Goal: Information Seeking & Learning: Learn about a topic

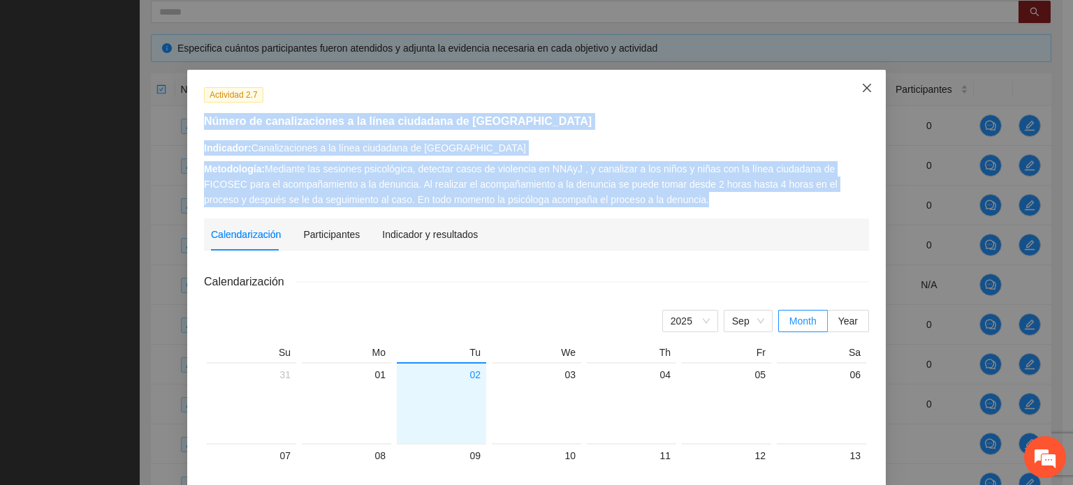
click at [863, 83] on icon "close" at bounding box center [866, 87] width 11 height 11
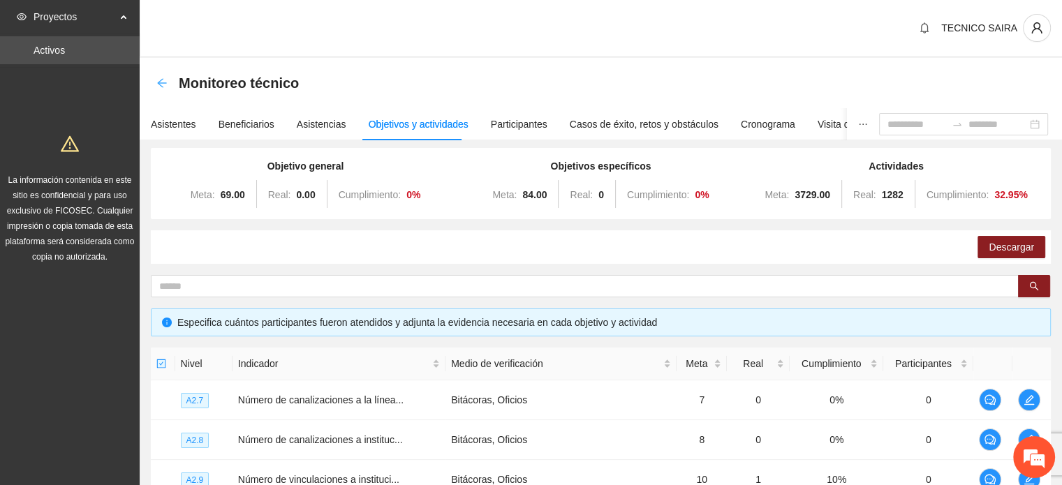
click at [163, 82] on icon "arrow-left" at bounding box center [161, 82] width 9 height 9
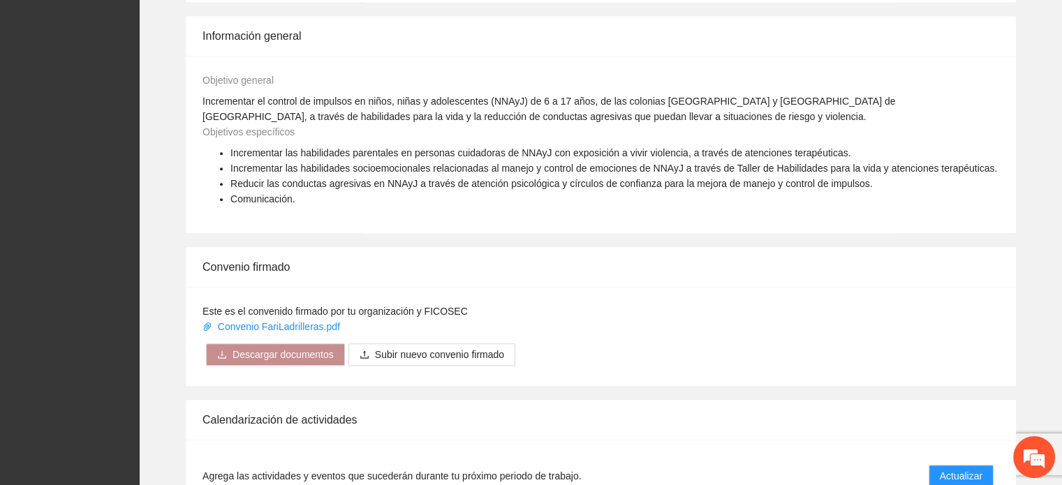
scroll to position [1083, 0]
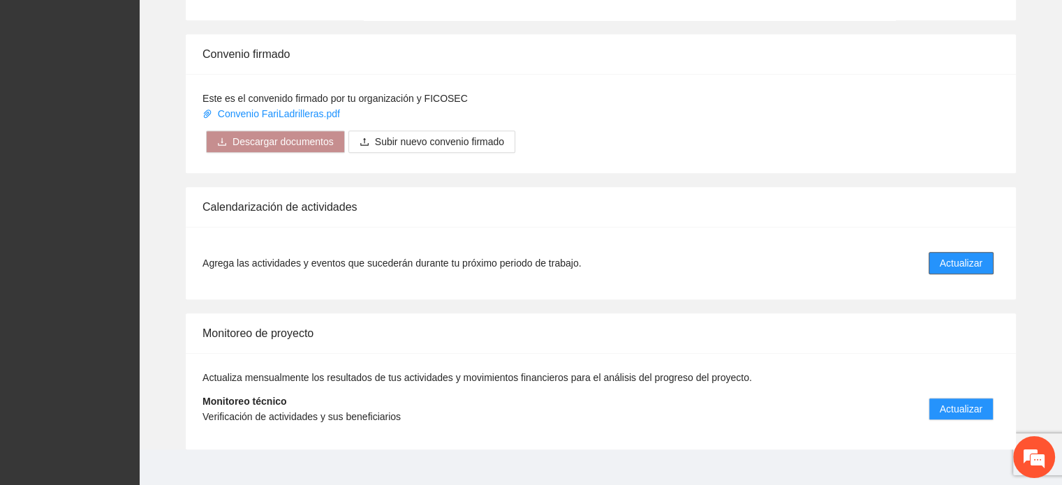
click at [956, 256] on span "Actualizar" at bounding box center [961, 263] width 43 height 15
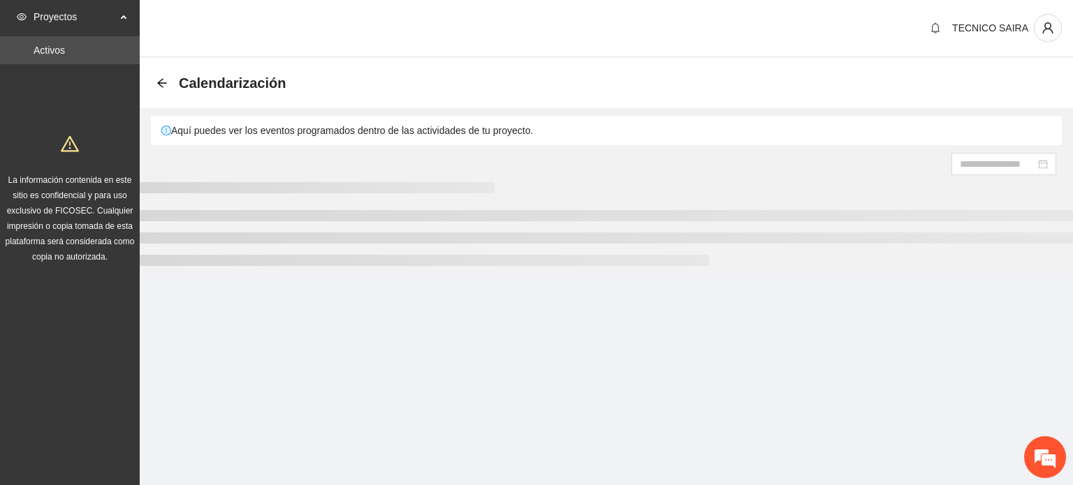
click at [953, 245] on section "Proyectos Activos La información contenida en este sitio es confidencial y para…" at bounding box center [536, 242] width 1073 height 485
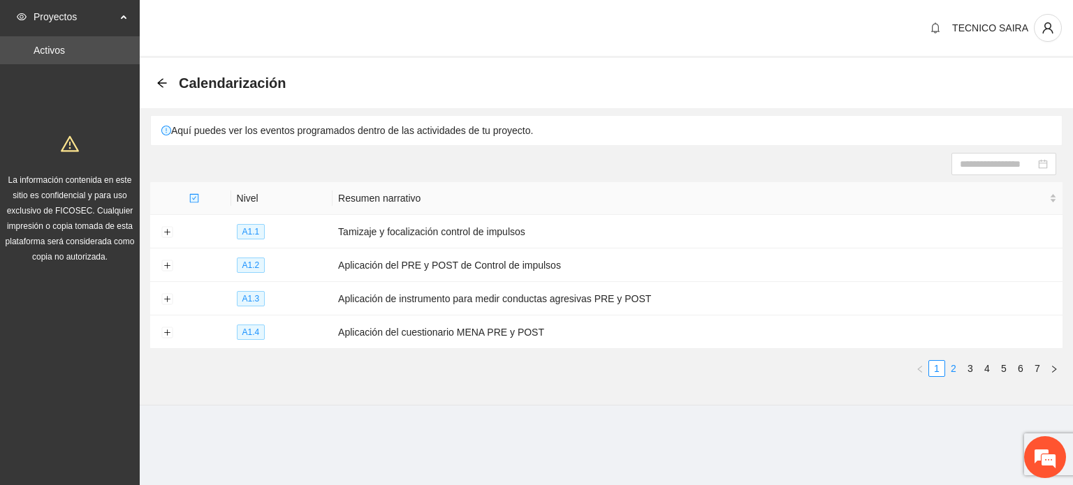
click at [954, 370] on link "2" at bounding box center [953, 368] width 15 height 15
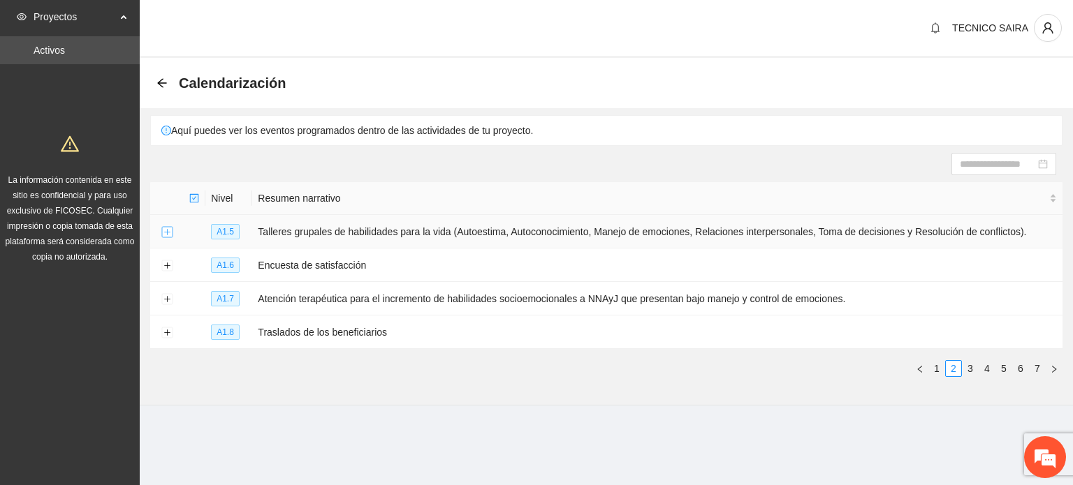
click at [167, 231] on button "Expand row" at bounding box center [166, 232] width 11 height 11
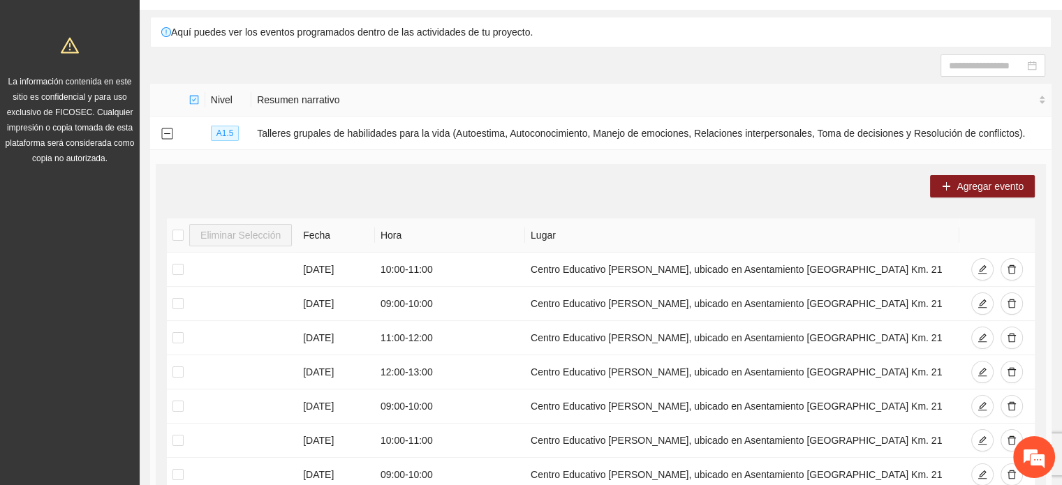
scroll to position [158, 0]
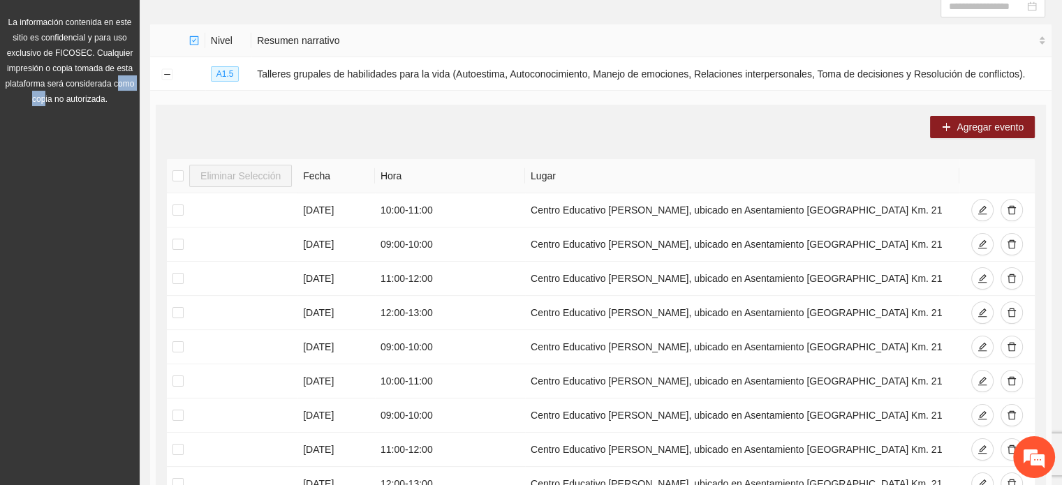
drag, startPoint x: 117, startPoint y: 78, endPoint x: 44, endPoint y: 112, distance: 80.6
click at [44, 112] on div "La información contenida en este sitio es confidencial y para uso exclusivo de …" at bounding box center [70, 42] width 134 height 148
click at [160, 73] on td at bounding box center [167, 74] width 34 height 34
click at [168, 73] on button "Collapse row" at bounding box center [166, 74] width 11 height 11
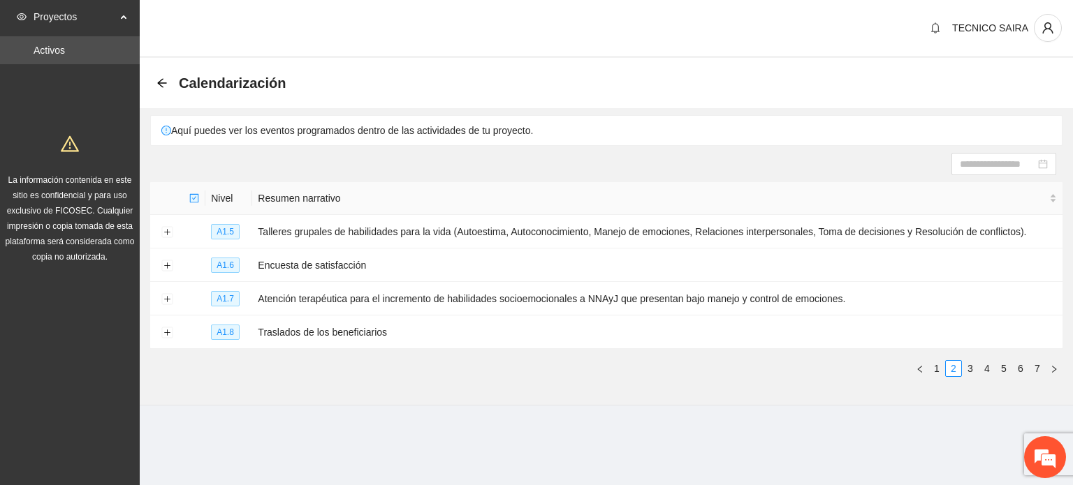
click at [154, 79] on div "Calendarización" at bounding box center [606, 83] width 933 height 50
click at [168, 83] on div "Calendarización" at bounding box center [225, 83] width 138 height 22
click at [162, 81] on icon "arrow-left" at bounding box center [161, 83] width 11 height 11
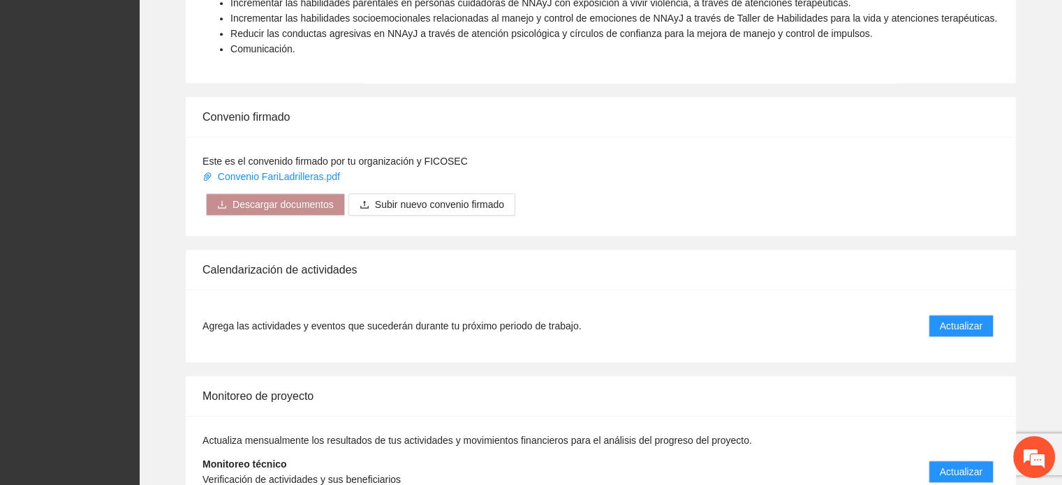
scroll to position [1034, 0]
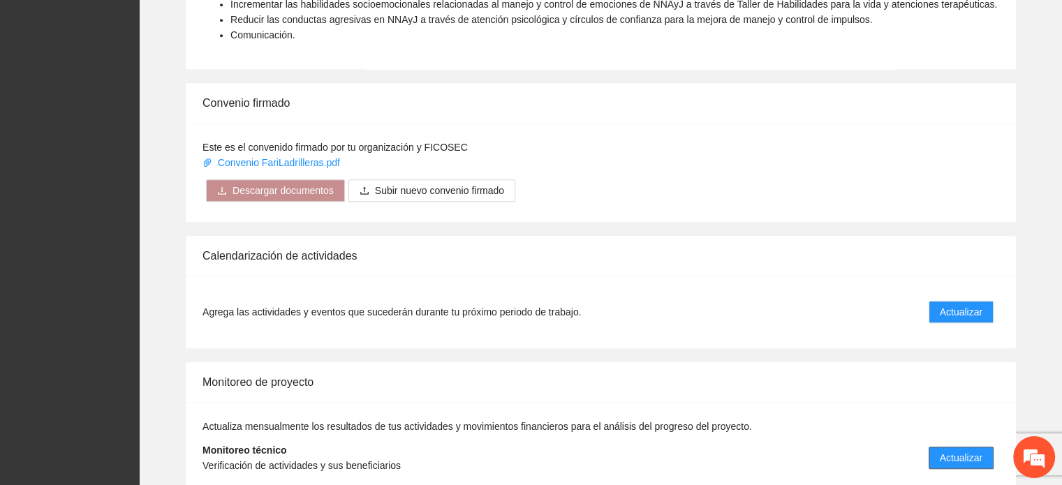
click at [958, 450] on span "Actualizar" at bounding box center [961, 457] width 43 height 15
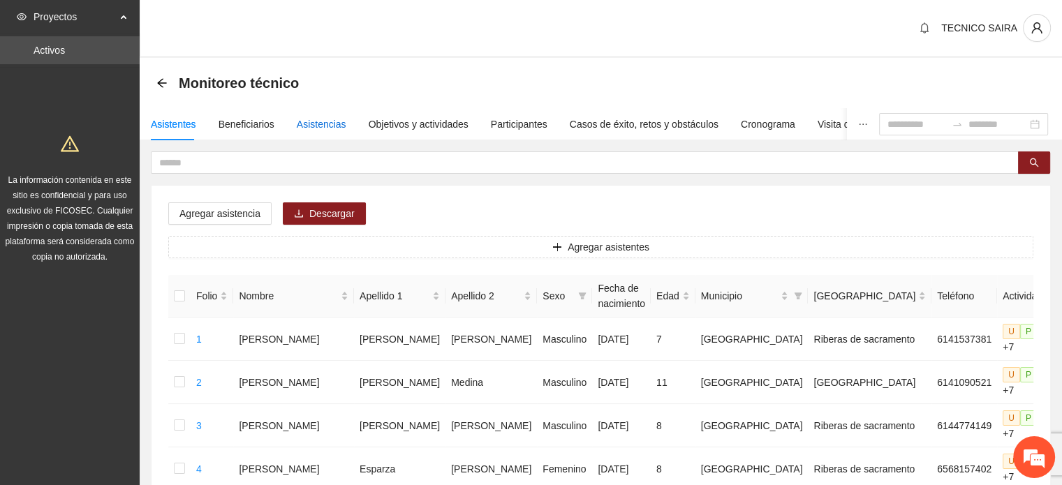
click at [303, 124] on div "Asistencias" at bounding box center [322, 124] width 50 height 15
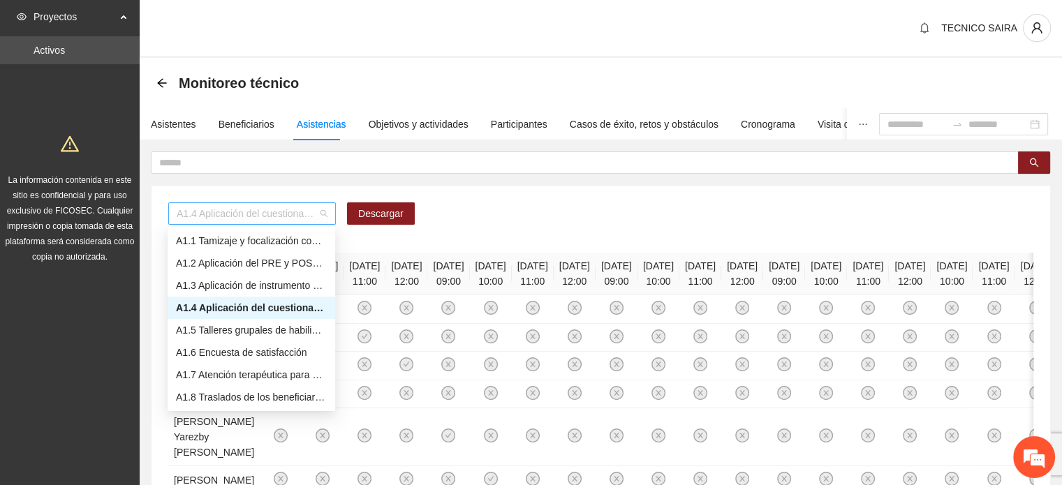
click at [281, 212] on span "A1.4 Aplicación del cuestionario MENA PRE y POST" at bounding box center [252, 213] width 151 height 21
click at [243, 332] on div "A1.5 Talleres grupales de habilidades para la vida (Autoestima, Autoconocimient…" at bounding box center [251, 330] width 151 height 15
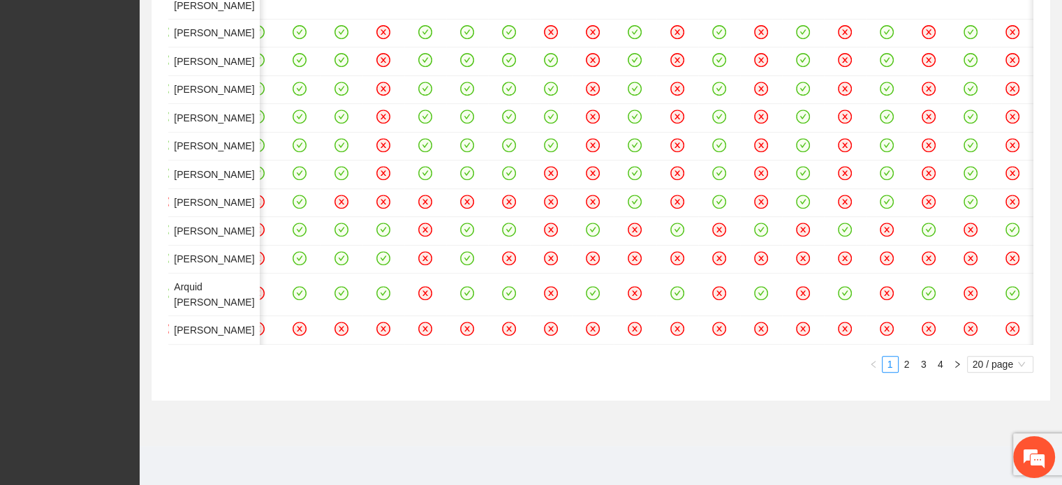
scroll to position [1332, 0]
click at [905, 368] on link "2" at bounding box center [907, 364] width 15 height 15
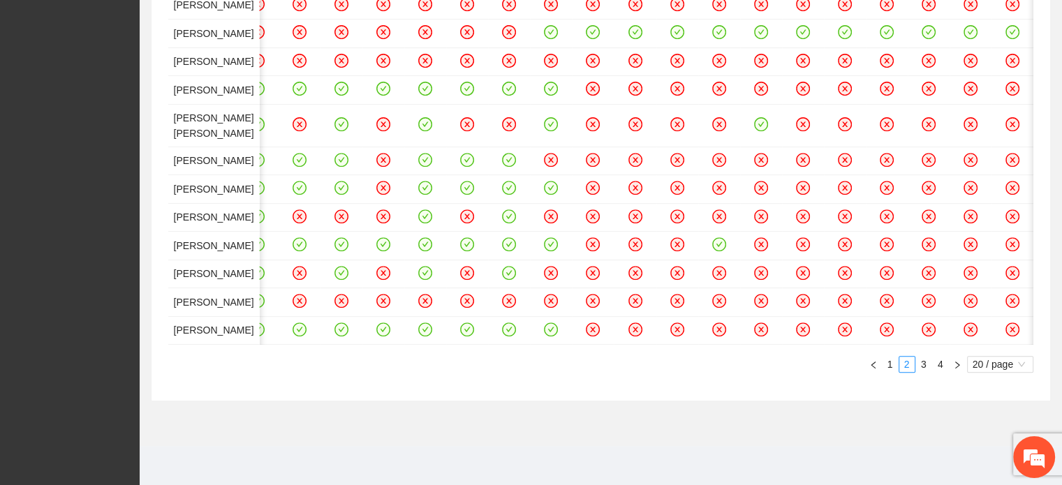
scroll to position [1148, 0]
click at [922, 368] on link "3" at bounding box center [923, 364] width 15 height 15
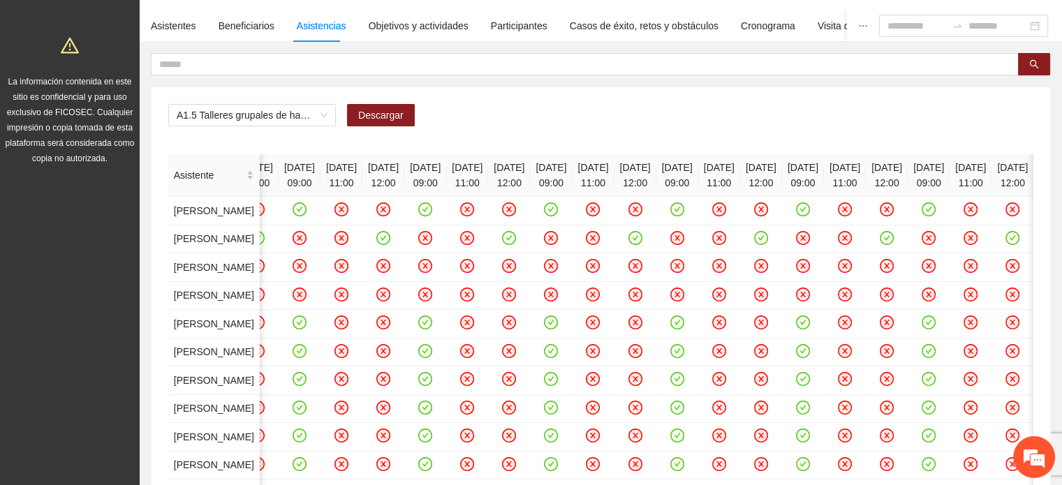
scroll to position [115, 0]
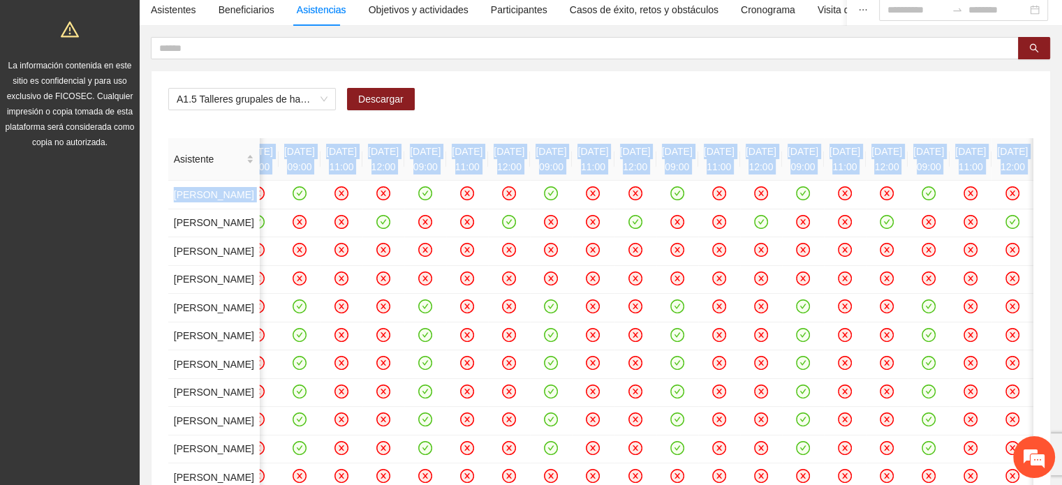
drag, startPoint x: 1056, startPoint y: 161, endPoint x: 1051, endPoint y: 219, distance: 57.5
click at [1051, 219] on div "A1.5 Talleres grupales de habilidades para la vida (Autoestima, Autoconocimient…" at bounding box center [601, 420] width 923 height 766
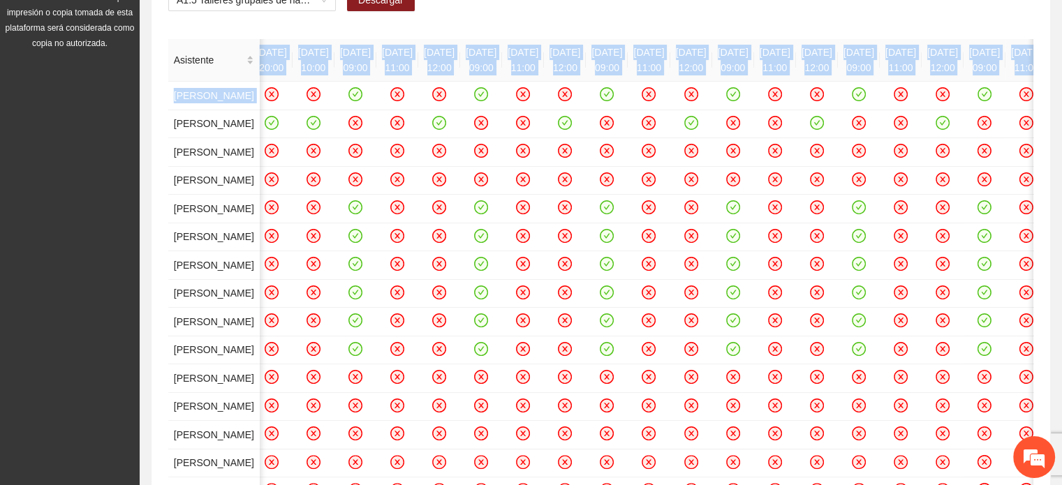
scroll to position [215, 0]
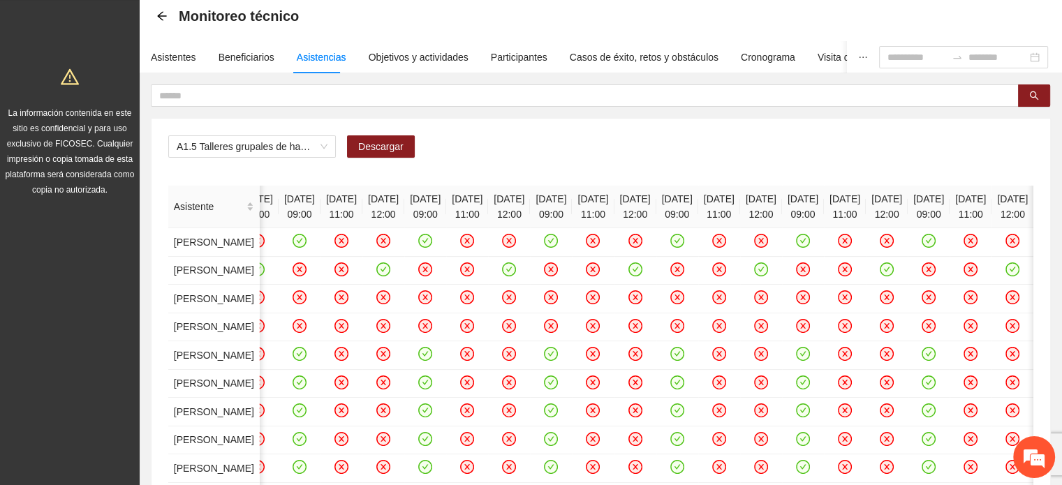
scroll to position [0, 0]
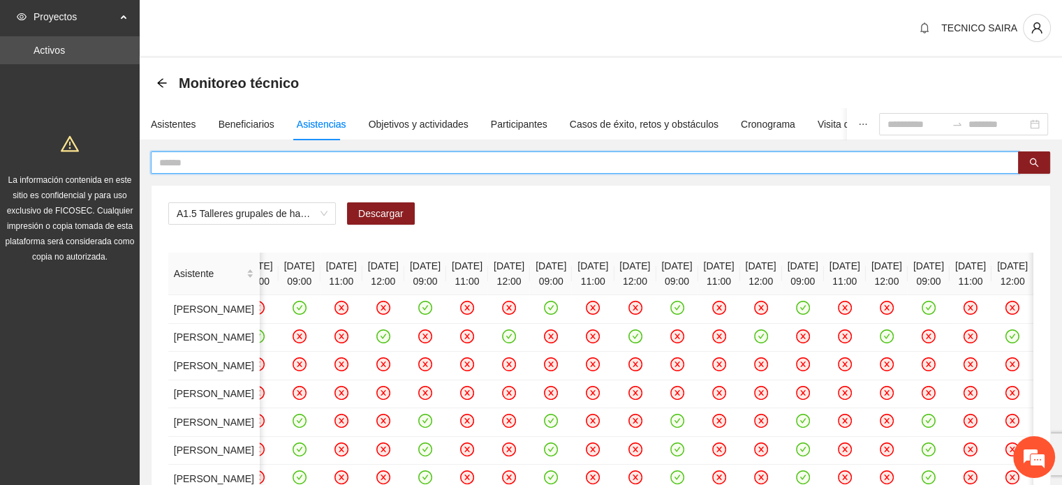
click at [168, 161] on input "text" at bounding box center [579, 162] width 840 height 15
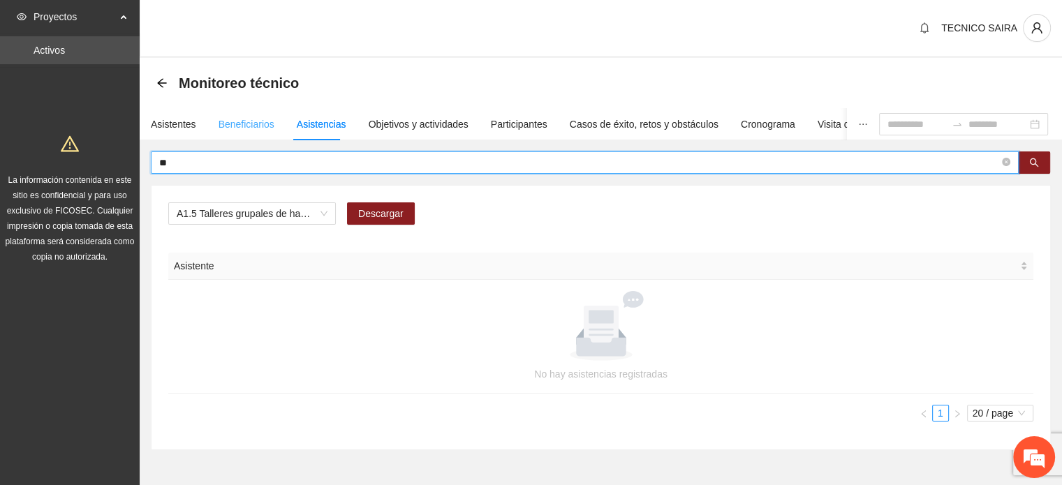
type input "*"
type input "****"
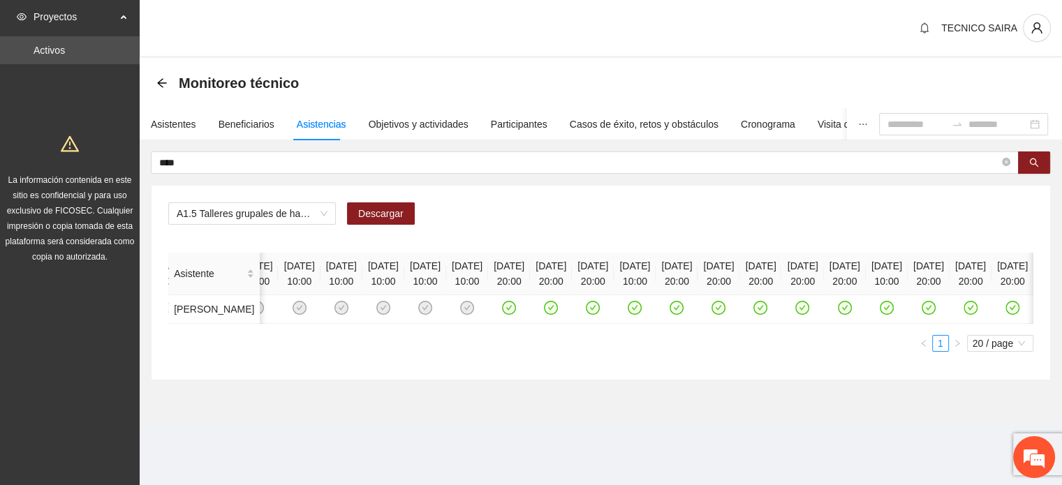
scroll to position [0, 2203]
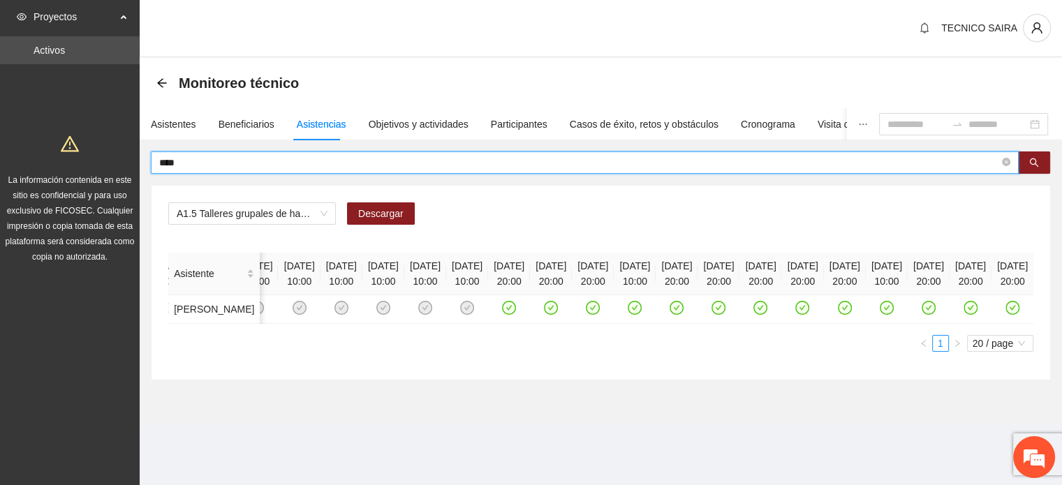
drag, startPoint x: 166, startPoint y: 171, endPoint x: 148, endPoint y: 177, distance: 18.3
click at [148, 177] on div "**** A1.5 Talleres grupales de habilidades para la vida (Autoestima, Autoconoci…" at bounding box center [601, 266] width 923 height 229
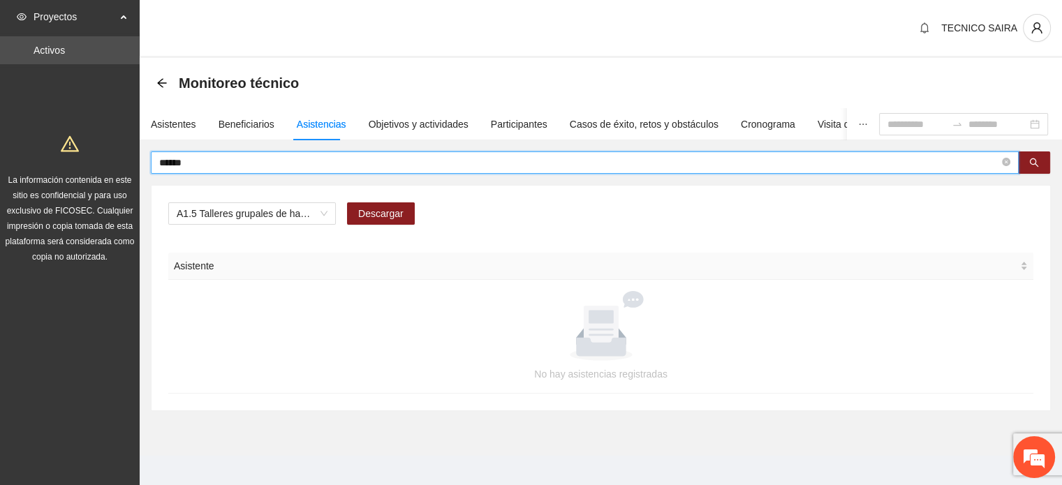
scroll to position [0, 0]
click at [235, 166] on input "******" at bounding box center [579, 162] width 840 height 15
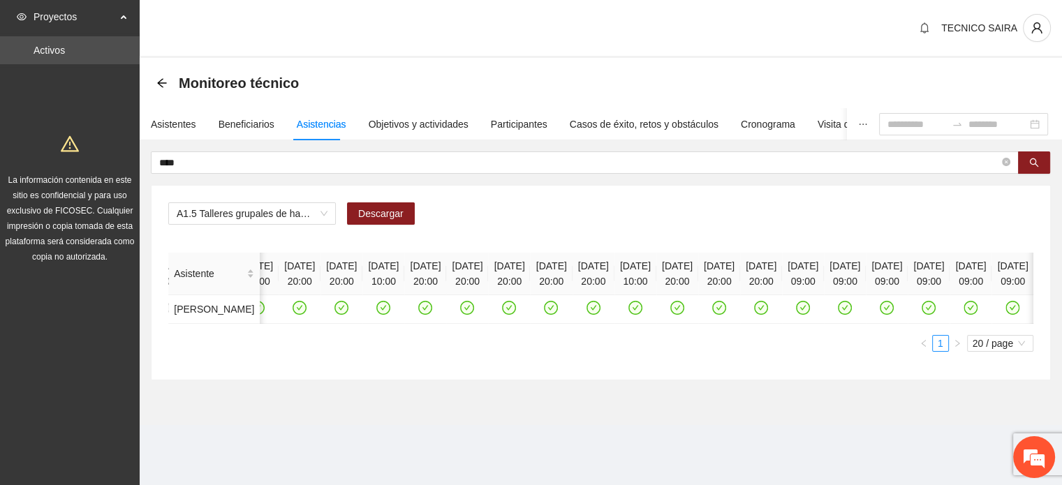
scroll to position [0, 2505]
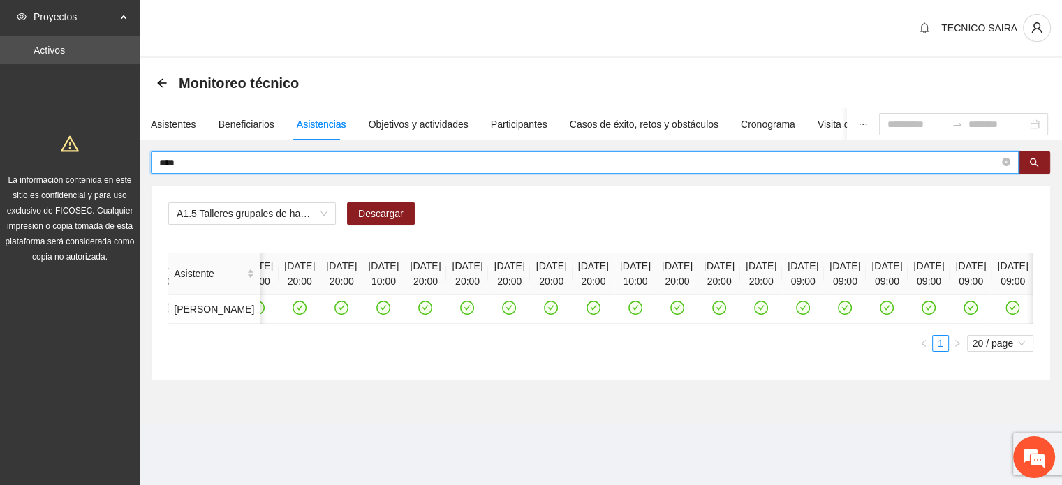
drag, startPoint x: 219, startPoint y: 163, endPoint x: 49, endPoint y: 222, distance: 179.6
click at [68, 219] on section "Proyectos Activos La información contenida en este sitio es confidencial y para…" at bounding box center [531, 242] width 1062 height 485
type input "********"
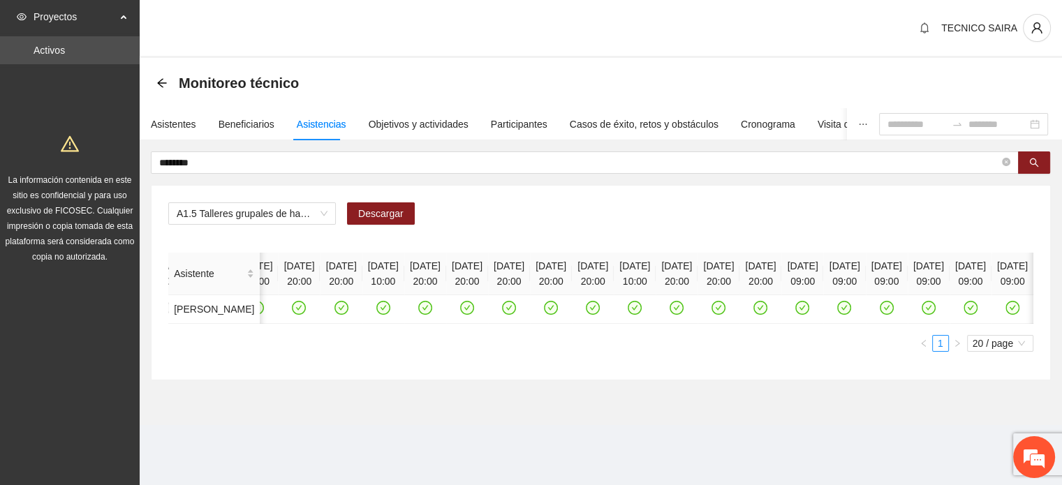
scroll to position [0, 1766]
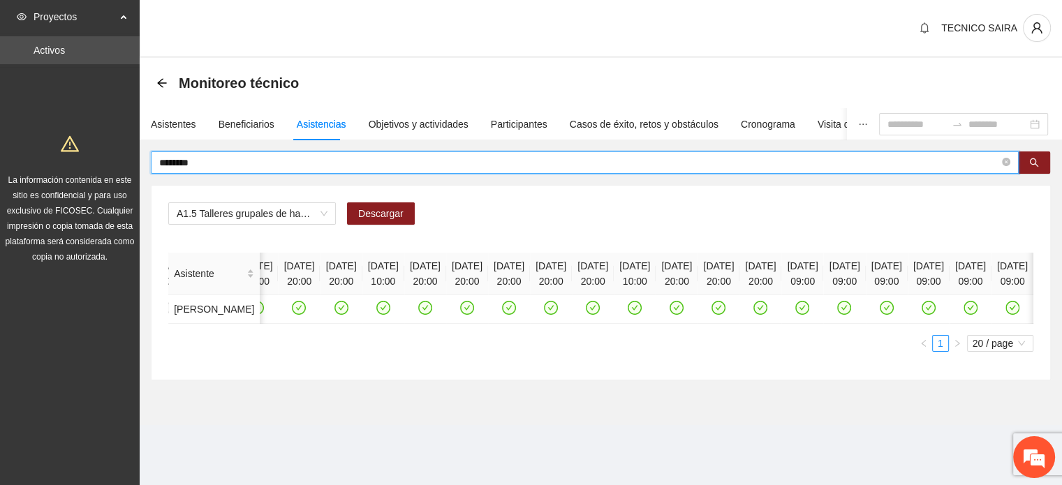
drag, startPoint x: 254, startPoint y: 156, endPoint x: 140, endPoint y: 167, distance: 114.3
click at [140, 167] on div "******** A1.5 Talleres grupales de habilidades para la vida (Autoestima, Autoco…" at bounding box center [601, 266] width 923 height 229
type input "*****"
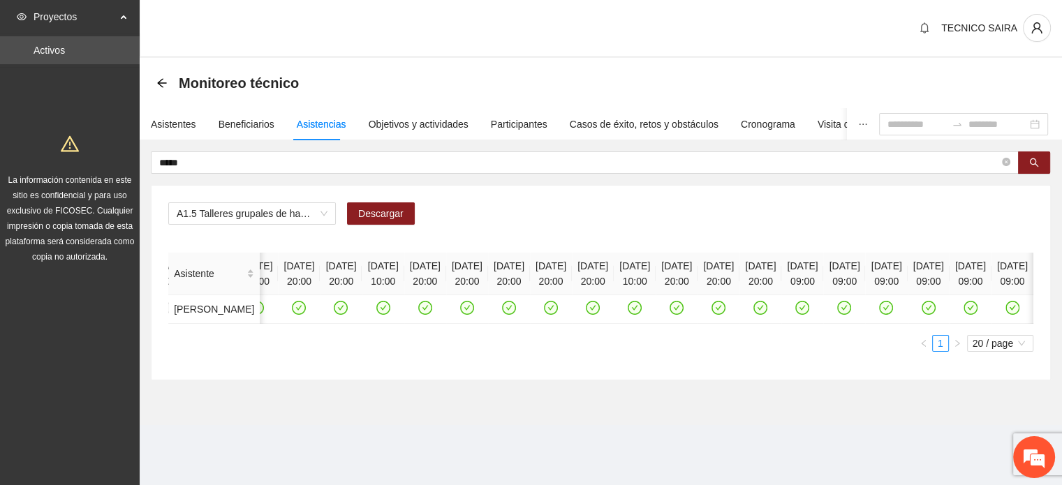
scroll to position [0, 1648]
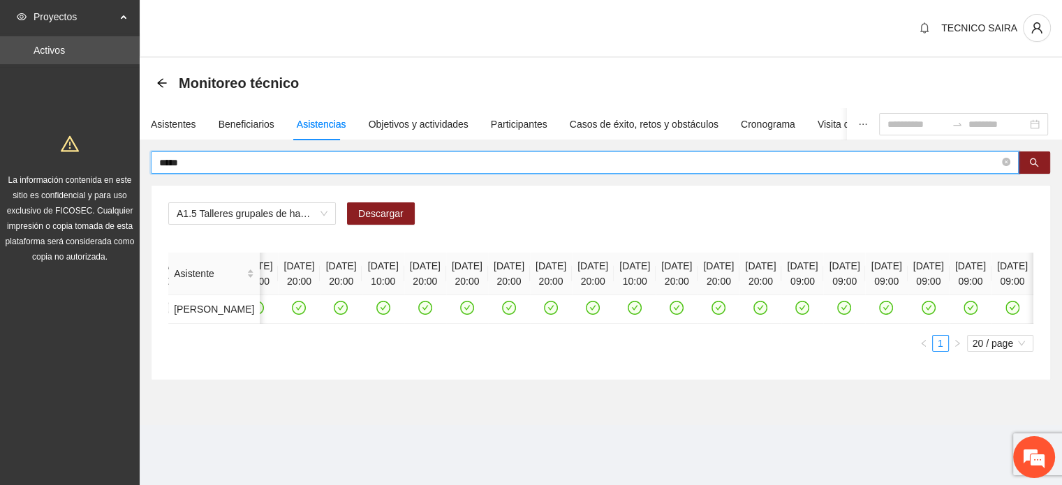
drag, startPoint x: 202, startPoint y: 158, endPoint x: 89, endPoint y: 156, distance: 112.5
click at [89, 156] on section "Proyectos Activos La información contenida en este sitio es confidencial y para…" at bounding box center [531, 242] width 1062 height 485
type input "**********"
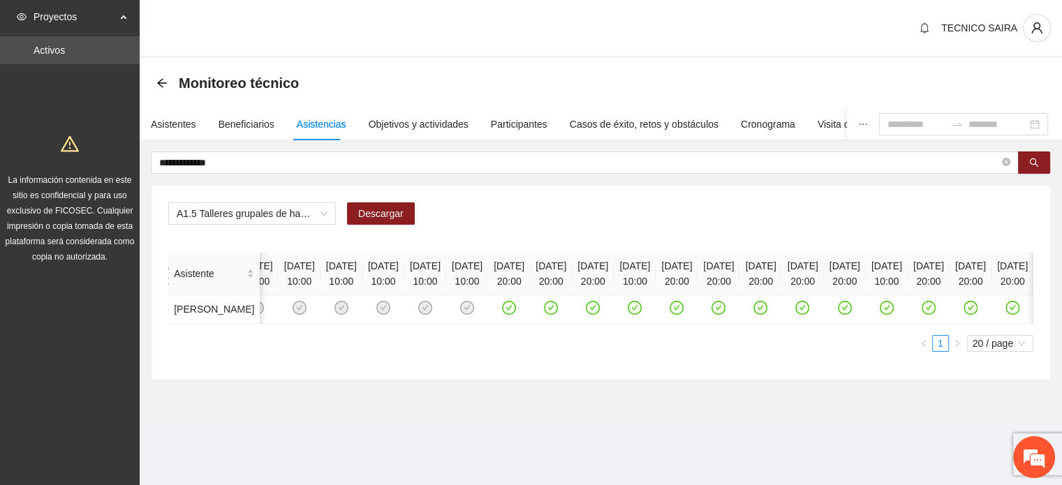
scroll to position [0, 2203]
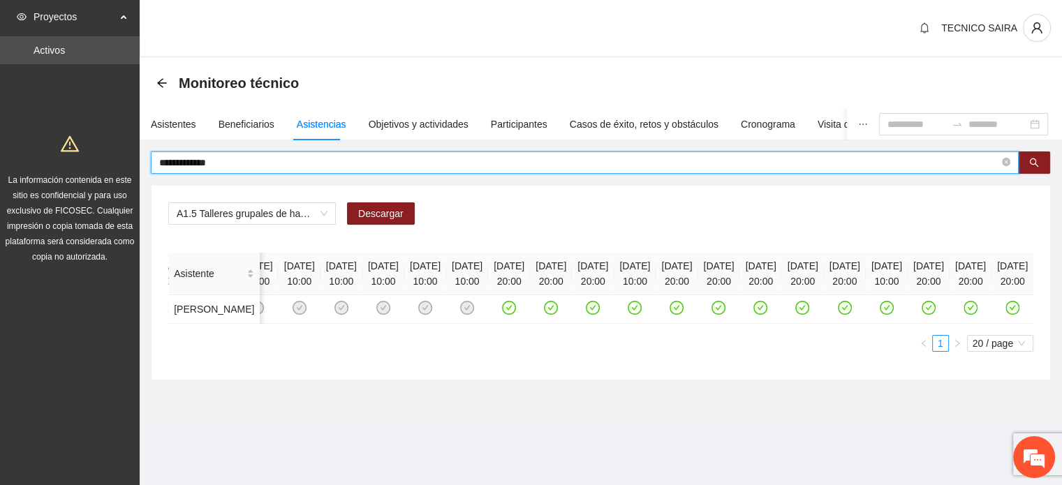
drag, startPoint x: 249, startPoint y: 164, endPoint x: 113, endPoint y: 164, distance: 135.5
click at [113, 164] on section "**********" at bounding box center [531, 242] width 1062 height 485
type input "*****"
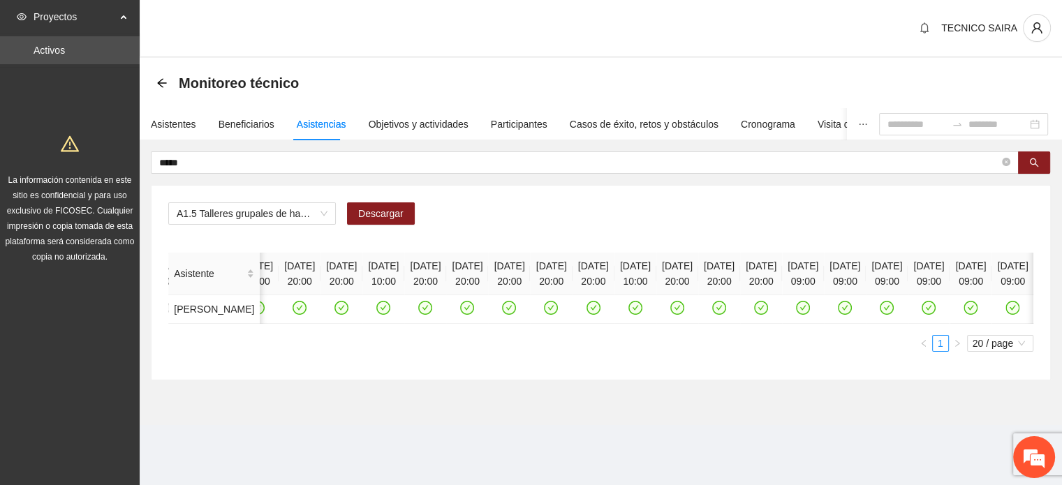
drag, startPoint x: 735, startPoint y: 350, endPoint x: 795, endPoint y: 354, distance: 59.5
click at [795, 324] on div "Asistente [DATE] 10:00 [DATE] 10:00 [DATE] 10:00 [DATE] 10:00 [DATE] 10:00 [DAT…" at bounding box center [600, 288] width 865 height 71
click at [420, 314] on icon "check-circle" at bounding box center [426, 308] width 12 height 12
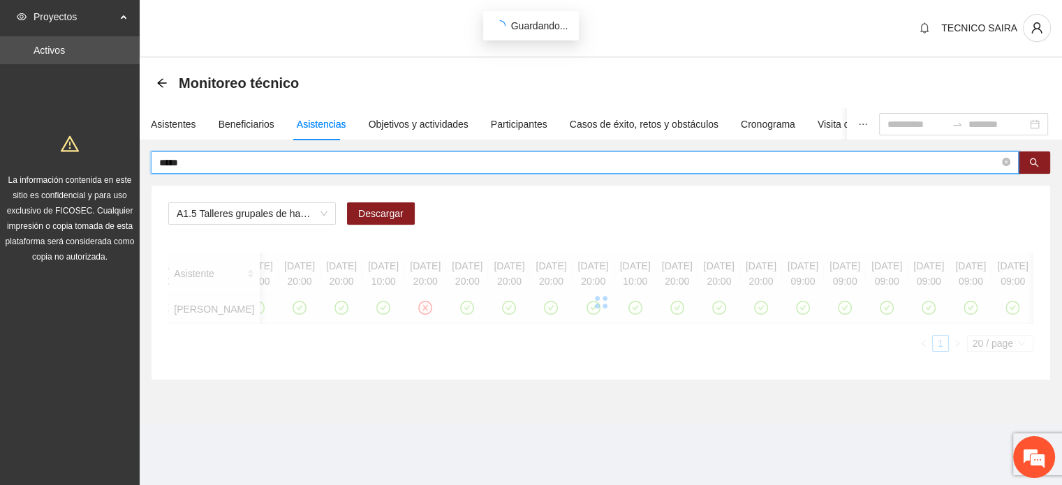
drag, startPoint x: 218, startPoint y: 161, endPoint x: 78, endPoint y: 163, distance: 139.7
click at [78, 163] on section "Proyectos Activos La información contenida en este sitio es confidencial y para…" at bounding box center [531, 242] width 1062 height 485
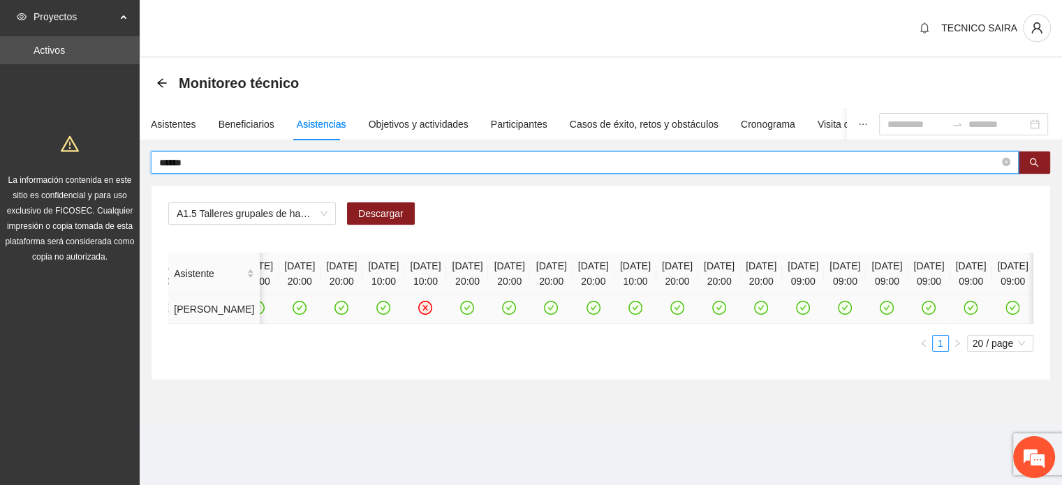
type input "******"
click at [431, 314] on icon "check-circle" at bounding box center [425, 308] width 12 height 12
drag, startPoint x: 204, startPoint y: 166, endPoint x: 105, endPoint y: 166, distance: 98.5
click at [105, 166] on section "Proyectos Activos La información contenida en este sitio es confidencial y para…" at bounding box center [531, 242] width 1062 height 485
type input "*********"
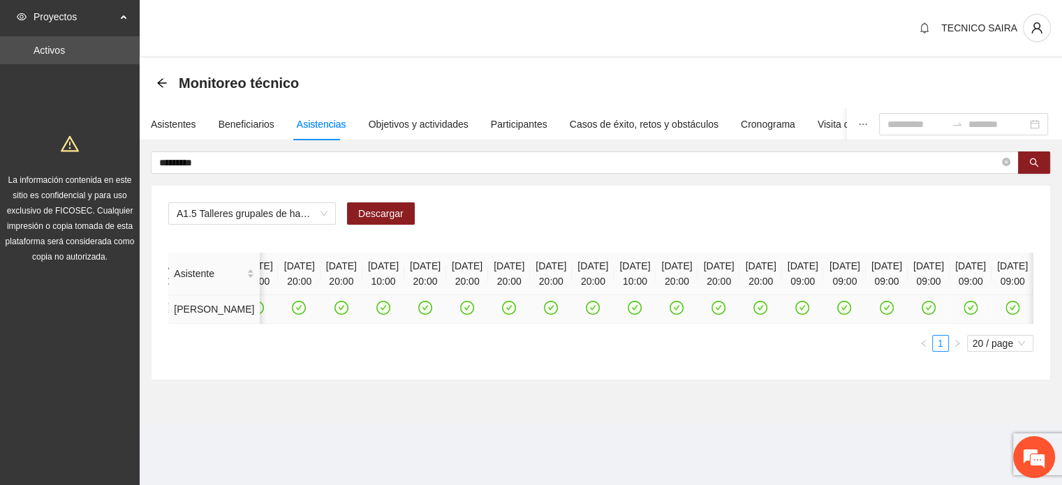
click at [431, 314] on icon "check-circle" at bounding box center [425, 308] width 12 height 12
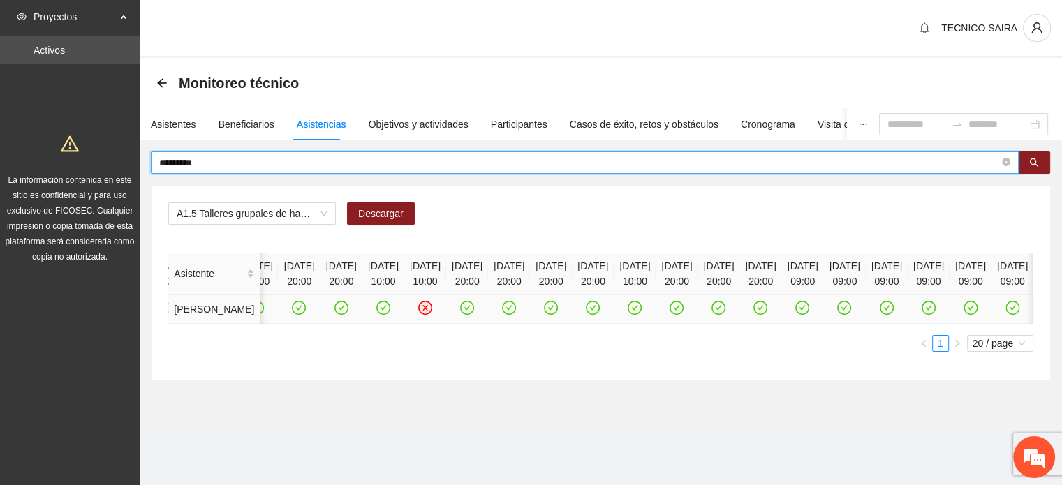
drag, startPoint x: 249, startPoint y: 156, endPoint x: 136, endPoint y: 159, distance: 112.5
click at [136, 159] on section "Proyectos Activos La información contenida en este sitio es confidencial y para…" at bounding box center [531, 242] width 1062 height 485
type input "***"
drag, startPoint x: 192, startPoint y: 163, endPoint x: 53, endPoint y: 178, distance: 139.8
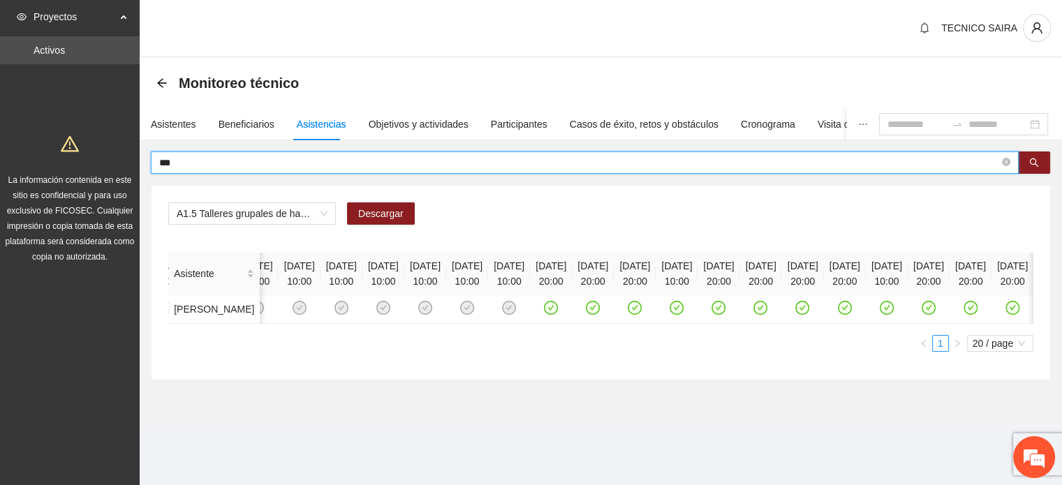
click at [53, 178] on section "Proyectos Activos La información contenida en este sitio es confidencial y para…" at bounding box center [531, 242] width 1062 height 485
type input "******"
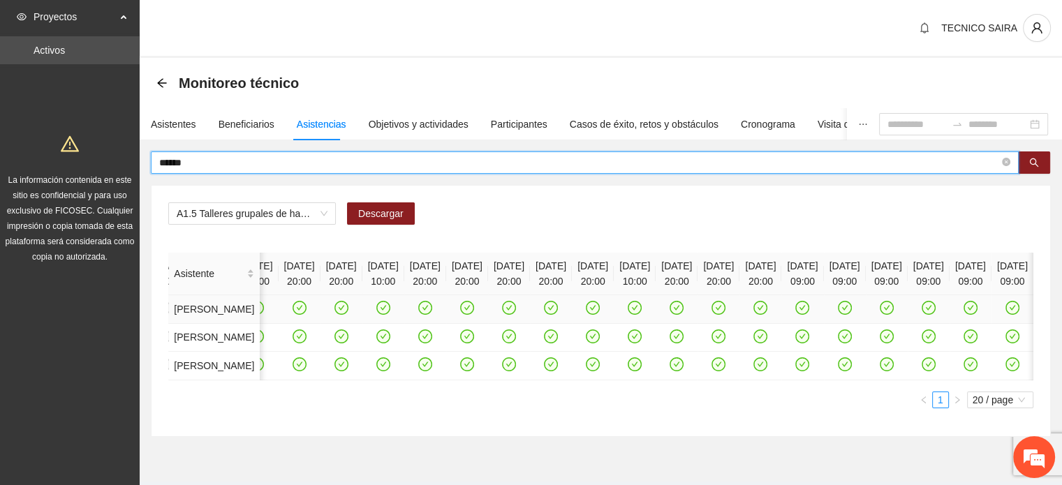
click at [431, 314] on icon "check-circle" at bounding box center [425, 308] width 12 height 12
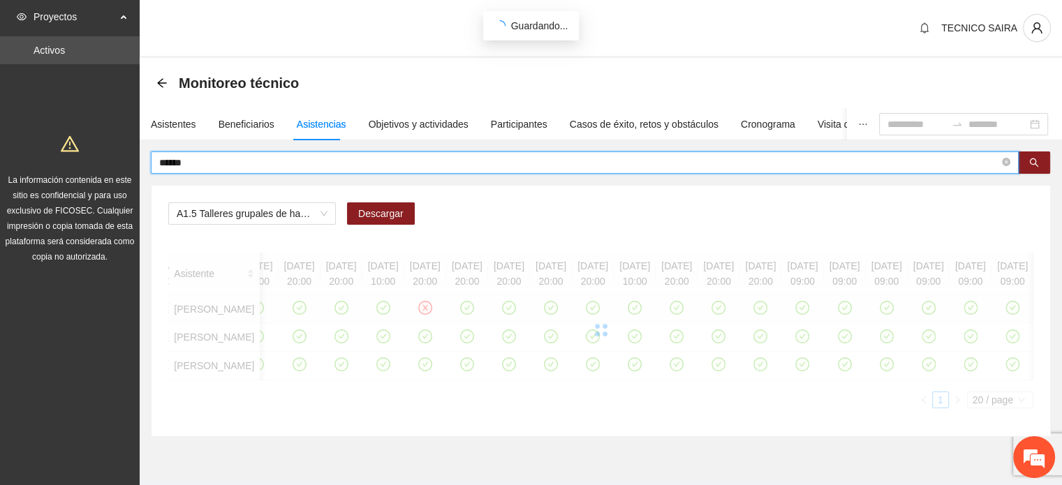
drag, startPoint x: 226, startPoint y: 167, endPoint x: 24, endPoint y: 170, distance: 201.9
click at [24, 170] on section "Proyectos Activos La información contenida en este sitio es confidencial y para…" at bounding box center [531, 260] width 1062 height 521
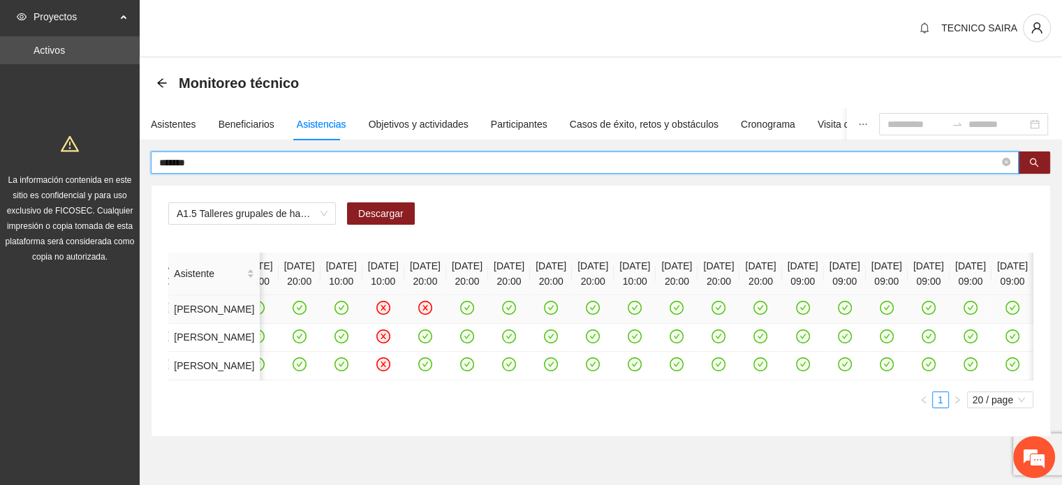
type input "*******"
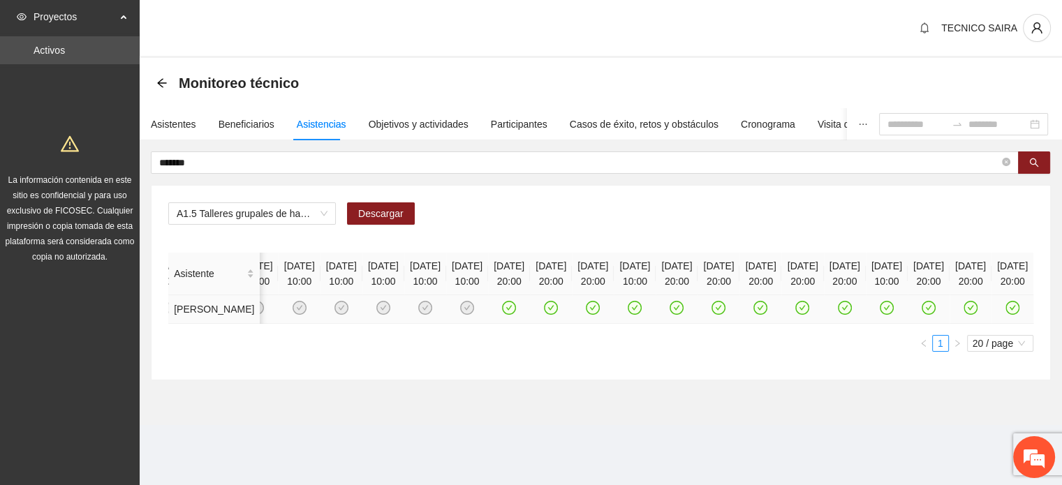
click at [671, 314] on icon "check-circle" at bounding box center [677, 308] width 12 height 12
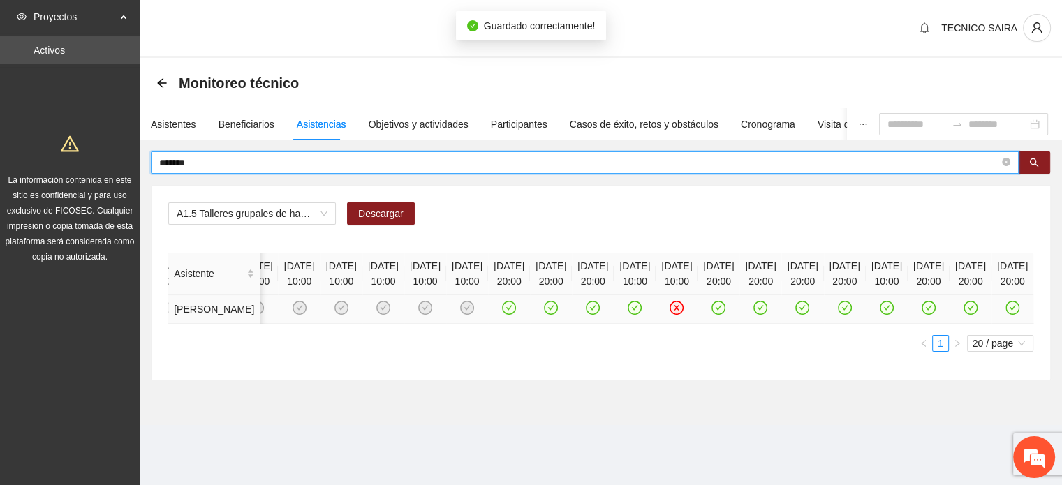
drag, startPoint x: 221, startPoint y: 165, endPoint x: 20, endPoint y: 167, distance: 201.9
click at [23, 171] on section "Proyectos Activos La información contenida en este sitio es confidencial y para…" at bounding box center [531, 242] width 1062 height 485
type input "*****"
click at [432, 314] on icon "check-circle" at bounding box center [426, 308] width 12 height 12
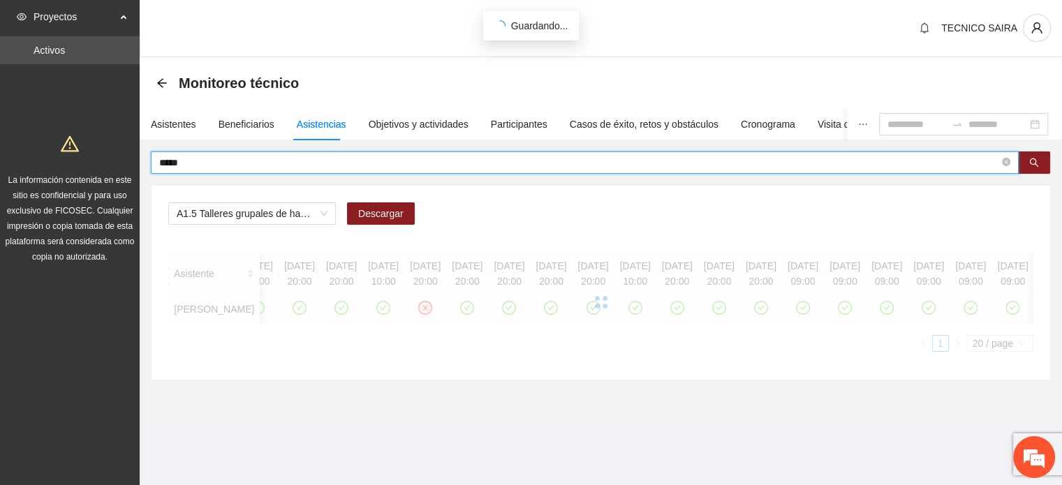
drag, startPoint x: 198, startPoint y: 159, endPoint x: 89, endPoint y: 151, distance: 108.5
click at [89, 151] on section "Proyectos Activos La información contenida en este sitio es confidencial y para…" at bounding box center [531, 242] width 1062 height 485
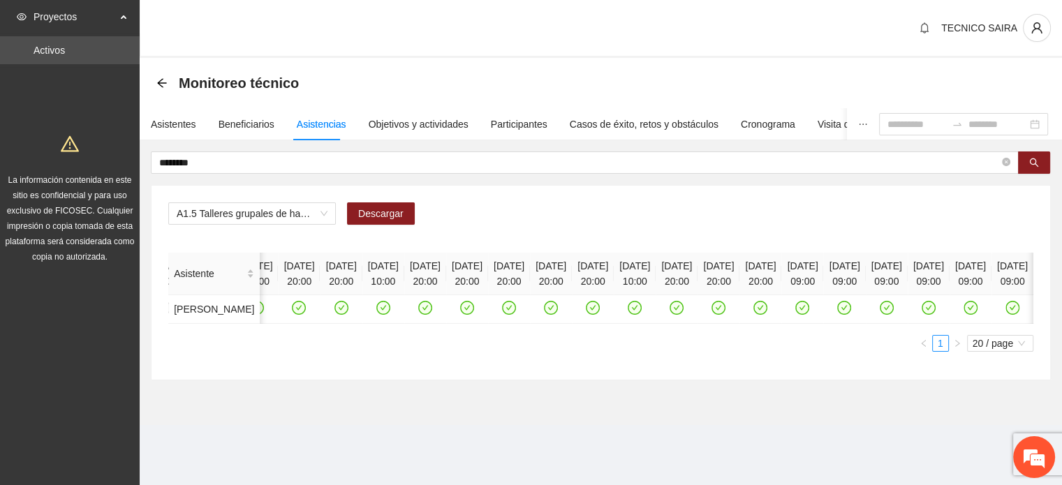
scroll to position [0, 1638]
click at [431, 314] on icon "check-circle" at bounding box center [425, 308] width 12 height 12
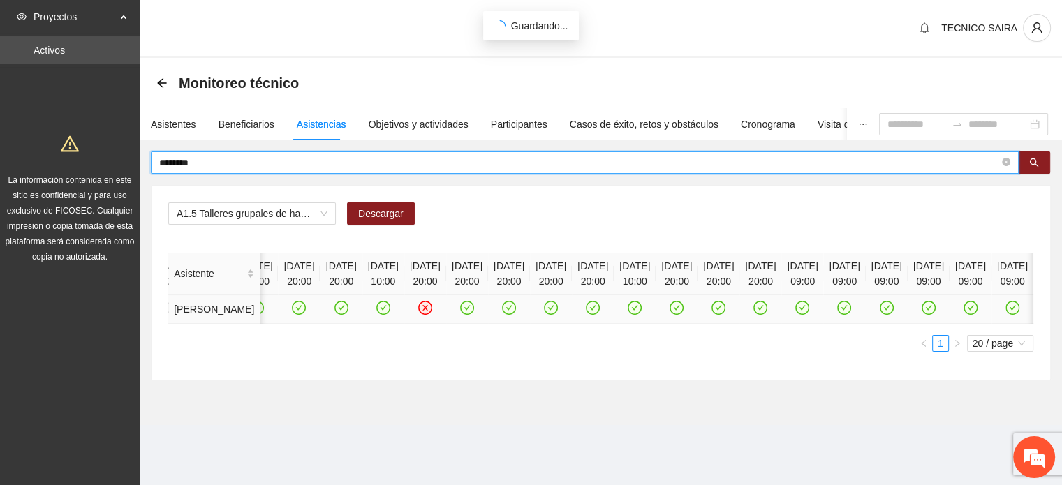
drag, startPoint x: 83, startPoint y: 164, endPoint x: 0, endPoint y: 163, distance: 83.1
click at [0, 163] on section "Proyectos Activos La información contenida en este sitio es confidencial y para…" at bounding box center [531, 242] width 1062 height 485
type input "******"
drag, startPoint x: 198, startPoint y: 157, endPoint x: 48, endPoint y: 173, distance: 150.3
click at [48, 173] on section "Proyectos Activos La información contenida en este sitio es confidencial y para…" at bounding box center [531, 242] width 1062 height 485
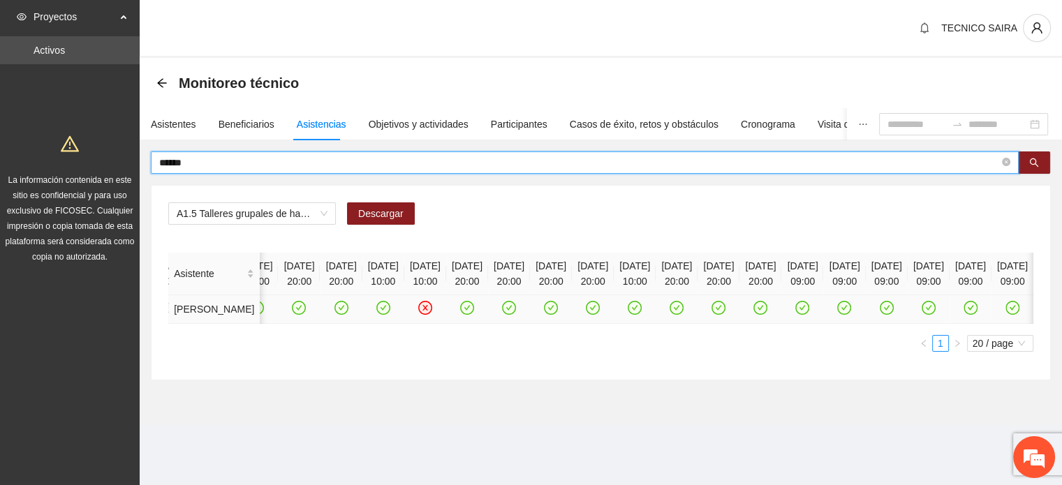
type input "******"
click at [431, 314] on icon "check-circle" at bounding box center [425, 308] width 12 height 12
drag, startPoint x: 222, startPoint y: 163, endPoint x: 94, endPoint y: 168, distance: 127.9
click at [94, 168] on section "Proyectos Activos La información contenida en este sitio es confidencial y para…" at bounding box center [531, 242] width 1062 height 485
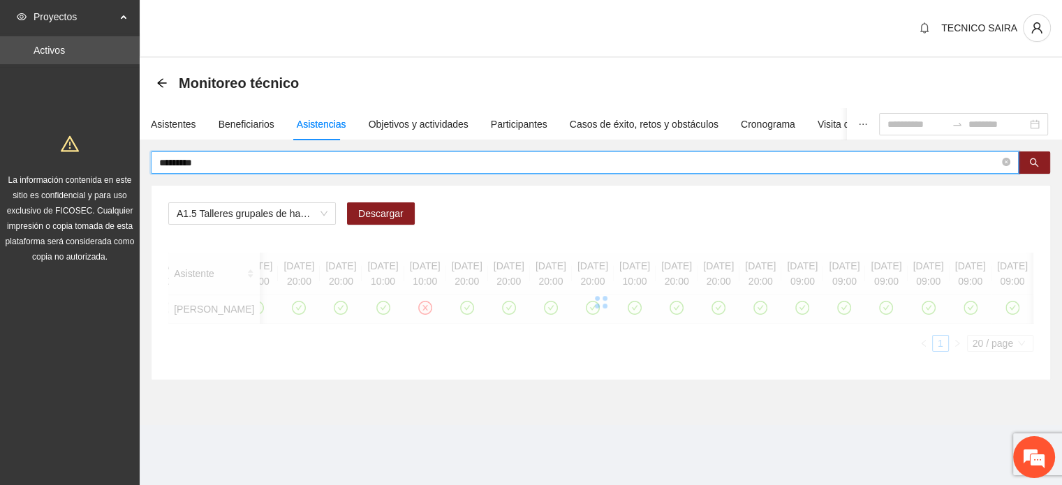
scroll to position [0, 0]
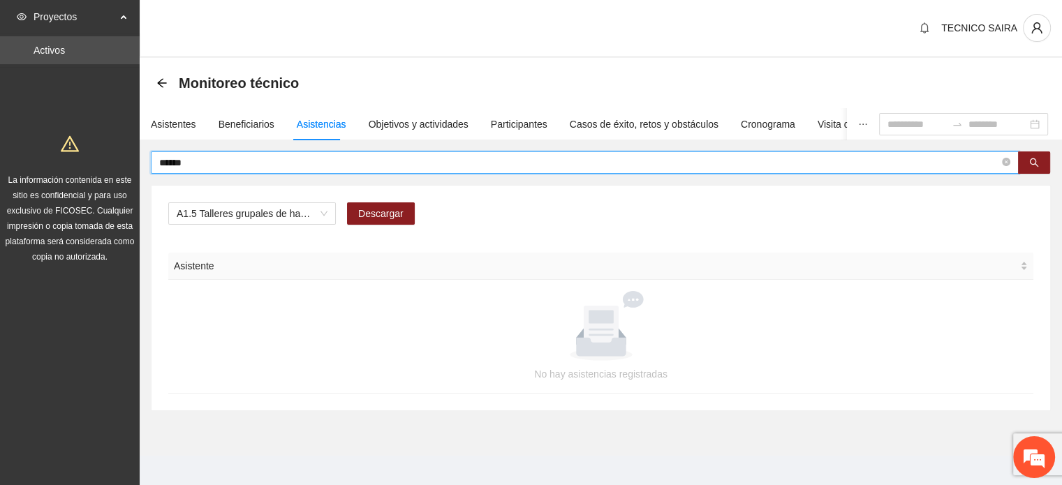
type input "*****"
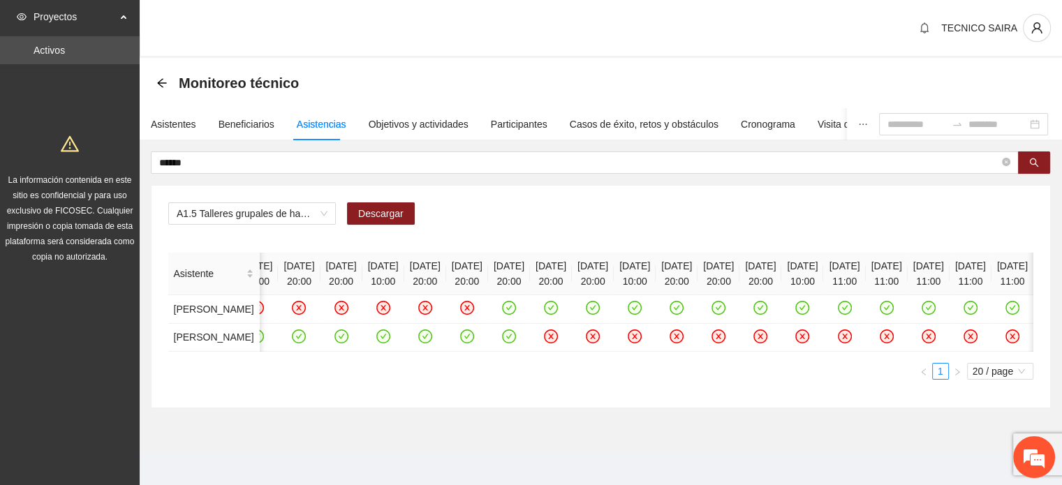
scroll to position [0, 3992]
click at [179, 342] on icon "check-circle" at bounding box center [174, 336] width 12 height 12
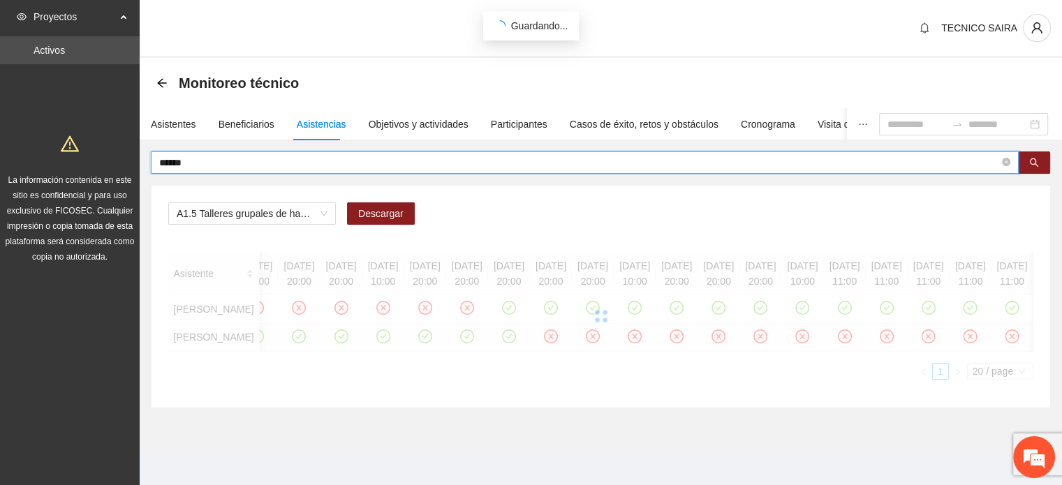
drag, startPoint x: 247, startPoint y: 163, endPoint x: 11, endPoint y: 186, distance: 236.5
click at [11, 186] on section "Proyectos Activos La información contenida en este sitio es confidencial y para…" at bounding box center [531, 246] width 1062 height 492
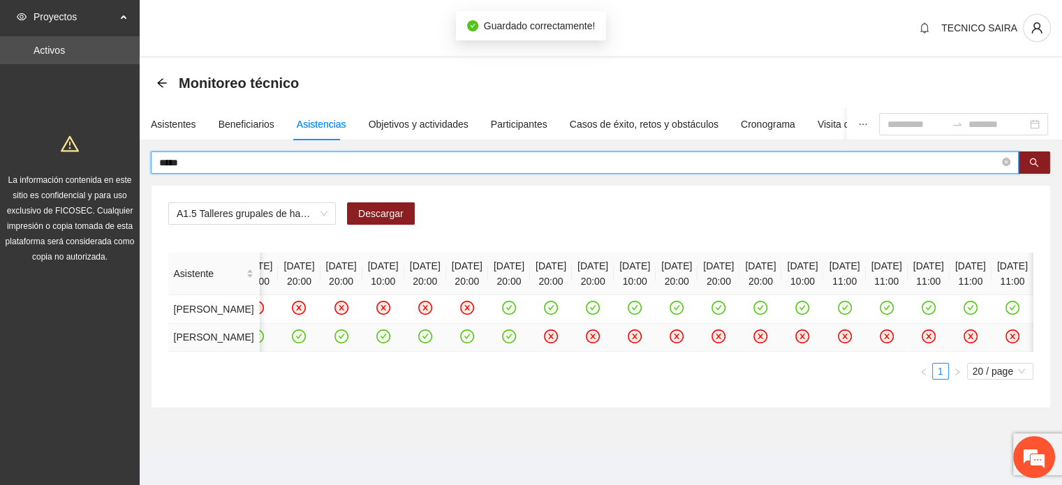
type input "*****"
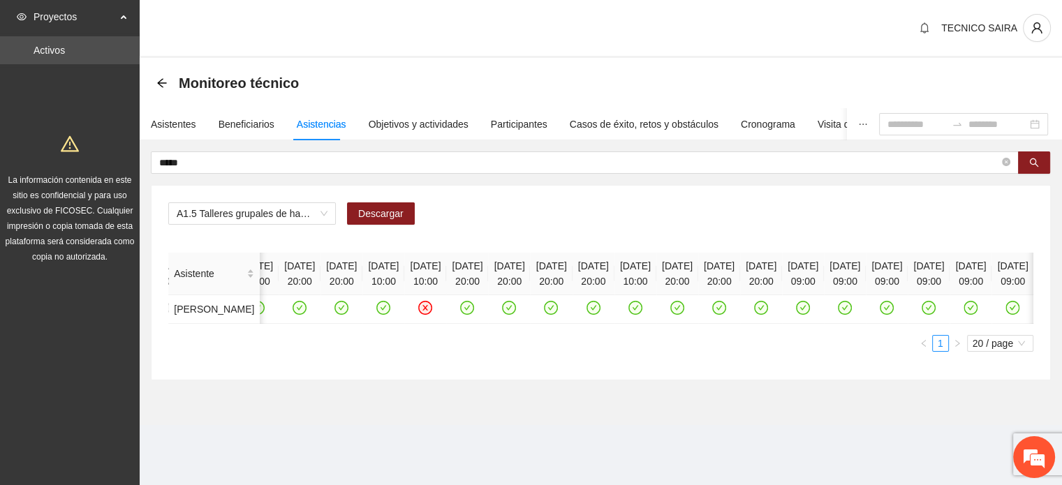
scroll to position [0, 2163]
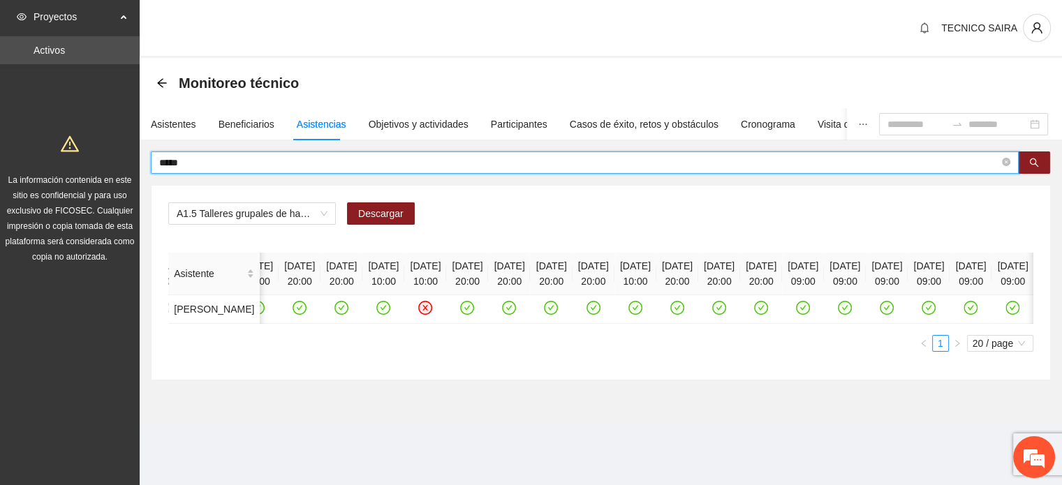
drag, startPoint x: 196, startPoint y: 163, endPoint x: 110, endPoint y: 159, distance: 86.0
click at [110, 159] on section "Proyectos Activos La información contenida en este sitio es confidencial y para…" at bounding box center [531, 242] width 1062 height 485
type input "******"
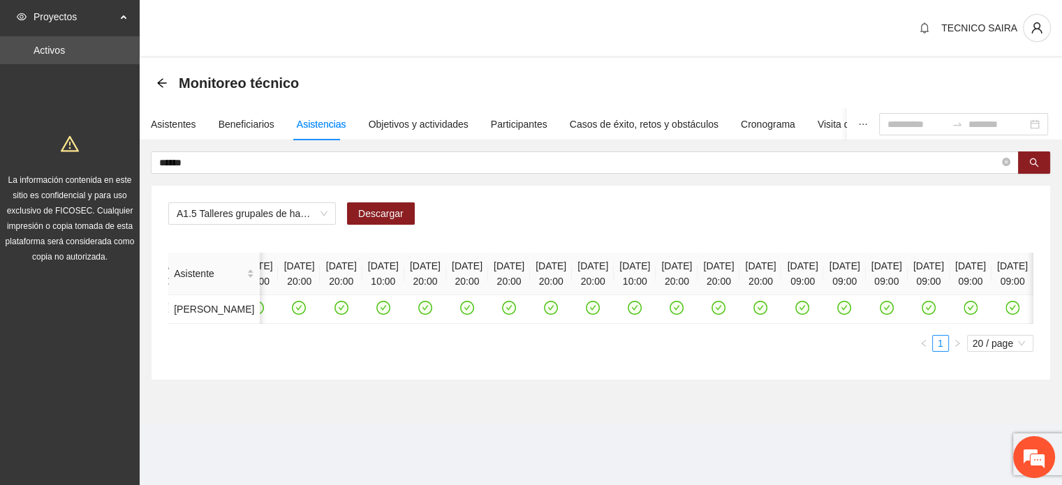
scroll to position [0, 1847]
click at [419, 314] on icon "check-circle" at bounding box center [425, 308] width 12 height 12
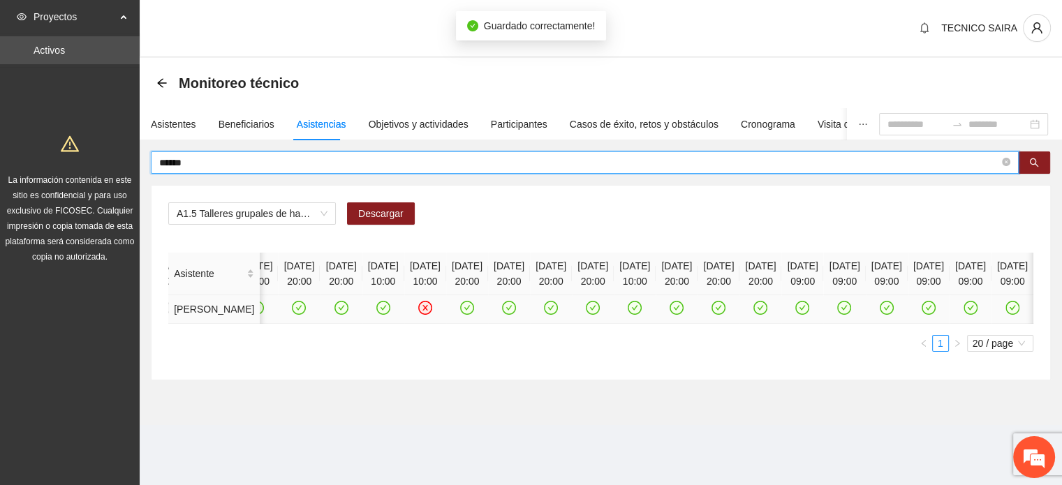
drag, startPoint x: 151, startPoint y: 160, endPoint x: 76, endPoint y: 173, distance: 75.8
click at [76, 173] on section "Proyectos Activos La información contenida en este sitio es confidencial y para…" at bounding box center [531, 242] width 1062 height 485
type input "******"
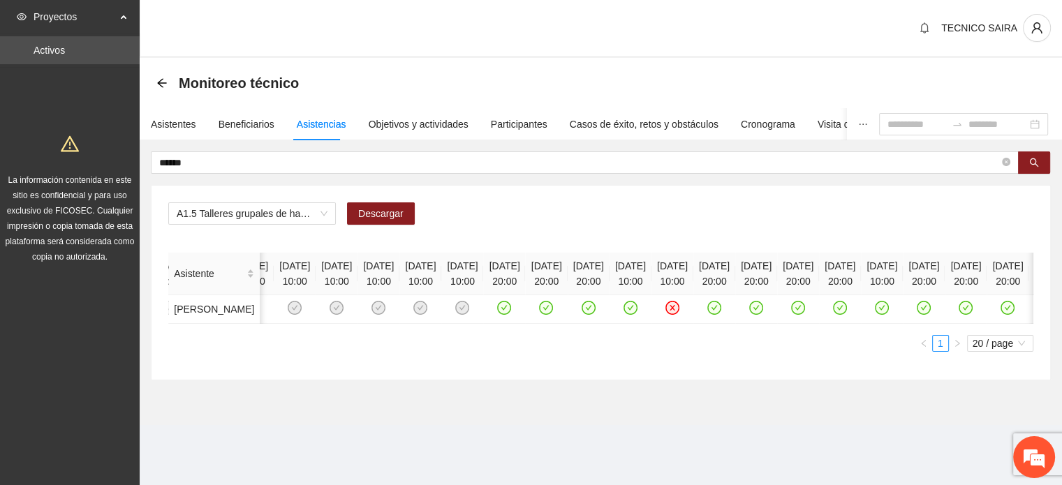
scroll to position [0, 1481]
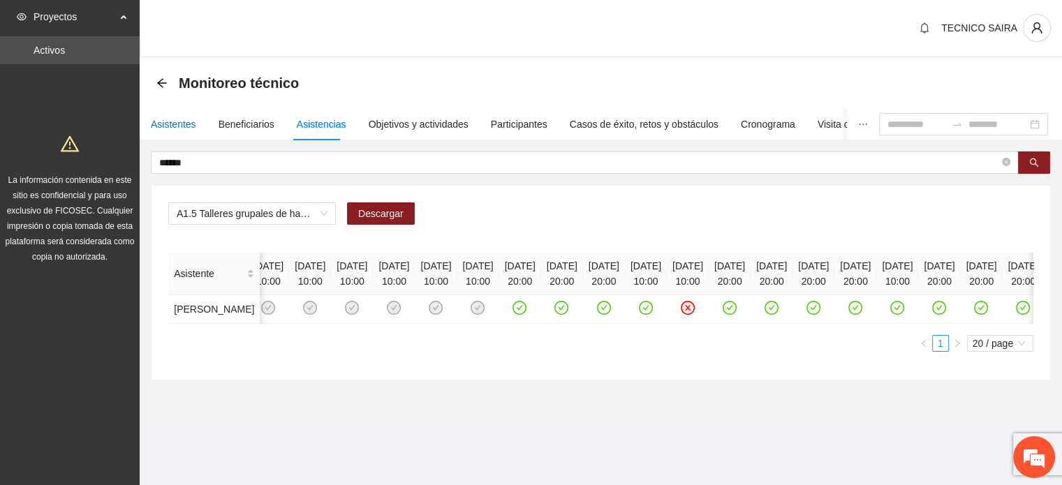
click at [163, 126] on div "Asistentes" at bounding box center [173, 124] width 45 height 15
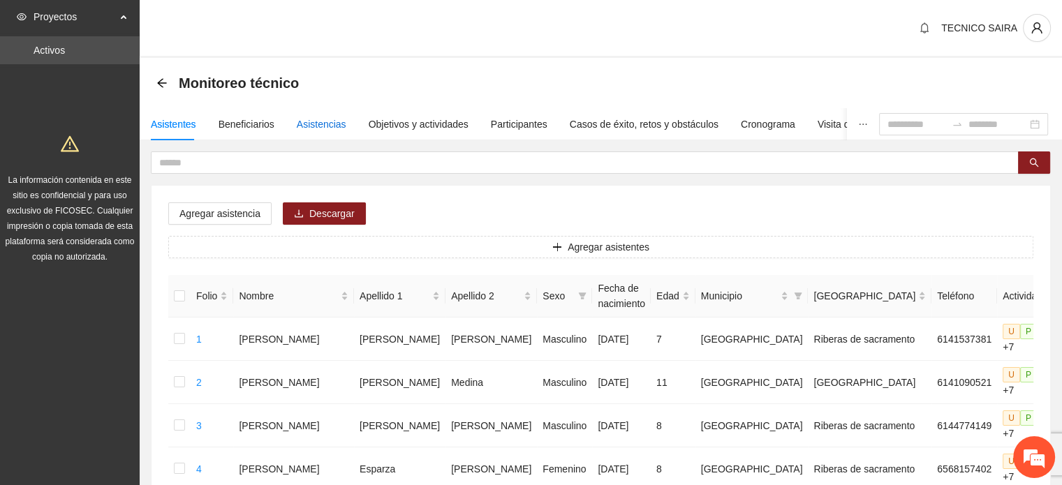
click at [313, 122] on div "Asistencias" at bounding box center [322, 124] width 50 height 15
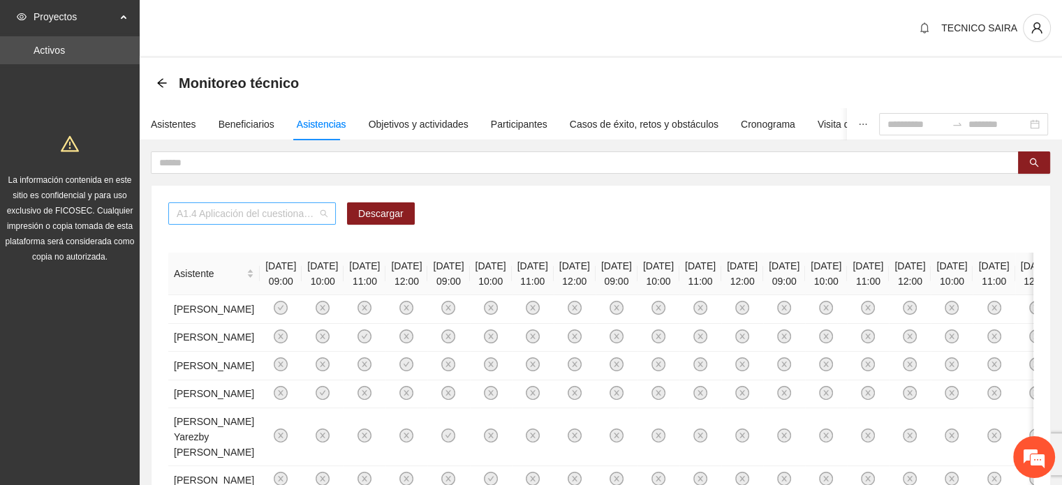
click at [319, 214] on span "A1.4 Aplicación del cuestionario MENA PRE y POST" at bounding box center [252, 213] width 151 height 21
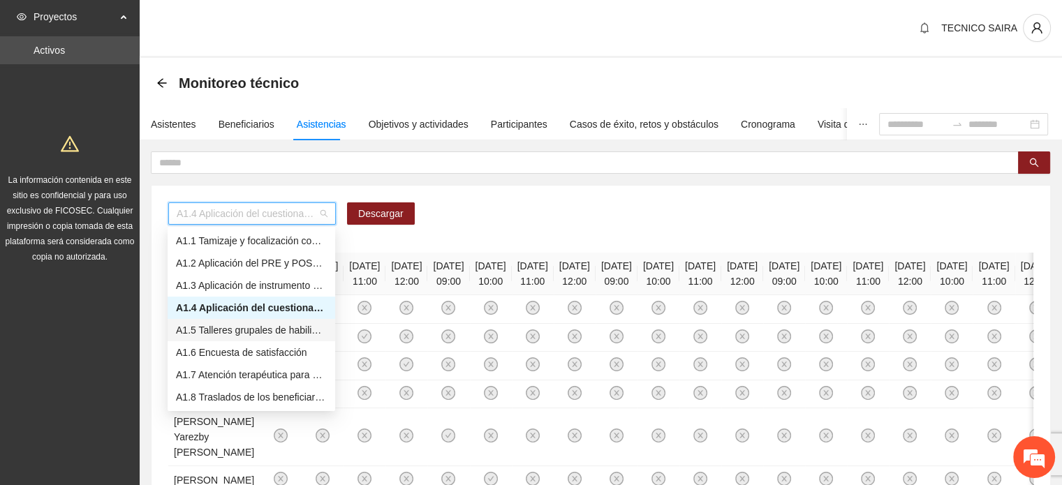
click at [251, 335] on div "A1.5 Talleres grupales de habilidades para la vida (Autoestima, Autoconocimient…" at bounding box center [251, 330] width 151 height 15
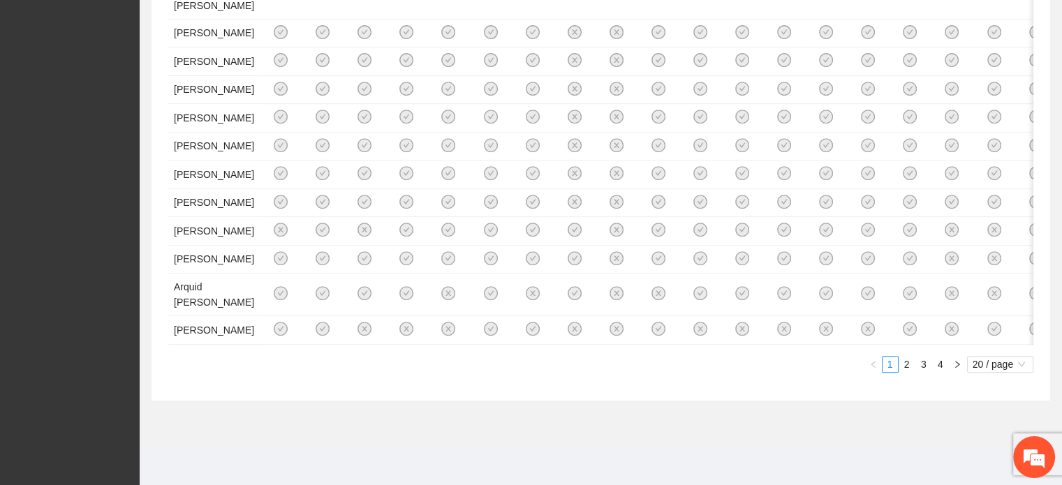
scroll to position [1332, 0]
click at [924, 365] on link "3" at bounding box center [923, 364] width 15 height 15
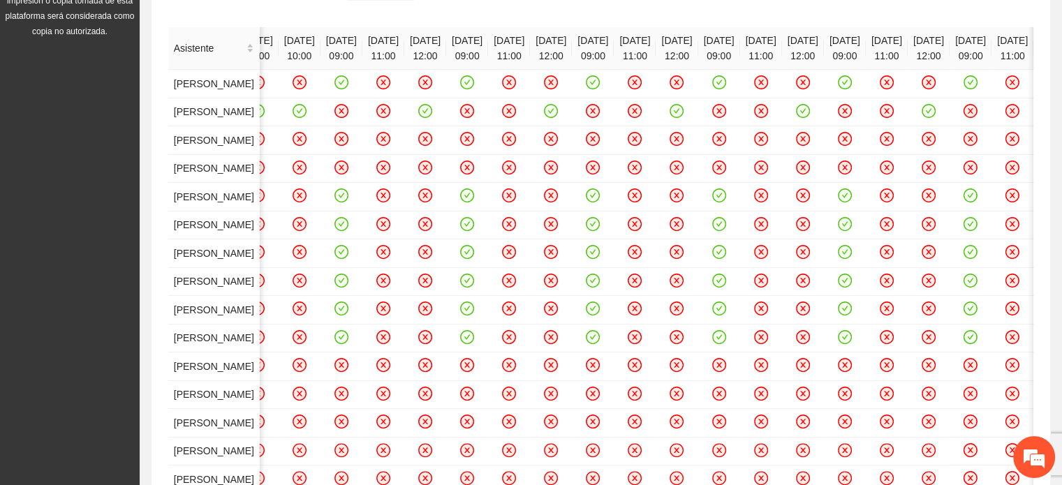
scroll to position [228, 0]
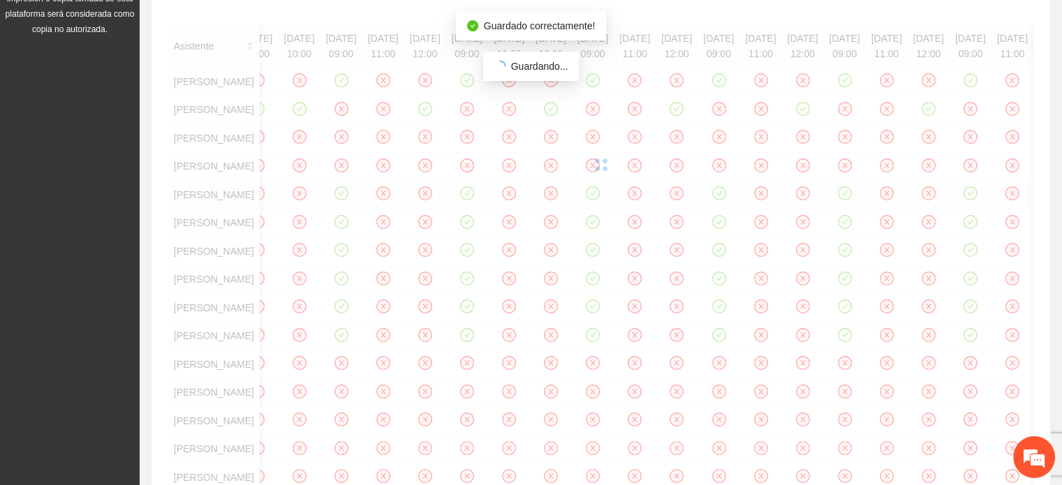
click at [845, 361] on div "Asistente [DATE] 10:00 [DATE] 10:00 [DATE] 10:00 [DATE] 10:00 [DATE] 10:00 [DAT…" at bounding box center [600, 343] width 865 height 636
click at [847, 362] on div "Asistente [DATE] 10:00 [DATE] 10:00 [DATE] 10:00 [DATE] 10:00 [DATE] 10:00 [DAT…" at bounding box center [600, 343] width 865 height 636
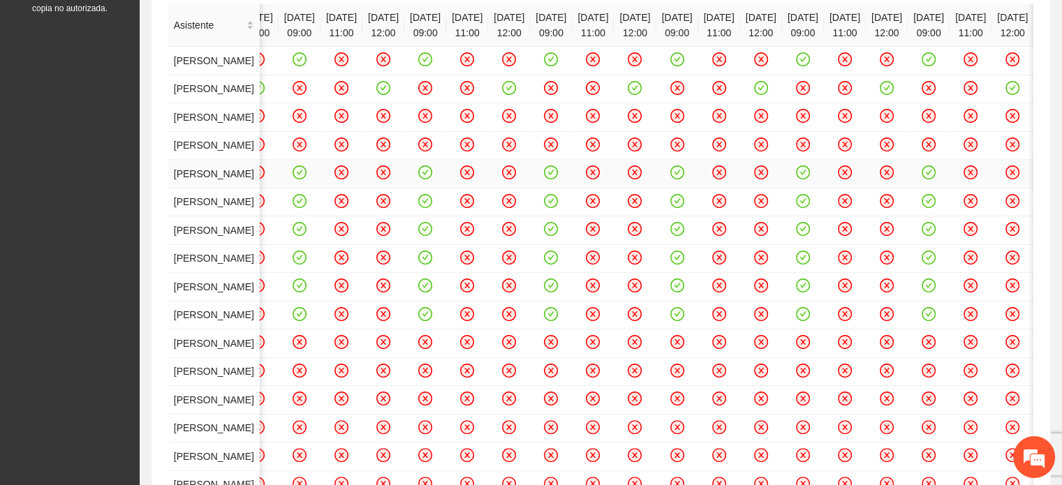
scroll to position [233, 0]
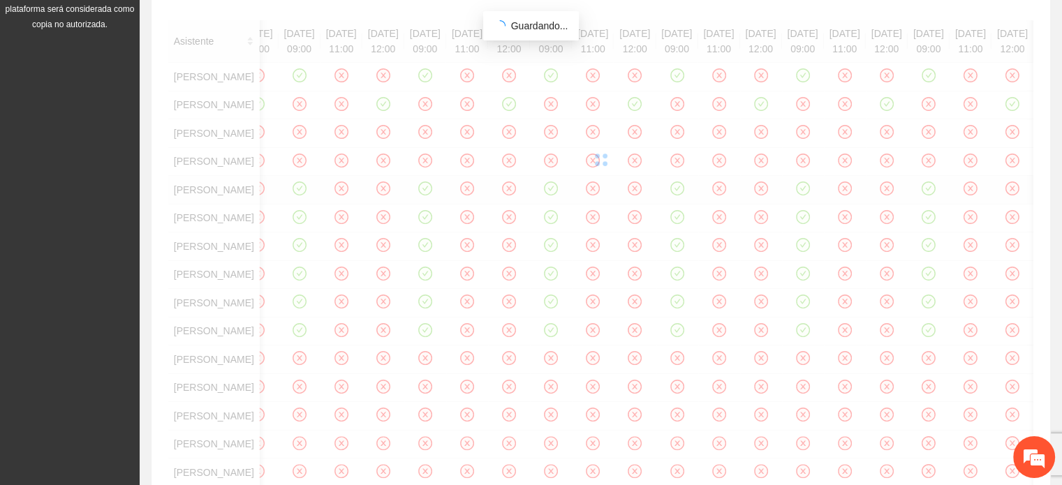
click at [691, 362] on div "Asistente [DATE] 10:00 [DATE] 10:00 [DATE] 10:00 [DATE] 10:00 [DATE] 10:00 [DAT…" at bounding box center [600, 338] width 865 height 636
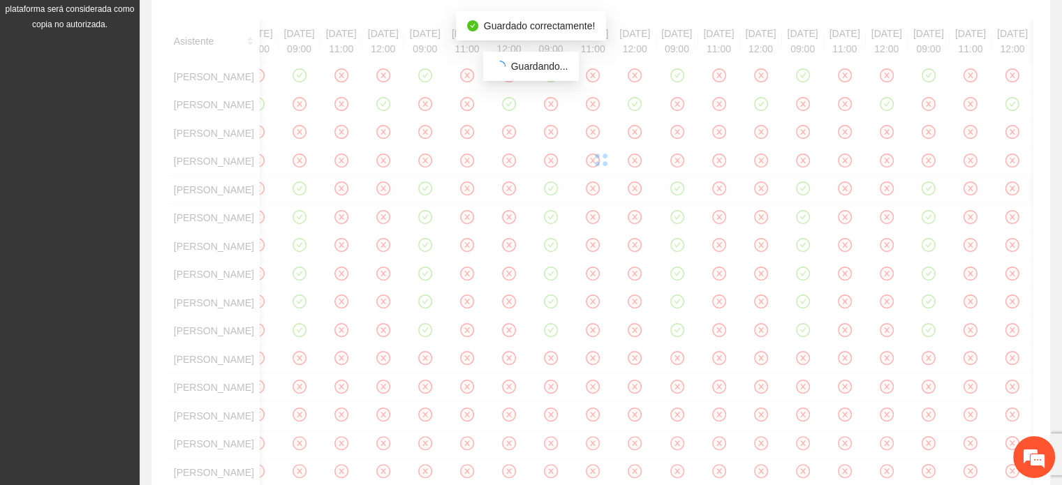
click at [816, 360] on div "Asistente [DATE] 10:00 [DATE] 10:00 [DATE] 10:00 [DATE] 10:00 [DATE] 10:00 [DAT…" at bounding box center [600, 338] width 865 height 636
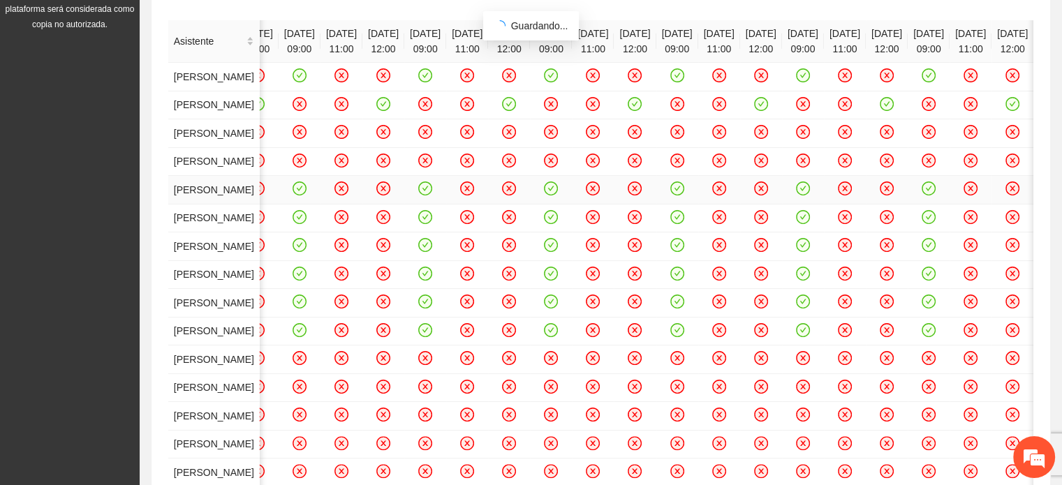
click at [816, 360] on div "Asistente [DATE] 10:00 [DATE] 10:00 [DATE] 10:00 [DATE] 10:00 [DATE] 10:00 [DAT…" at bounding box center [600, 338] width 865 height 636
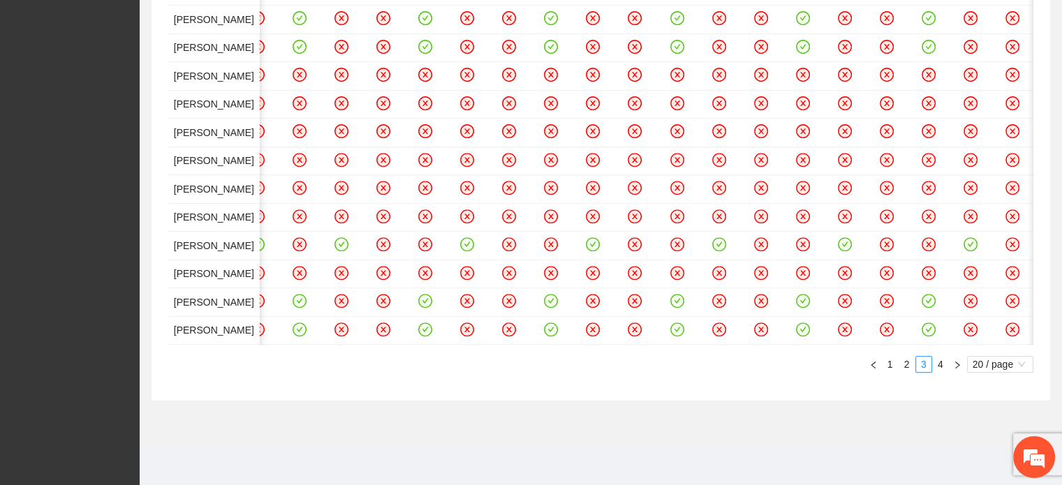
scroll to position [0, 5573]
drag, startPoint x: 860, startPoint y: 346, endPoint x: 817, endPoint y: 348, distance: 42.7
click at [817, 348] on div "Asistente [DATE] 10:00 [DATE] 10:00 [DATE] 10:00 [DATE] 10:00 [DATE] 10:00 [DAT…" at bounding box center [600, 55] width 865 height 636
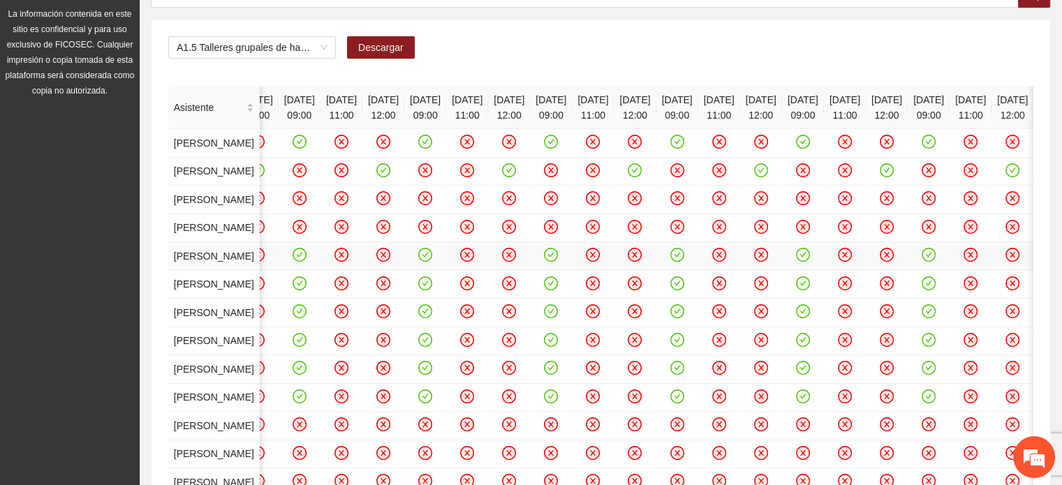
scroll to position [164, 0]
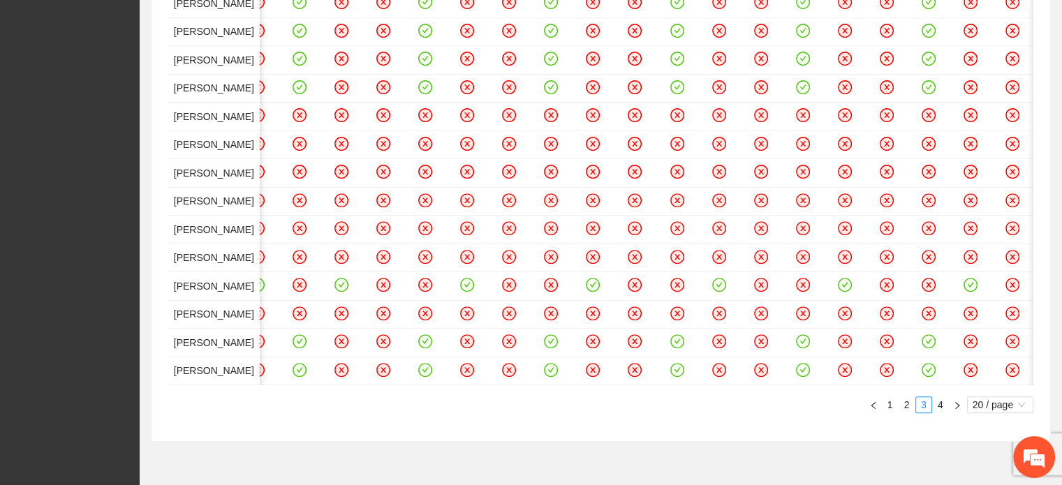
scroll to position [483, 0]
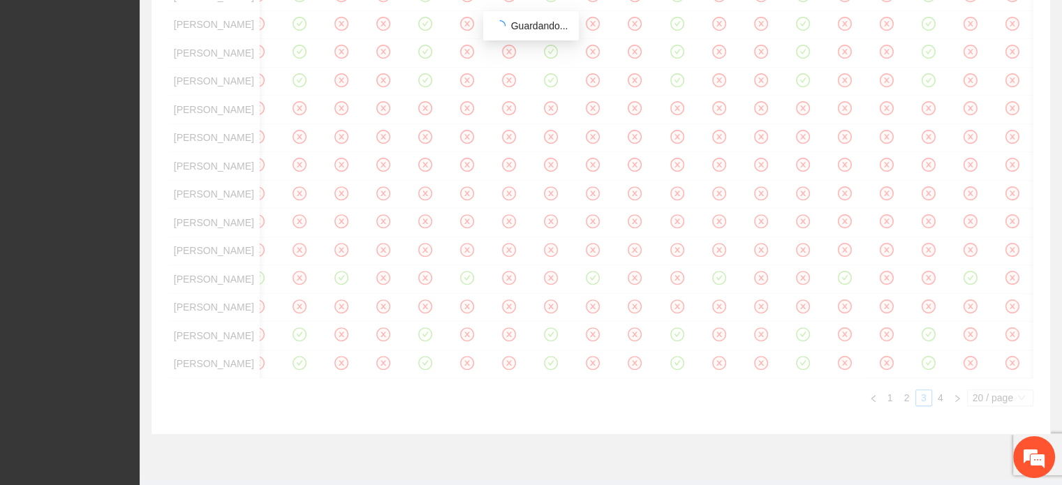
click at [421, 184] on div "Asistente [DATE] 10:00 [DATE] 10:00 [DATE] 10:00 [DATE] 10:00 [DATE] 10:00 [DAT…" at bounding box center [600, 88] width 865 height 636
click at [294, 182] on div "Asistente [DATE] 10:00 [DATE] 10:00 [DATE] 10:00 [DATE] 10:00 [DATE] 10:00 [DAT…" at bounding box center [600, 88] width 865 height 636
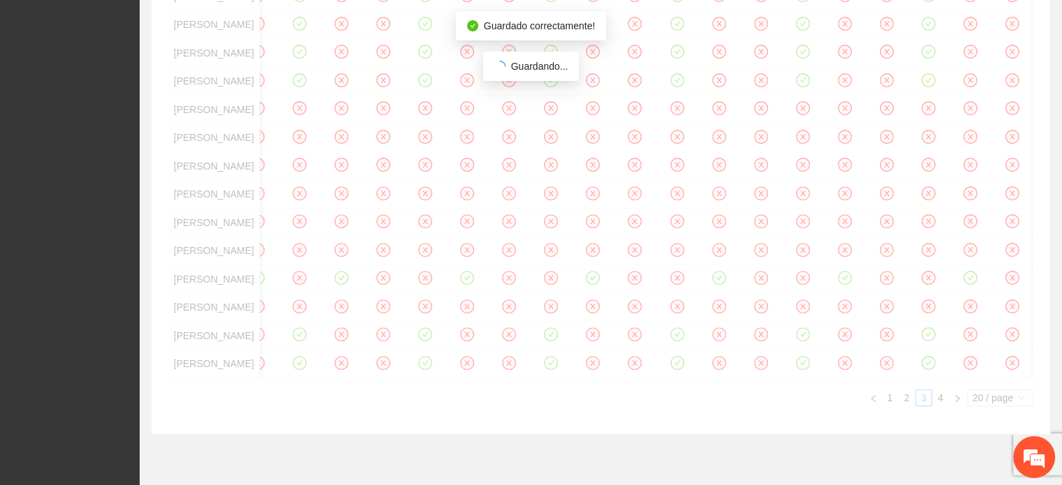
click at [419, 180] on div "Asistente [DATE] 10:00 [DATE] 10:00 [DATE] 10:00 [DATE] 10:00 [DATE] 10:00 [DAT…" at bounding box center [600, 88] width 865 height 636
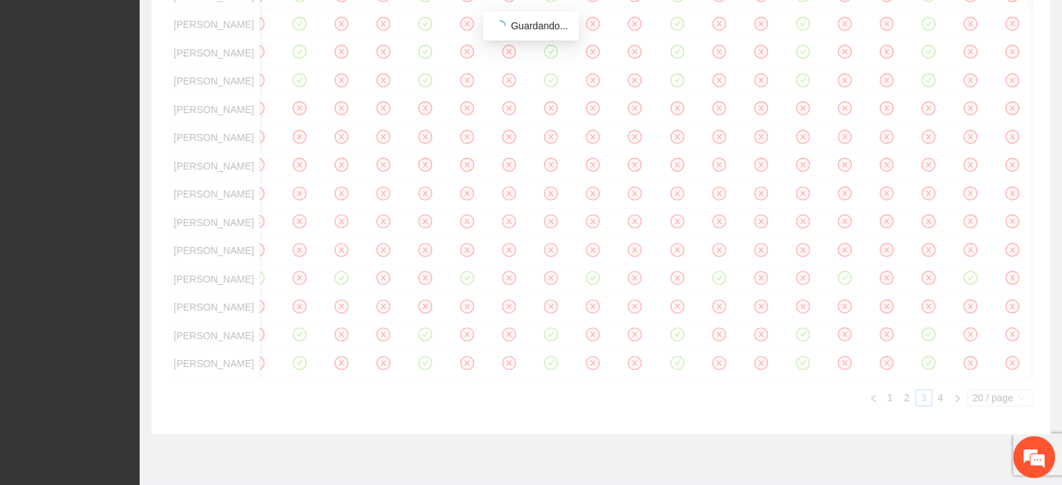
click at [419, 247] on div "Asistente [DATE] 10:00 [DATE] 10:00 [DATE] 10:00 [DATE] 10:00 [DATE] 10:00 [DAT…" at bounding box center [600, 88] width 865 height 636
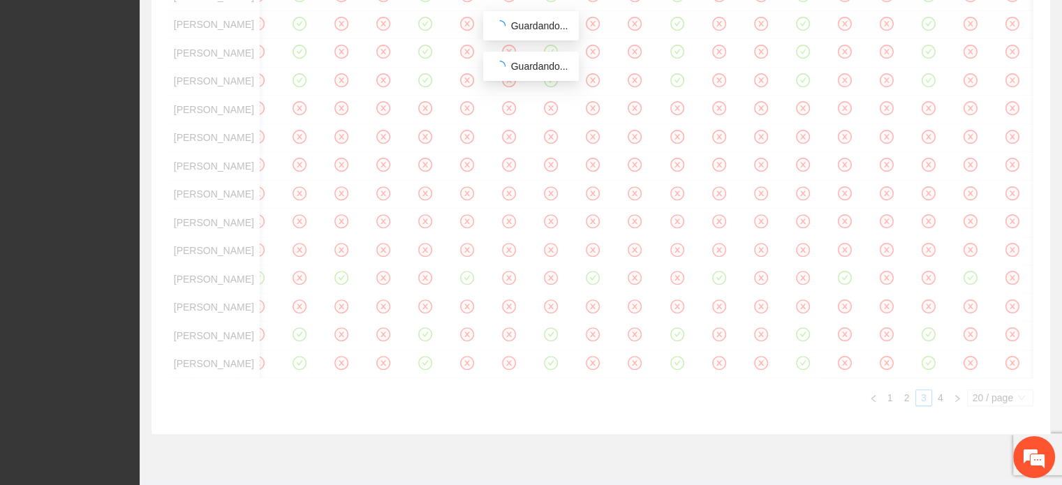
click at [355, 309] on div "Asistente [DATE] 10:00 [DATE] 10:00 [DATE] 10:00 [DATE] 10:00 [DATE] 10:00 [DAT…" at bounding box center [600, 88] width 865 height 636
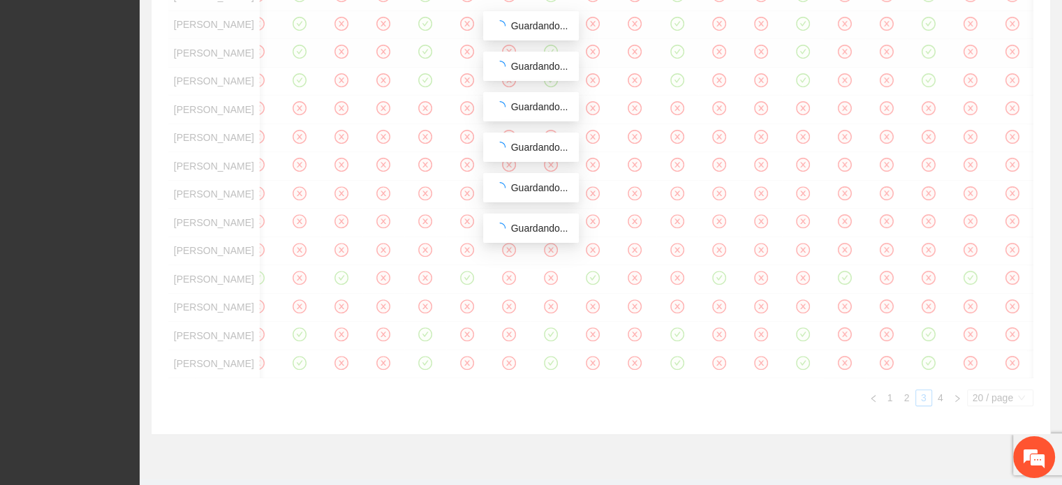
click at [355, 371] on div "Asistente [DATE] 10:00 [DATE] 10:00 [DATE] 10:00 [DATE] 10:00 [DATE] 10:00 [DAT…" at bounding box center [600, 88] width 865 height 636
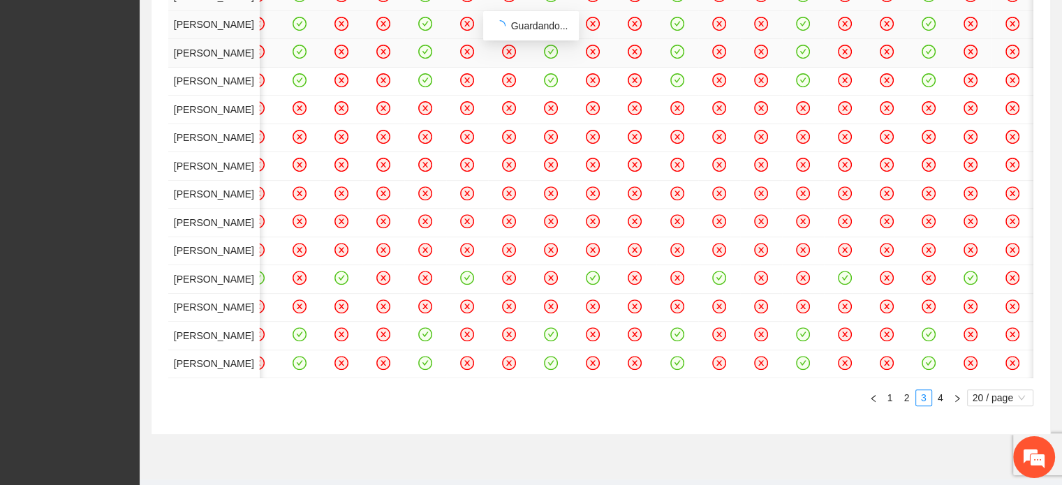
click at [420, 305] on div "Asistente [DATE] 10:00 [DATE] 10:00 [DATE] 10:00 [DATE] 10:00 [DATE] 10:00 [DAT…" at bounding box center [600, 88] width 865 height 636
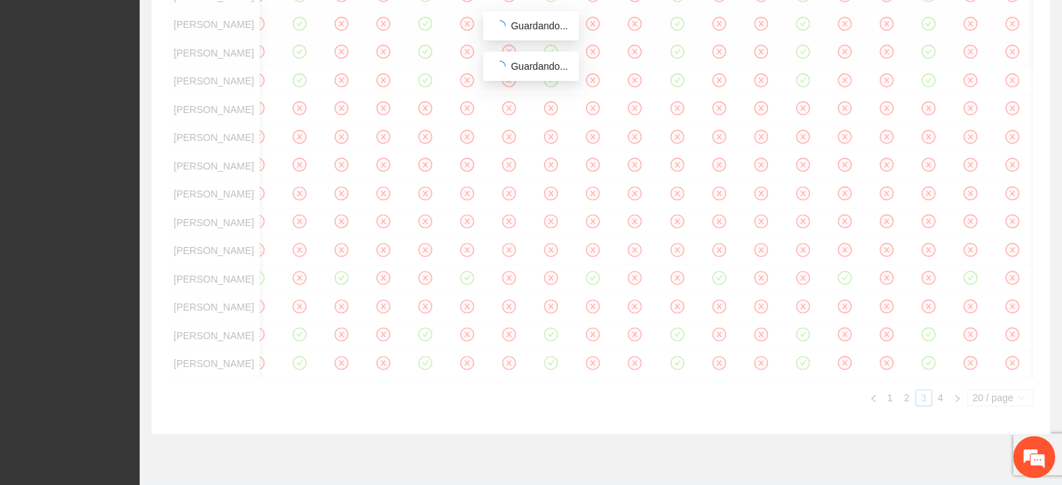
click at [233, 406] on div "Asistente [DATE] 10:00 [DATE] 10:00 [DATE] 10:00 [DATE] 10:00 [DATE] 10:00 [DAT…" at bounding box center [600, 88] width 865 height 636
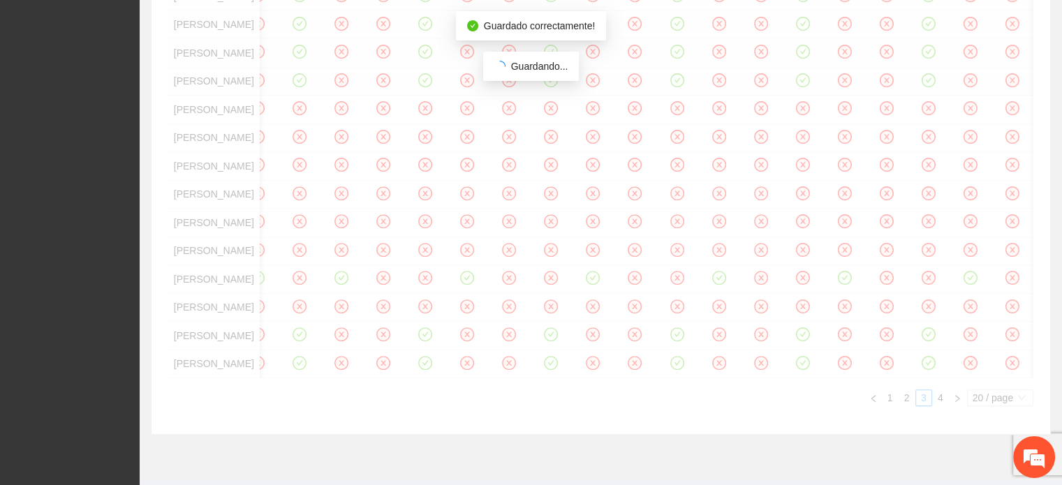
click at [297, 307] on div "Asistente [DATE] 10:00 [DATE] 10:00 [DATE] 10:00 [DATE] 10:00 [DATE] 10:00 [DAT…" at bounding box center [600, 88] width 865 height 636
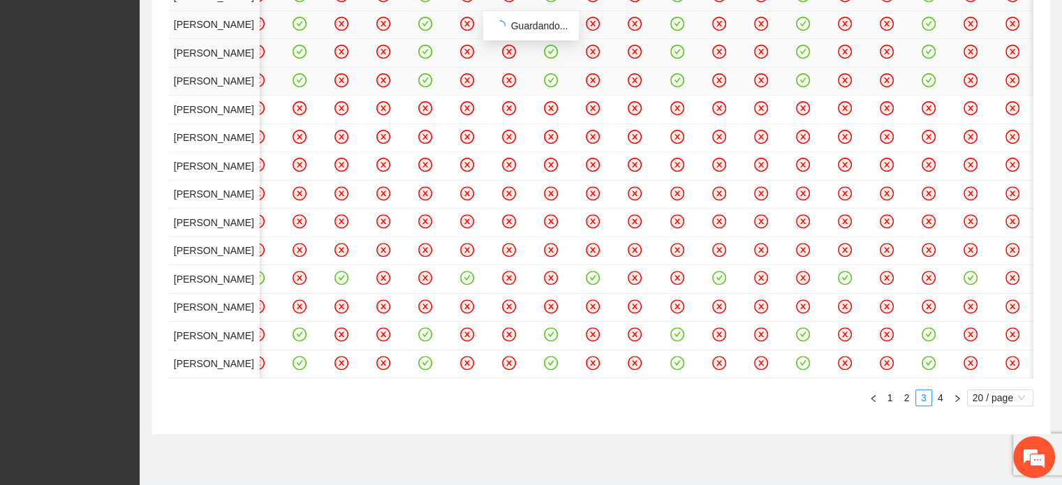
click at [298, 307] on div "Asistente [DATE] 10:00 [DATE] 10:00 [DATE] 10:00 [DATE] 10:00 [DATE] 10:00 [DAT…" at bounding box center [600, 88] width 865 height 636
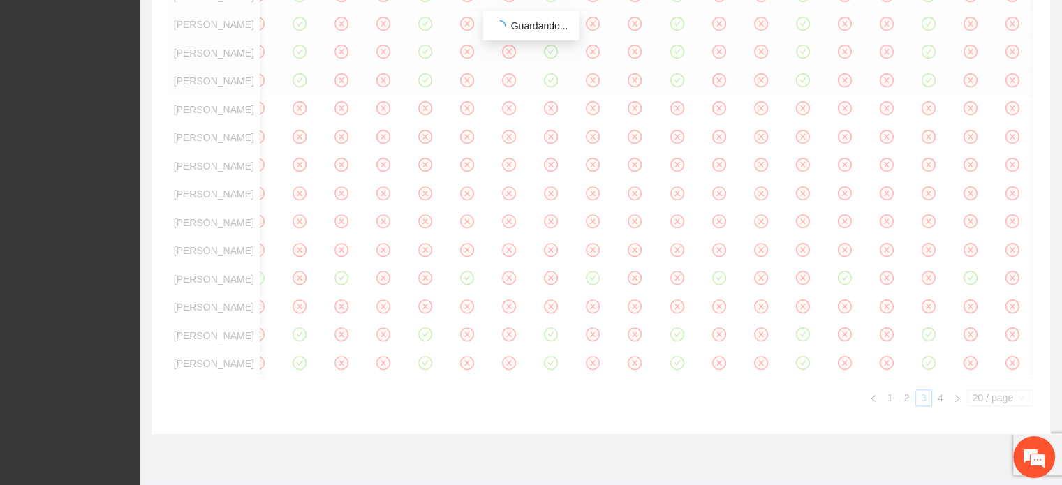
click at [416, 374] on div "Asistente [DATE] 10:00 [DATE] 10:00 [DATE] 10:00 [DATE] 10:00 [DATE] 10:00 [DAT…" at bounding box center [600, 88] width 865 height 636
click at [419, 372] on div "Asistente [DATE] 10:00 [DATE] 10:00 [DATE] 10:00 [DATE] 10:00 [DATE] 10:00 [DAT…" at bounding box center [600, 88] width 865 height 636
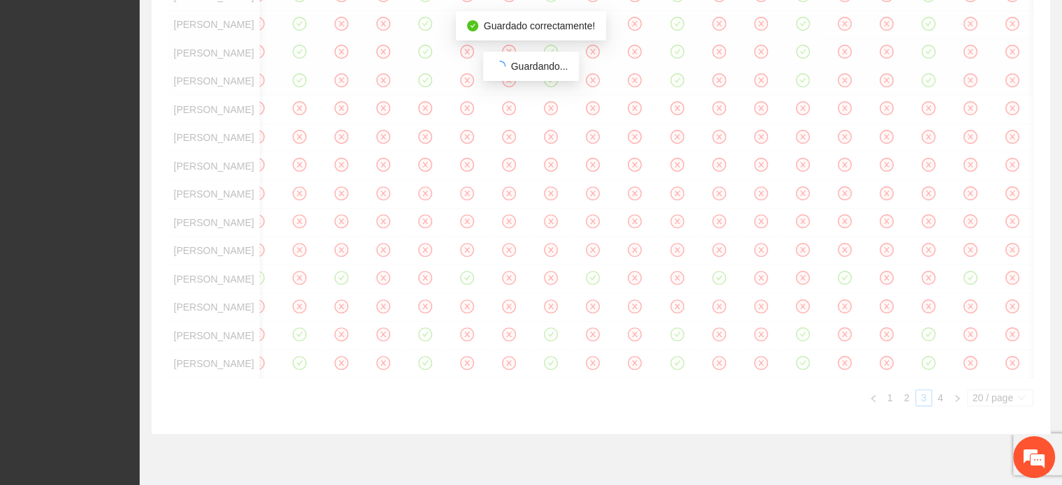
click at [301, 370] on div "Asistente [DATE] 10:00 [DATE] 10:00 [DATE] 10:00 [DATE] 10:00 [DATE] 10:00 [DAT…" at bounding box center [600, 88] width 865 height 636
click at [298, 370] on div "Asistente [DATE] 10:00 [DATE] 10:00 [DATE] 10:00 [DATE] 10:00 [DATE] 10:00 [DAT…" at bounding box center [600, 88] width 865 height 636
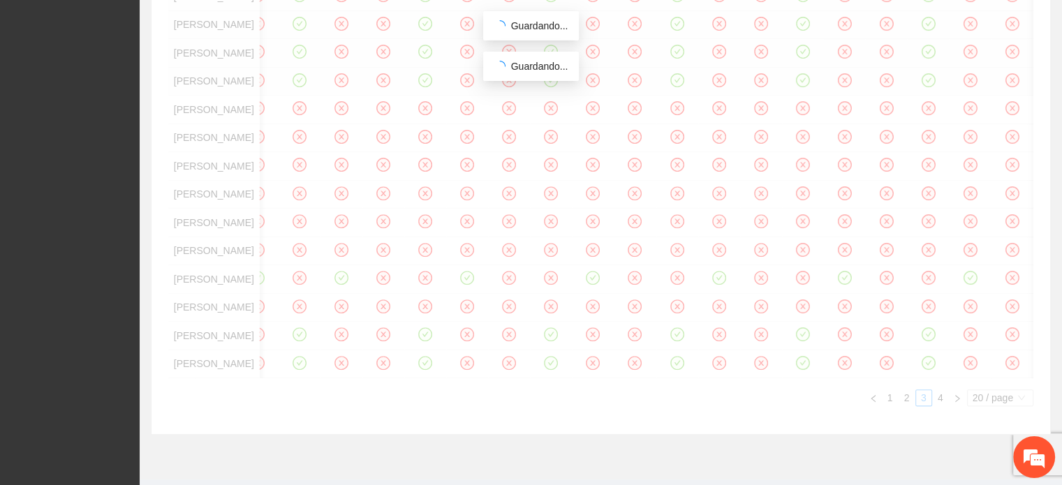
click at [482, 406] on div "Asistente [DATE] 10:00 [DATE] 10:00 [DATE] 10:00 [DATE] 10:00 [DATE] 10:00 [DAT…" at bounding box center [600, 88] width 865 height 636
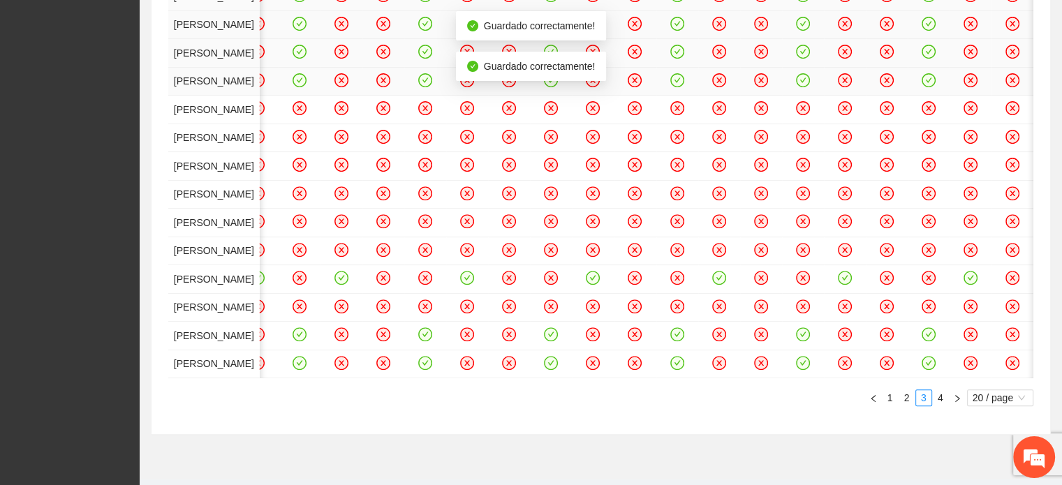
click at [416, 406] on div "Asistente [DATE] 10:00 [DATE] 10:00 [DATE] 10:00 [DATE] 10:00 [DATE] 10:00 [DAT…" at bounding box center [600, 88] width 865 height 636
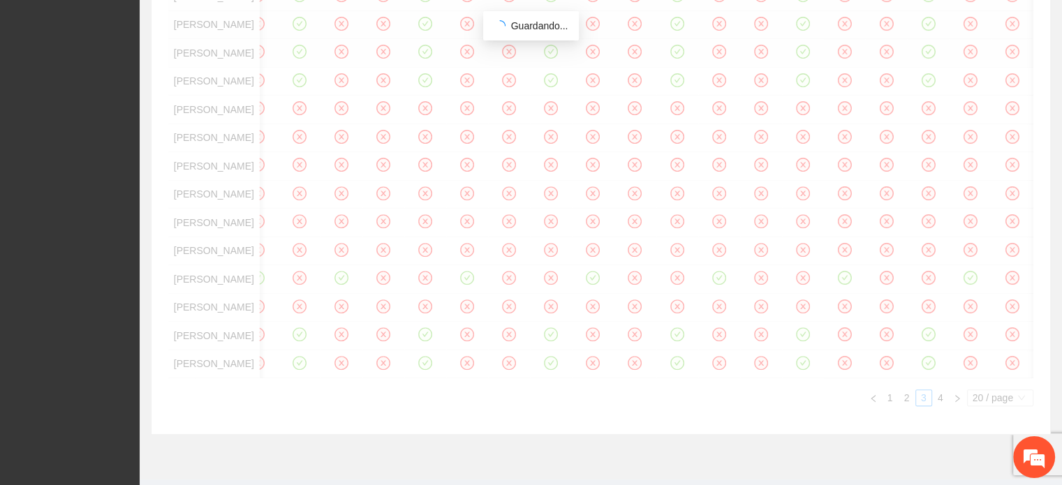
click at [360, 406] on div "Asistente [DATE] 10:00 [DATE] 10:00 [DATE] 10:00 [DATE] 10:00 [DATE] 10:00 [DAT…" at bounding box center [600, 88] width 865 height 636
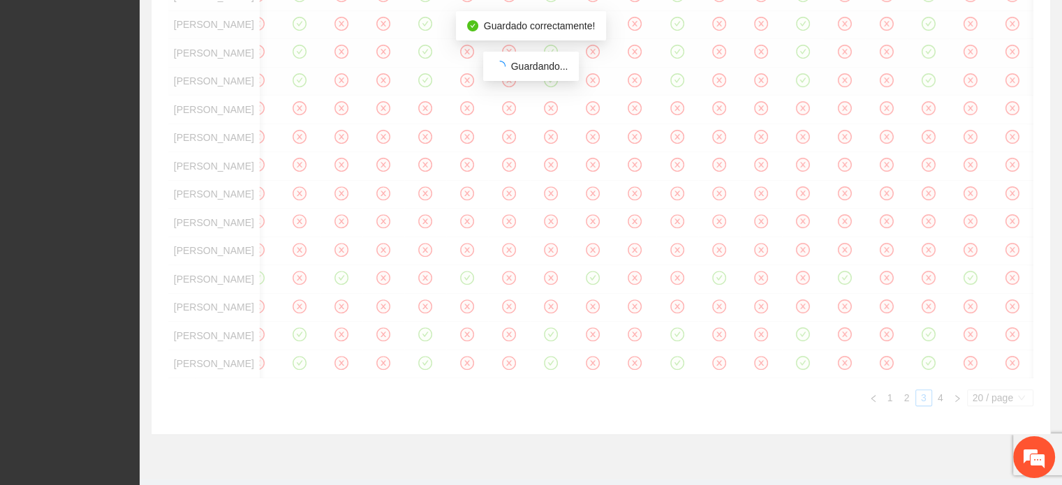
click at [293, 406] on div "Asistente [DATE] 10:00 [DATE] 10:00 [DATE] 10:00 [DATE] 10:00 [DATE] 10:00 [DAT…" at bounding box center [600, 88] width 865 height 636
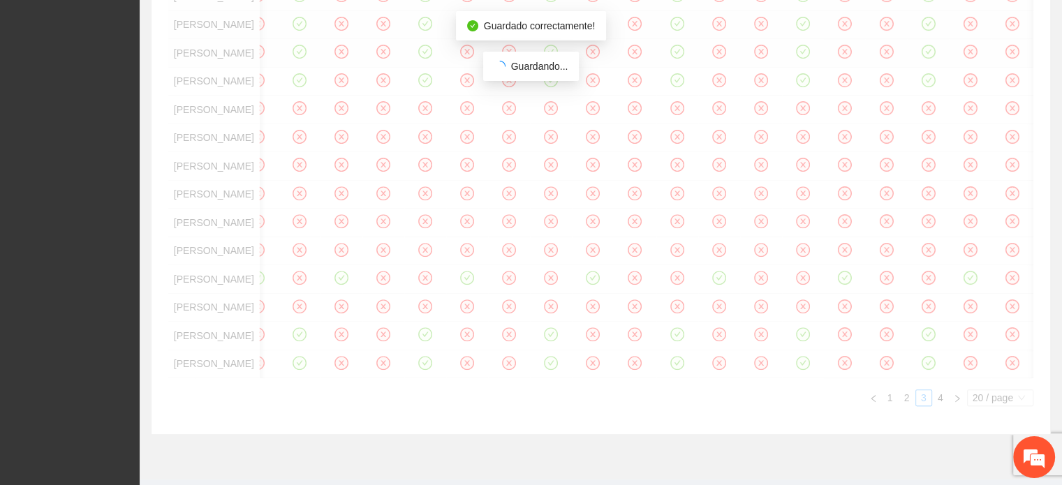
click at [296, 406] on div "Asistente [DATE] 10:00 [DATE] 10:00 [DATE] 10:00 [DATE] 10:00 [DATE] 10:00 [DAT…" at bounding box center [600, 88] width 865 height 636
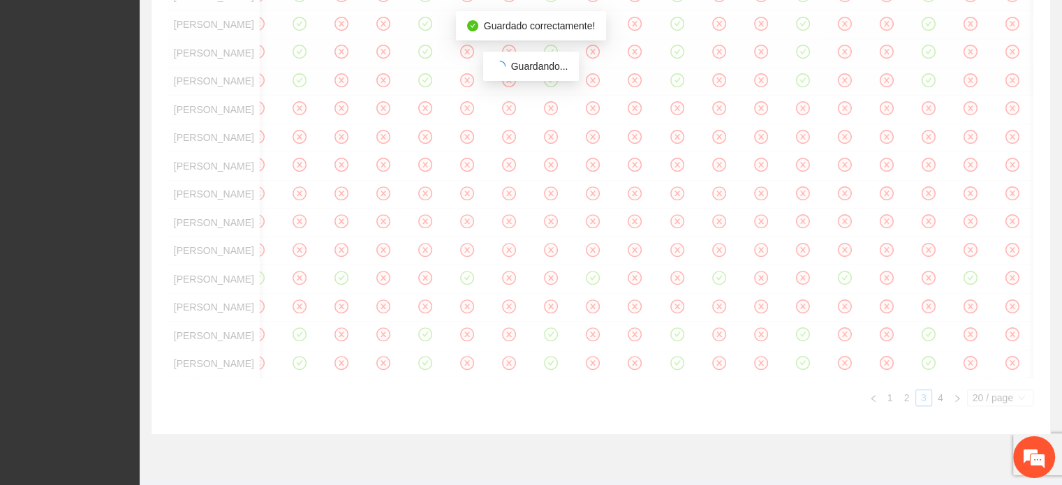
click at [552, 406] on div "Asistente [DATE] 10:00 [DATE] 10:00 [DATE] 10:00 [DATE] 10:00 [DATE] 10:00 [DAT…" at bounding box center [600, 88] width 865 height 636
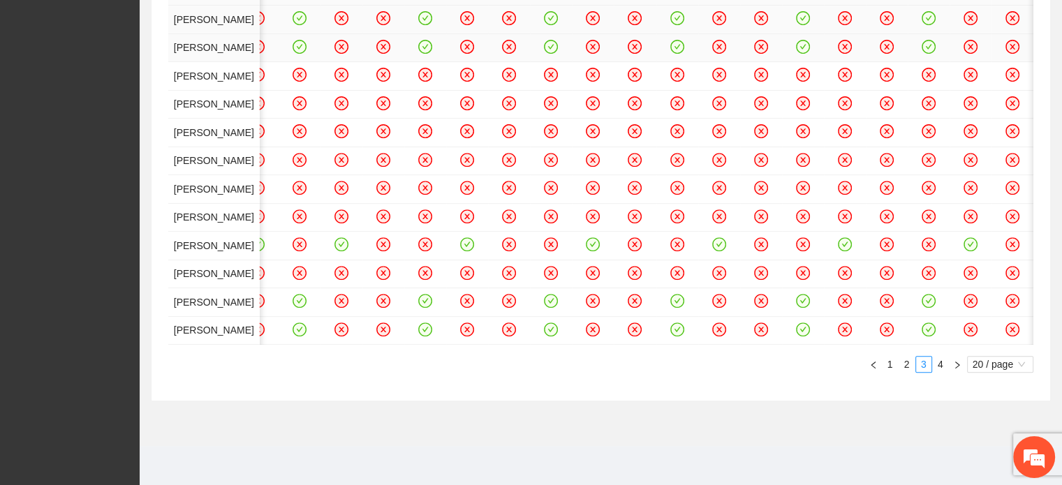
scroll to position [738, 0]
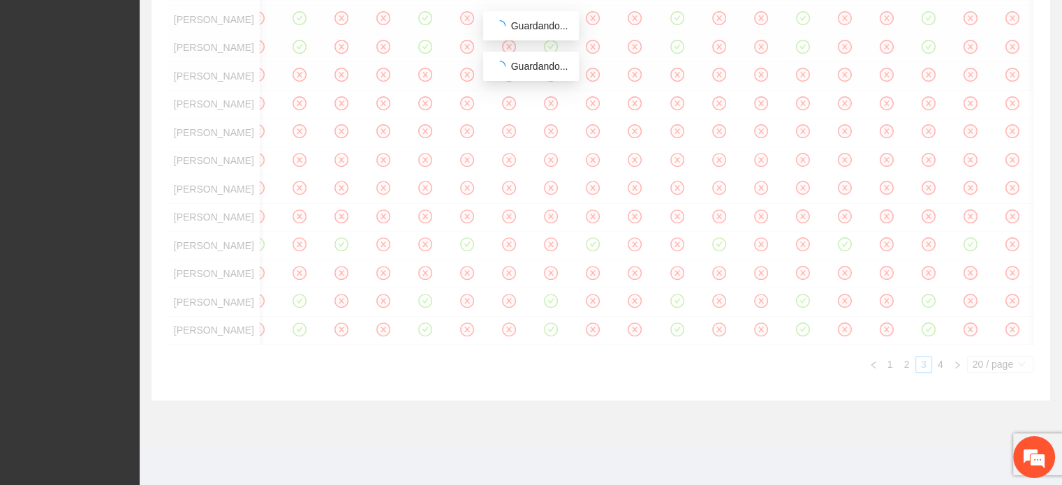
click at [299, 247] on div "Asistente [DATE] 10:00 [DATE] 10:00 [DATE] 10:00 [DATE] 10:00 [DATE] 10:00 [DAT…" at bounding box center [600, 55] width 865 height 636
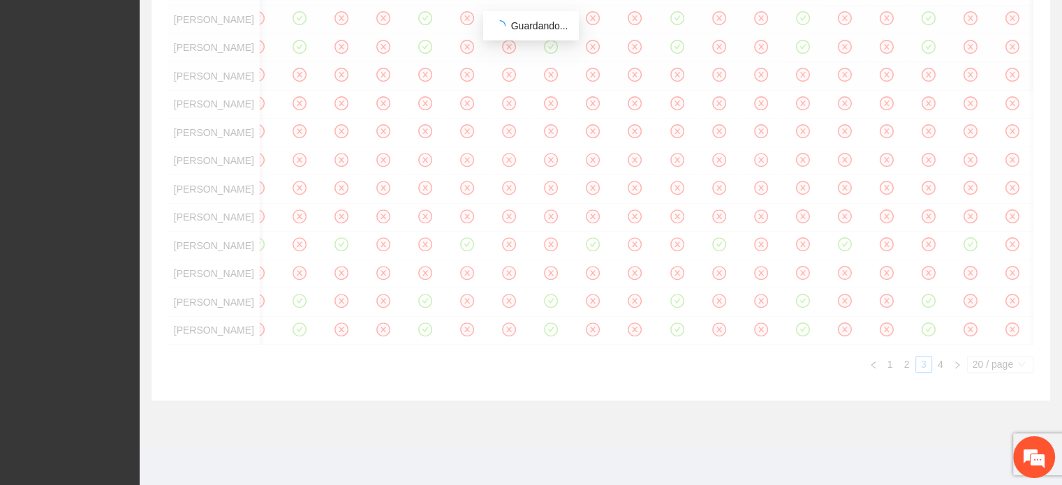
click at [419, 253] on div "Asistente [DATE] 10:00 [DATE] 10:00 [DATE] 10:00 [DATE] 10:00 [DATE] 10:00 [DAT…" at bounding box center [600, 55] width 865 height 636
click at [548, 247] on div "Asistente [DATE] 10:00 [DATE] 10:00 [DATE] 10:00 [DATE] 10:00 [DATE] 10:00 [DAT…" at bounding box center [600, 55] width 865 height 636
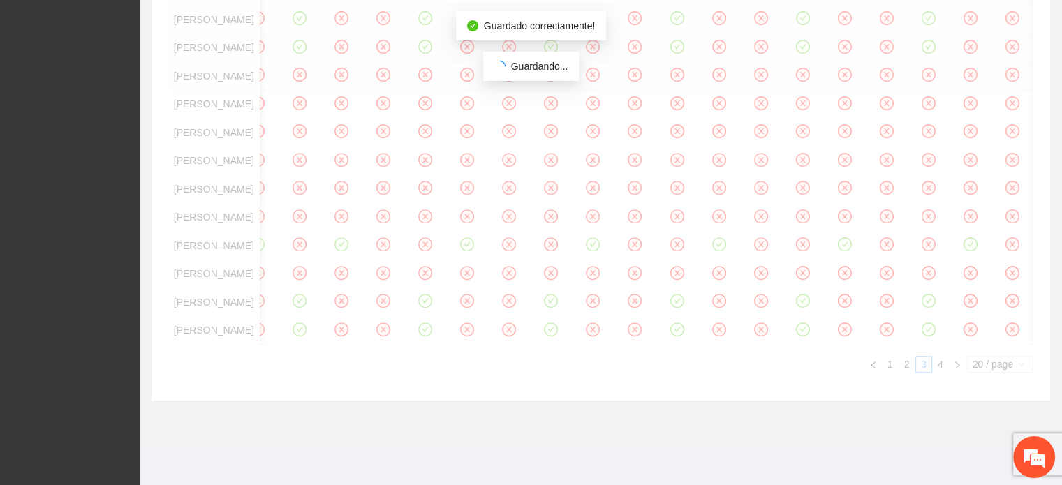
click at [550, 250] on div "Asistente [DATE] 10:00 [DATE] 10:00 [DATE] 10:00 [DATE] 10:00 [DATE] 10:00 [DAT…" at bounding box center [600, 55] width 865 height 636
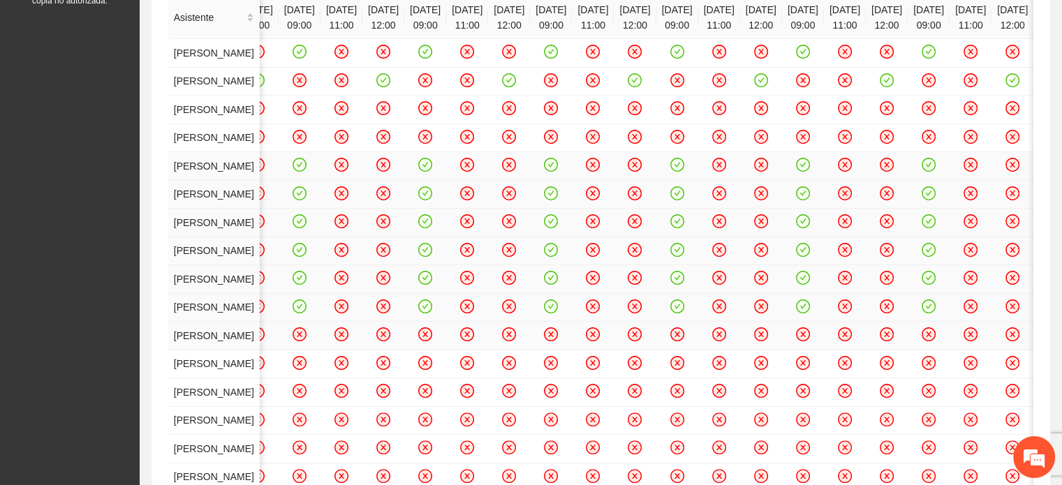
scroll to position [251, 0]
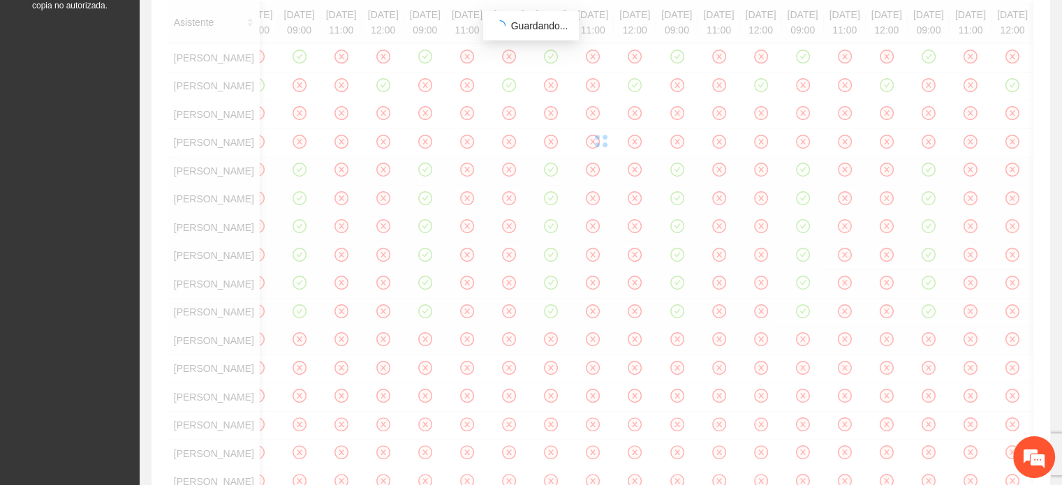
click at [656, 339] on div "Asistente [DATE] 10:00 [DATE] 10:00 [DATE] 10:00 [DATE] 10:00 [DATE] 10:00 [DAT…" at bounding box center [600, 319] width 865 height 636
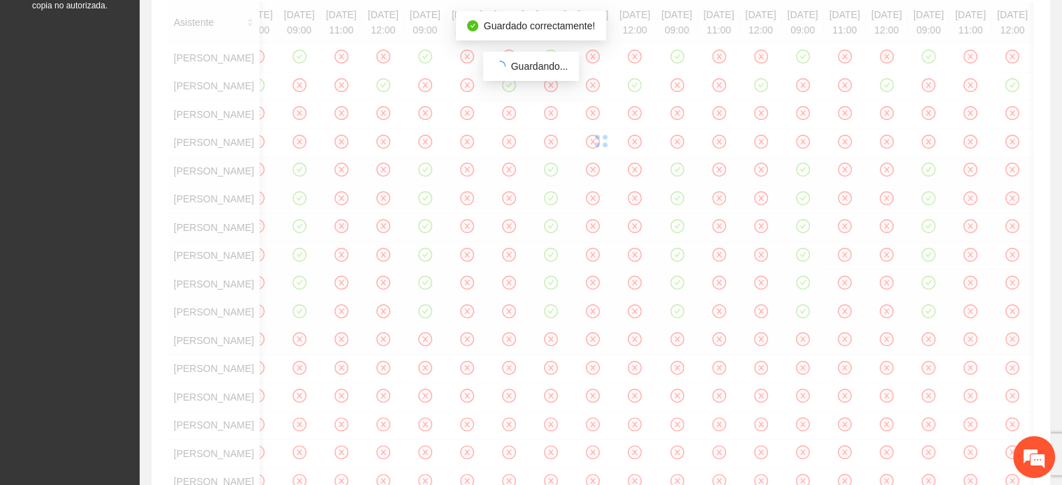
click at [595, 337] on div "Asistente [DATE] 10:00 [DATE] 10:00 [DATE] 10:00 [DATE] 10:00 [DATE] 10:00 [DAT…" at bounding box center [600, 319] width 865 height 636
click at [589, 342] on div "Asistente [DATE] 10:00 [DATE] 10:00 [DATE] 10:00 [DATE] 10:00 [DATE] 10:00 [DAT…" at bounding box center [600, 319] width 865 height 636
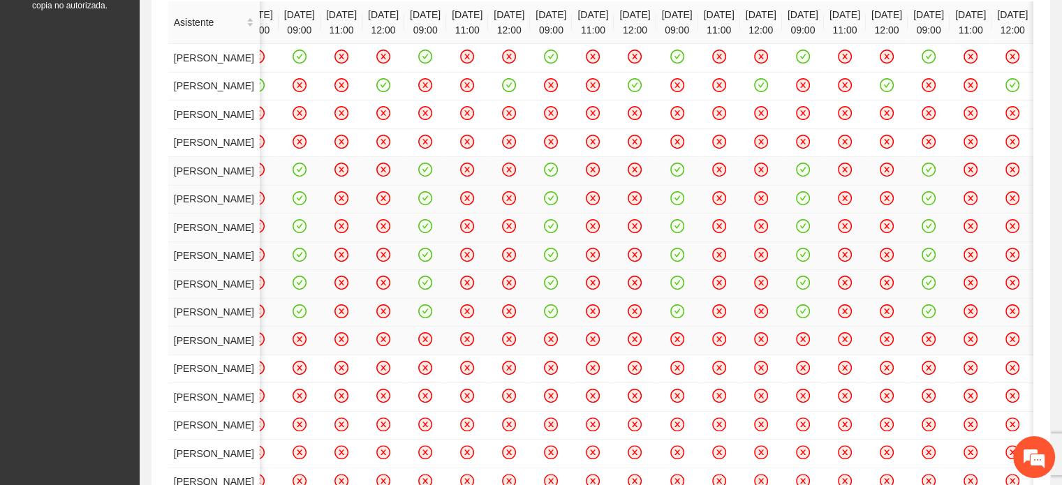
drag, startPoint x: 589, startPoint y: 342, endPoint x: 564, endPoint y: 346, distance: 25.4
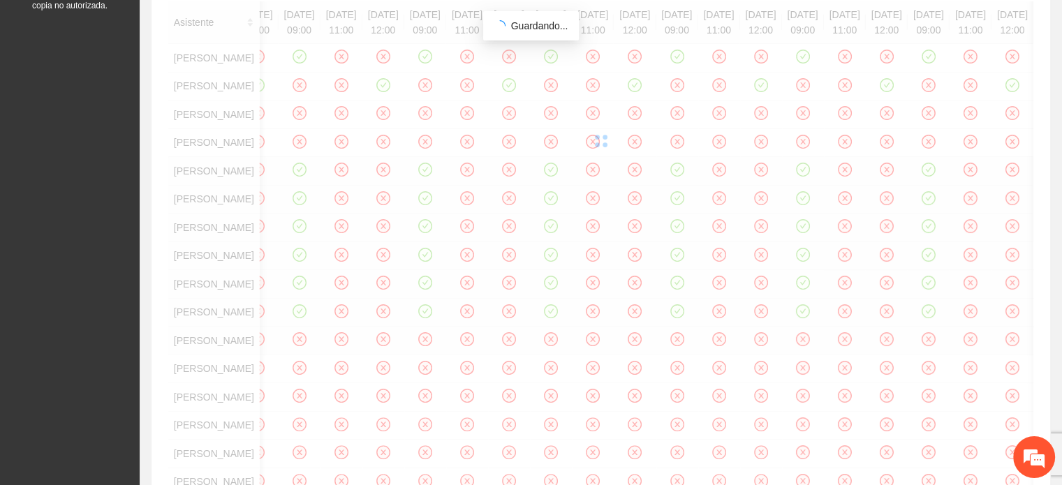
click at [562, 371] on div "Asistente [DATE] 10:00 [DATE] 10:00 [DATE] 10:00 [DATE] 10:00 [DATE] 10:00 [DAT…" at bounding box center [600, 319] width 865 height 636
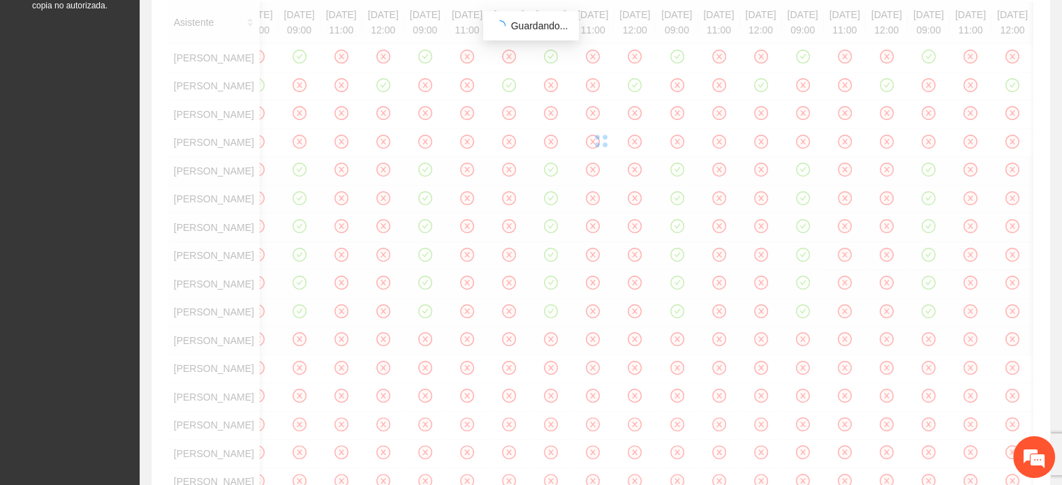
click at [274, 474] on div "Asistente [DATE] 10:00 [DATE] 10:00 [DATE] 10:00 [DATE] 10:00 [DATE] 10:00 [DAT…" at bounding box center [600, 319] width 865 height 636
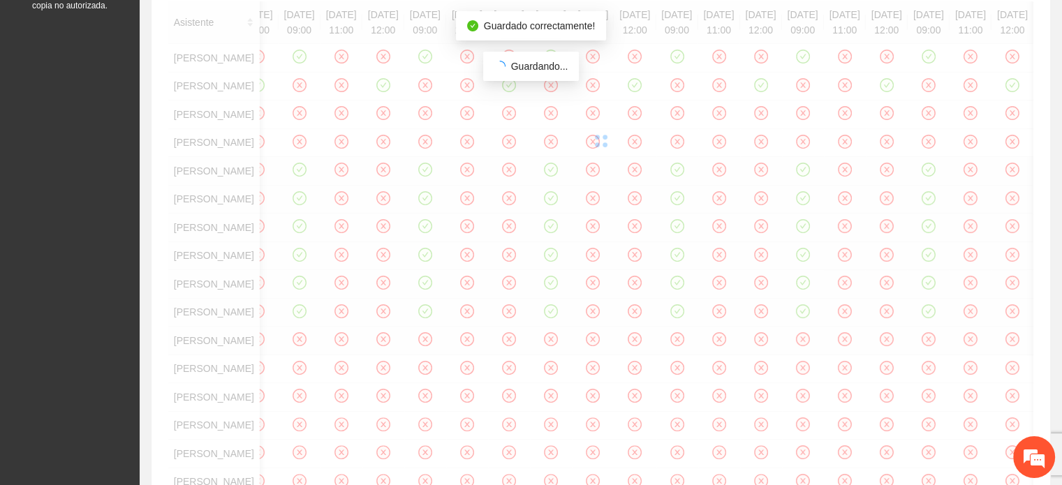
click at [403, 413] on div "Asistente [DATE] 10:00 [DATE] 10:00 [DATE] 10:00 [DATE] 10:00 [DATE] 10:00 [DAT…" at bounding box center [600, 319] width 865 height 636
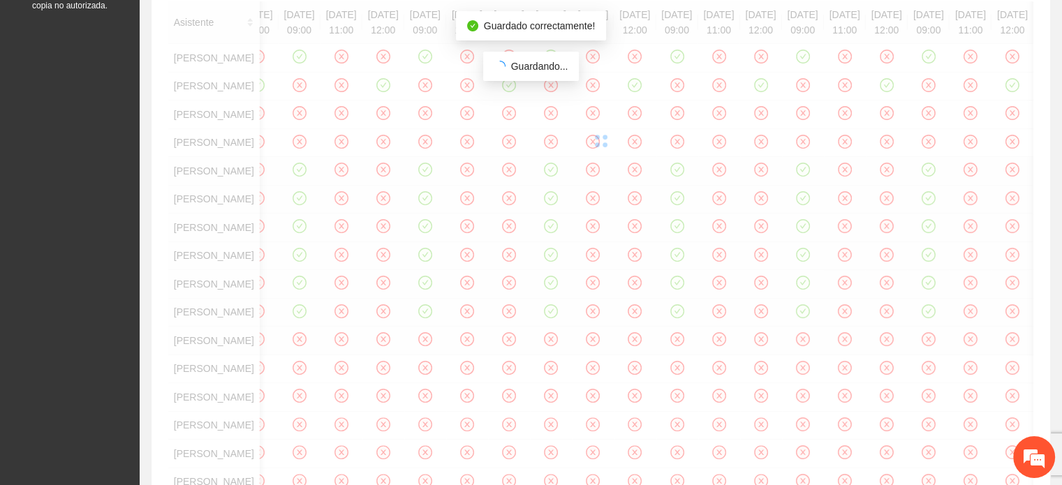
click at [404, 481] on div "Asistente [DATE] 10:00 [DATE] 10:00 [DATE] 10:00 [DATE] 10:00 [DATE] 10:00 [DAT…" at bounding box center [600, 319] width 865 height 636
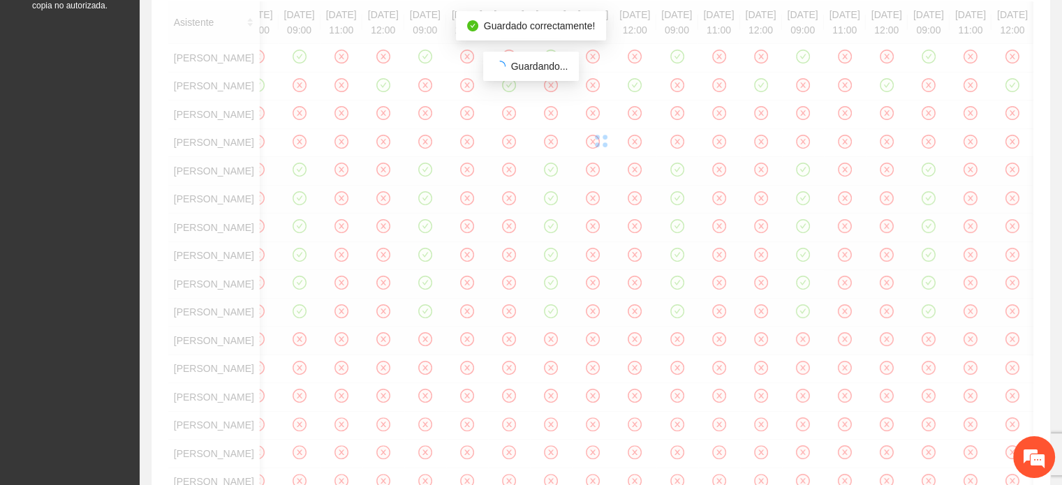
click at [529, 416] on div "Asistente [DATE] 10:00 [DATE] 10:00 [DATE] 10:00 [DATE] 10:00 [DATE] 10:00 [DAT…" at bounding box center [600, 319] width 865 height 636
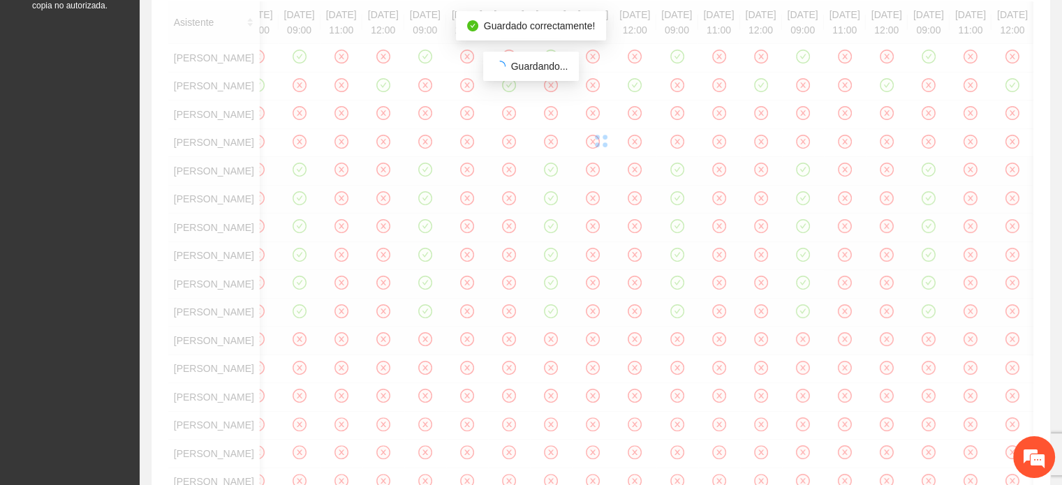
click at [529, 477] on div "Asistente [DATE] 10:00 [DATE] 10:00 [DATE] 10:00 [DATE] 10:00 [DATE] 10:00 [DAT…" at bounding box center [600, 319] width 865 height 636
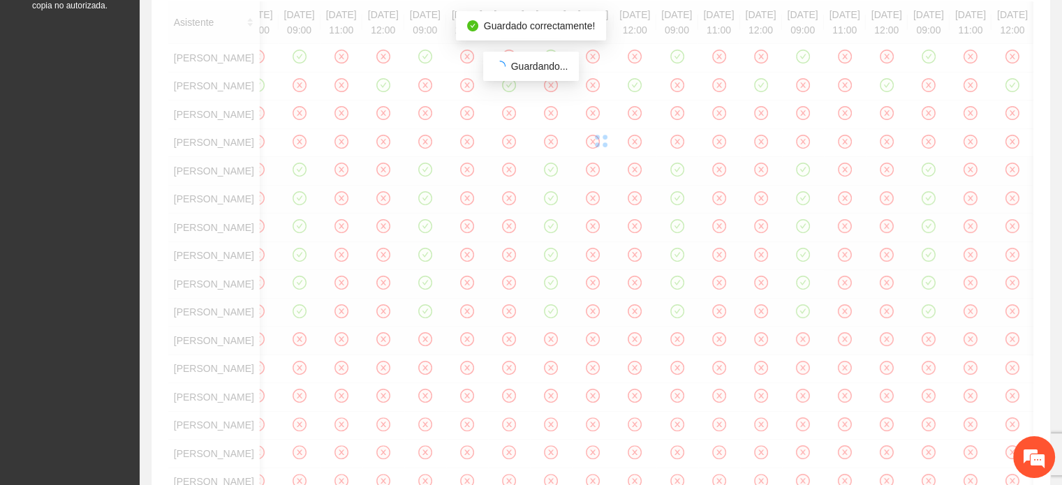
click at [714, 478] on div "Asistente [DATE] 10:00 [DATE] 10:00 [DATE] 10:00 [DATE] 10:00 [DATE] 10:00 [DAT…" at bounding box center [600, 319] width 865 height 636
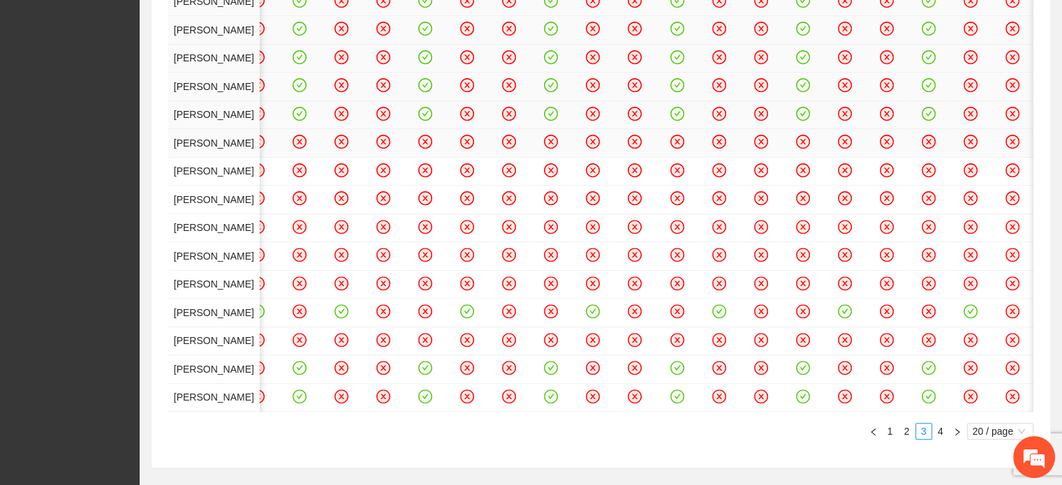
scroll to position [453, 0]
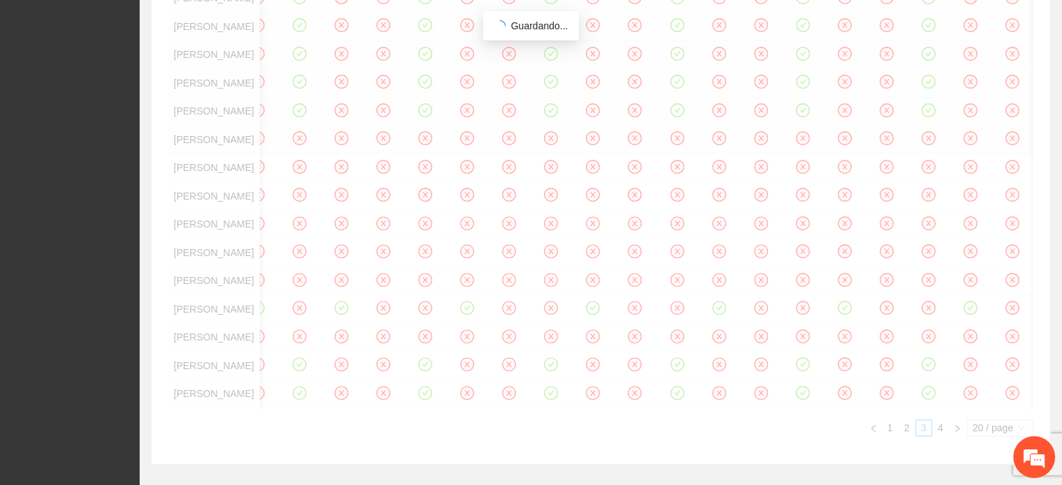
click at [592, 335] on div "Asistente [DATE] 10:00 [DATE] 10:00 [DATE] 10:00 [DATE] 10:00 [DATE] 10:00 [DAT…" at bounding box center [600, 118] width 865 height 636
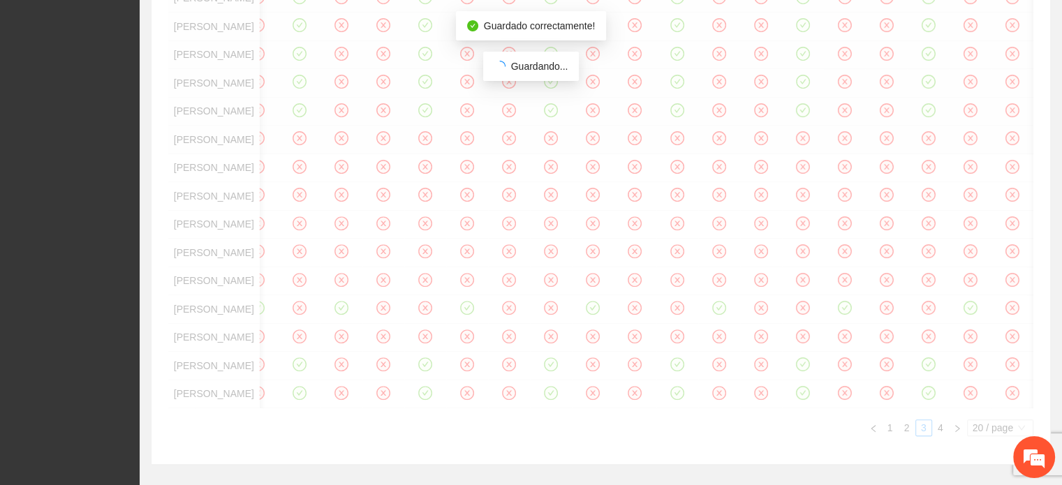
click at [402, 338] on div "Asistente [DATE] 10:00 [DATE] 10:00 [DATE] 10:00 [DATE] 10:00 [DATE] 10:00 [DAT…" at bounding box center [600, 118] width 865 height 636
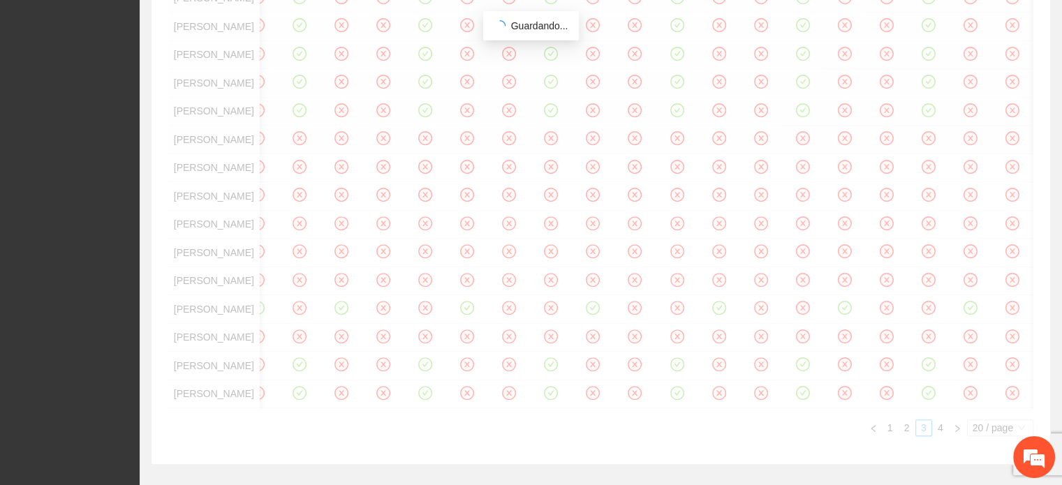
click at [277, 337] on div "Asistente [DATE] 10:00 [DATE] 10:00 [DATE] 10:00 [DATE] 10:00 [DATE] 10:00 [DAT…" at bounding box center [600, 118] width 865 height 636
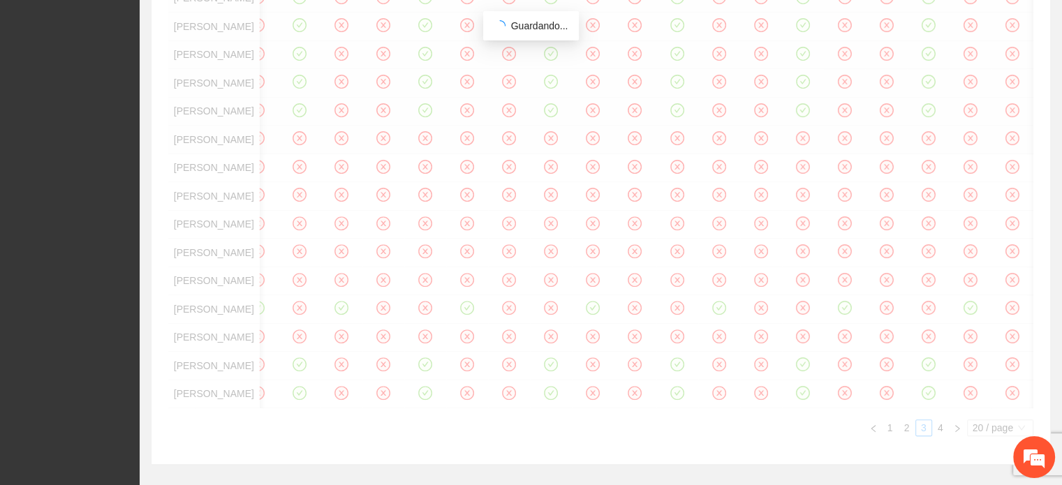
click at [338, 337] on div "Asistente [DATE] 10:00 [DATE] 10:00 [DATE] 10:00 [DATE] 10:00 [DATE] 10:00 [DAT…" at bounding box center [600, 118] width 865 height 636
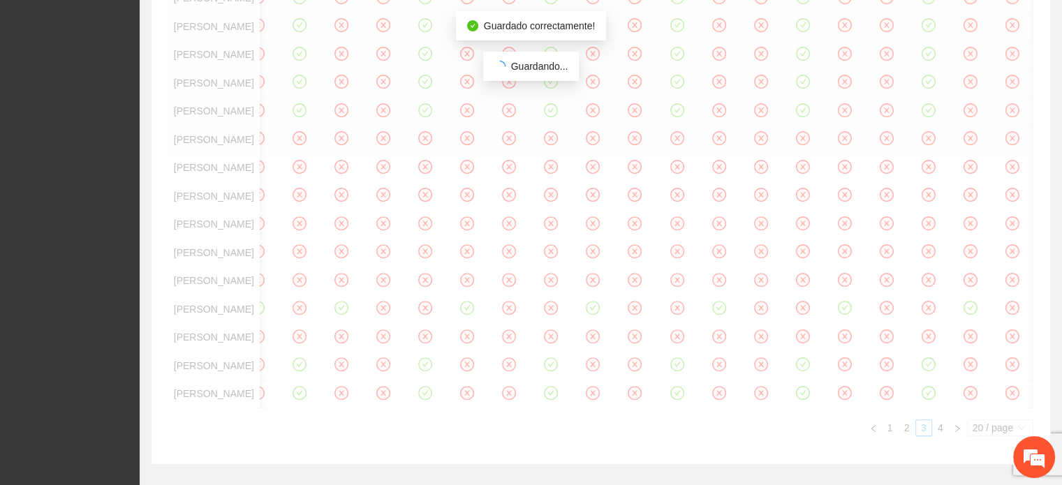
click at [466, 337] on div "Asistente [DATE] 10:00 [DATE] 10:00 [DATE] 10:00 [DATE] 10:00 [DATE] 10:00 [DAT…" at bounding box center [600, 118] width 865 height 636
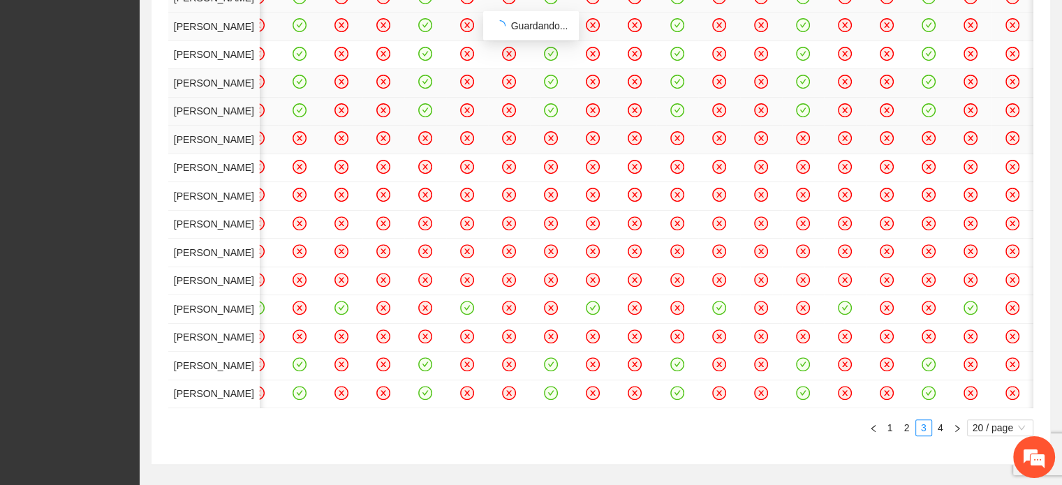
click at [592, 337] on div "Asistente [DATE] 10:00 [DATE] 10:00 [DATE] 10:00 [DATE] 10:00 [DATE] 10:00 [DAT…" at bounding box center [600, 118] width 865 height 636
click at [594, 337] on div "Asistente [DATE] 10:00 [DATE] 10:00 [DATE] 10:00 [DATE] 10:00 [DATE] 10:00 [DAT…" at bounding box center [600, 118] width 865 height 636
click at [589, 335] on div "Asistente [DATE] 10:00 [DATE] 10:00 [DATE] 10:00 [DATE] 10:00 [DATE] 10:00 [DAT…" at bounding box center [600, 118] width 865 height 636
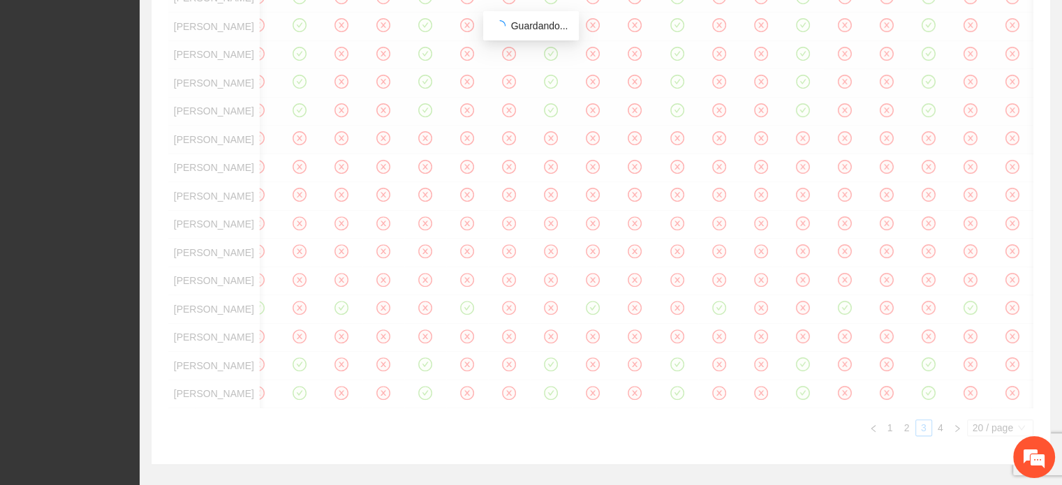
click at [400, 337] on div "Asistente [DATE] 10:00 [DATE] 10:00 [DATE] 10:00 [DATE] 10:00 [DATE] 10:00 [DAT…" at bounding box center [600, 118] width 865 height 636
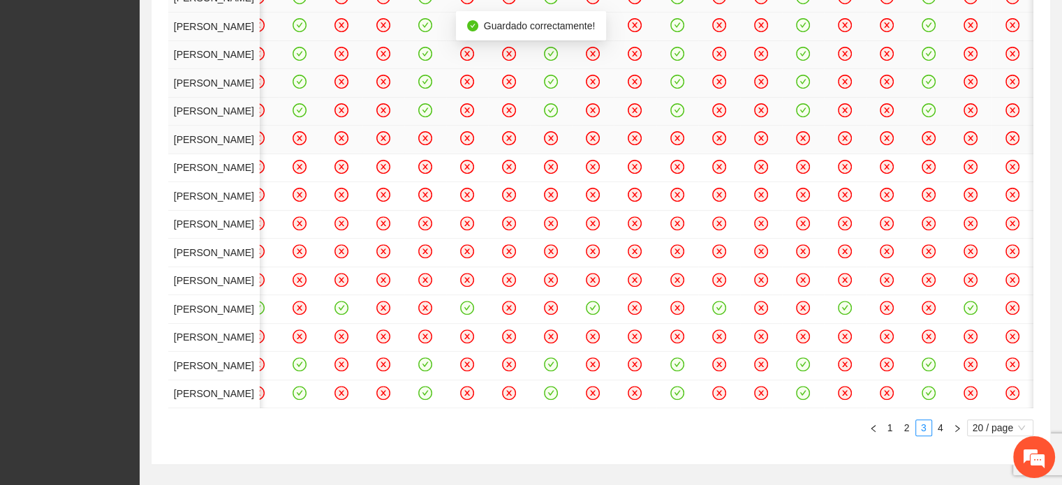
click at [344, 402] on div "Asistente [DATE] 10:00 [DATE] 10:00 [DATE] 10:00 [DATE] 10:00 [DATE] 10:00 [DAT…" at bounding box center [600, 118] width 865 height 636
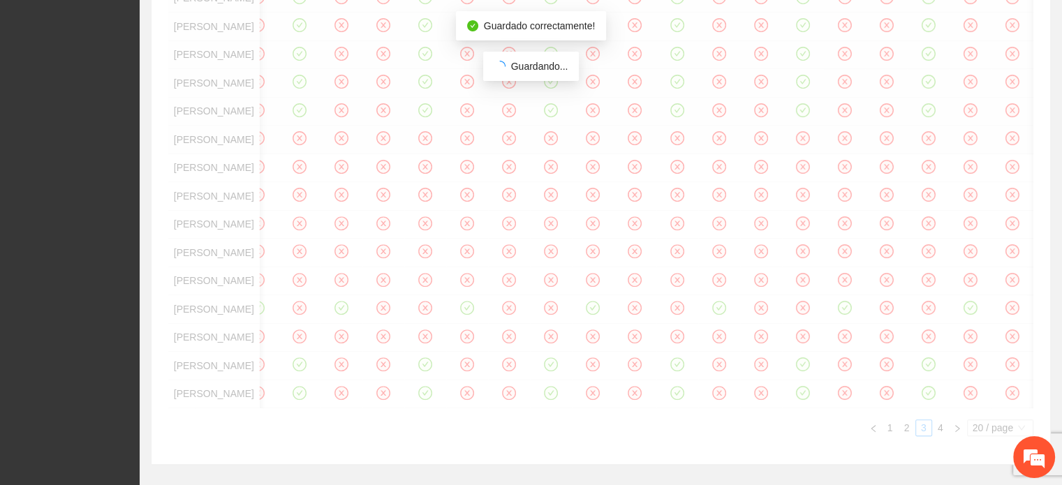
click at [409, 397] on div "Asistente [DATE] 10:00 [DATE] 10:00 [DATE] 10:00 [DATE] 10:00 [DATE] 10:00 [DAT…" at bounding box center [600, 118] width 865 height 636
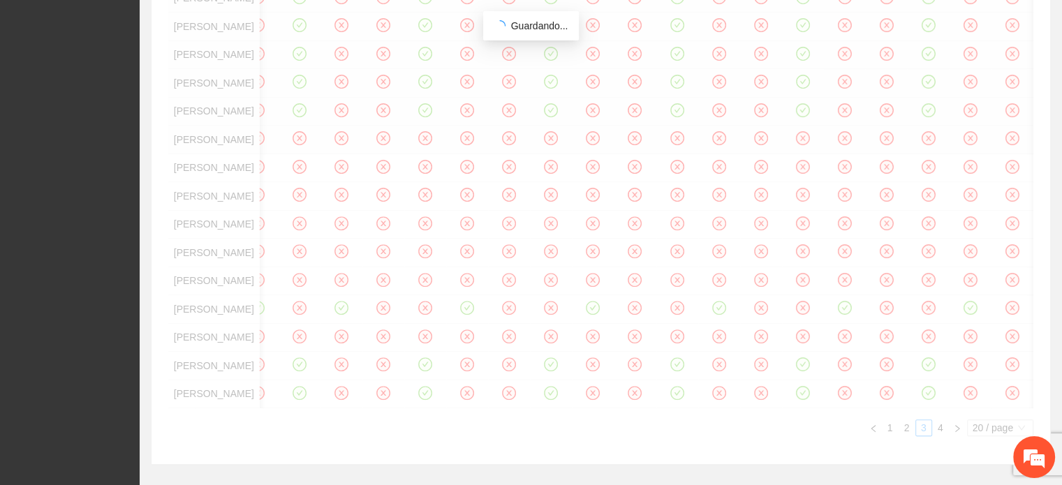
click at [717, 402] on div "Asistente [DATE] 10:00 [DATE] 10:00 [DATE] 10:00 [DATE] 10:00 [DATE] 10:00 [DAT…" at bounding box center [600, 118] width 865 height 636
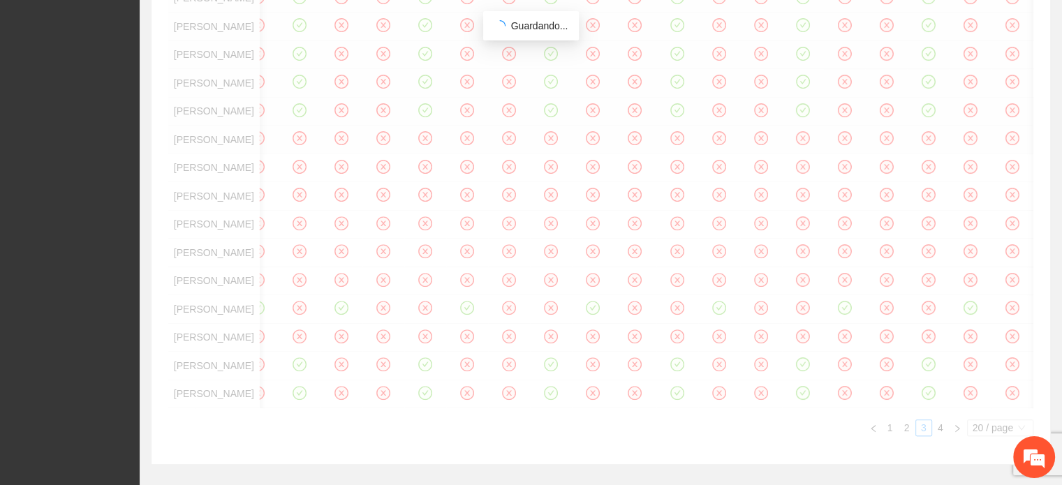
click at [714, 437] on div "Asistente [DATE] 10:00 [DATE] 10:00 [DATE] 10:00 [DATE] 10:00 [DATE] 10:00 [DAT…" at bounding box center [600, 118] width 865 height 636
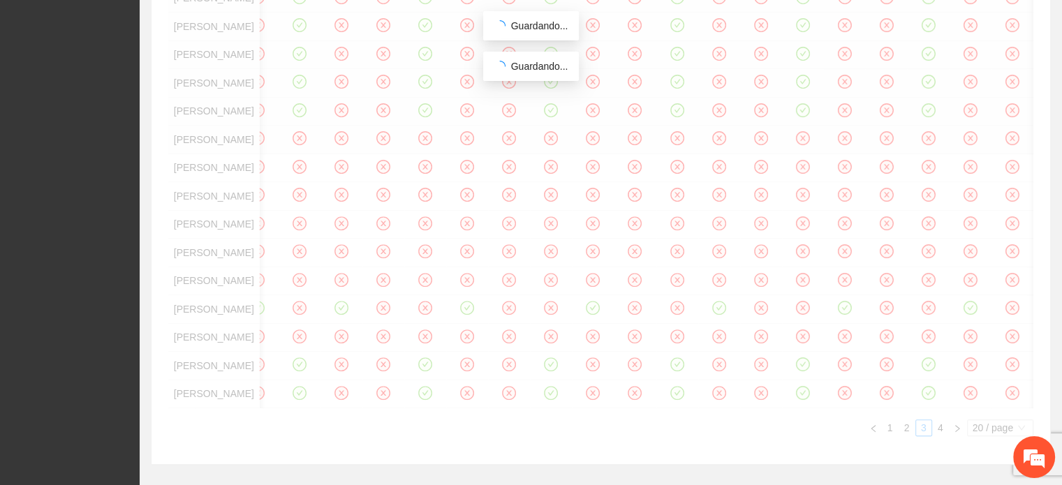
click at [527, 437] on div "Asistente [DATE] 10:00 [DATE] 10:00 [DATE] 10:00 [DATE] 10:00 [DATE] 10:00 [DAT…" at bounding box center [600, 118] width 865 height 636
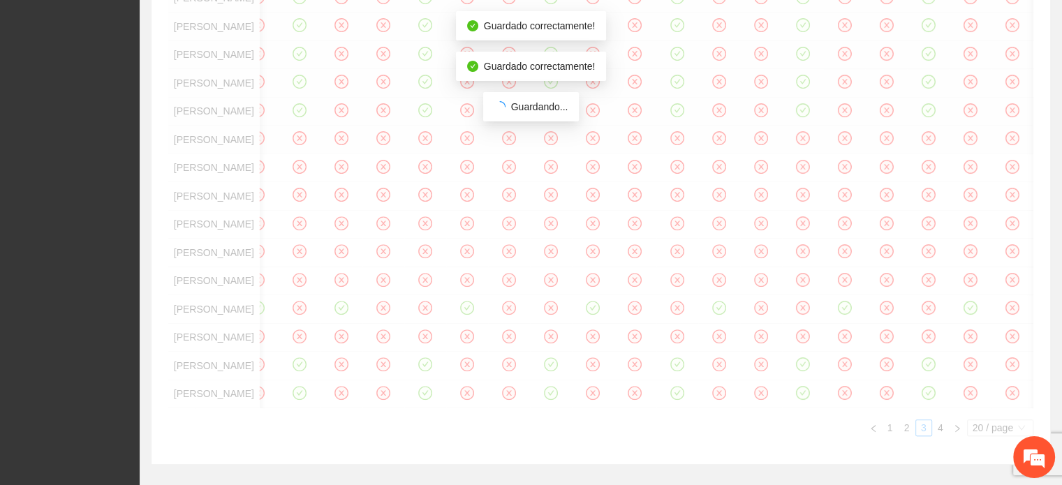
click at [464, 437] on div "Asistente [DATE] 10:00 [DATE] 10:00 [DATE] 10:00 [DATE] 10:00 [DATE] 10:00 [DAT…" at bounding box center [600, 118] width 865 height 636
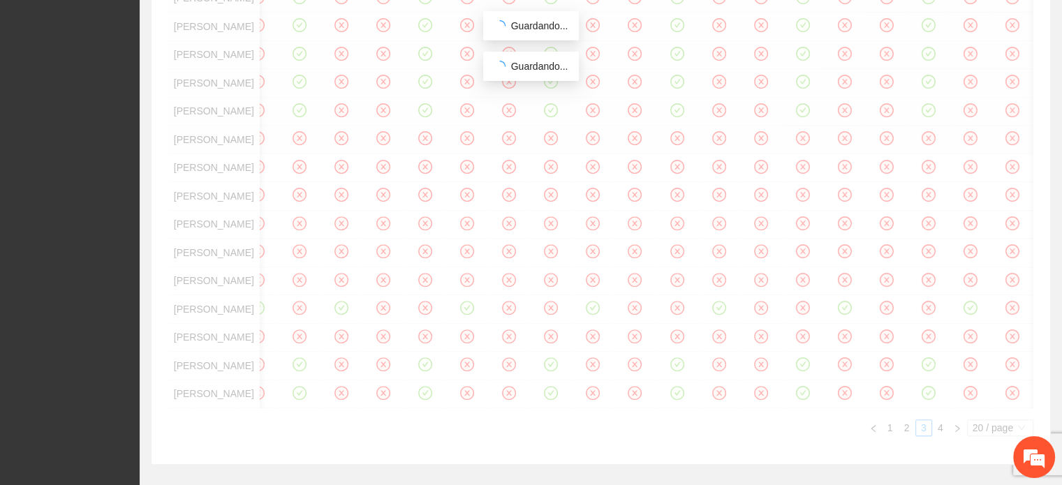
click at [338, 437] on div "Asistente [DATE] 10:00 [DATE] 10:00 [DATE] 10:00 [DATE] 10:00 [DATE] 10:00 [DAT…" at bounding box center [600, 118] width 865 height 636
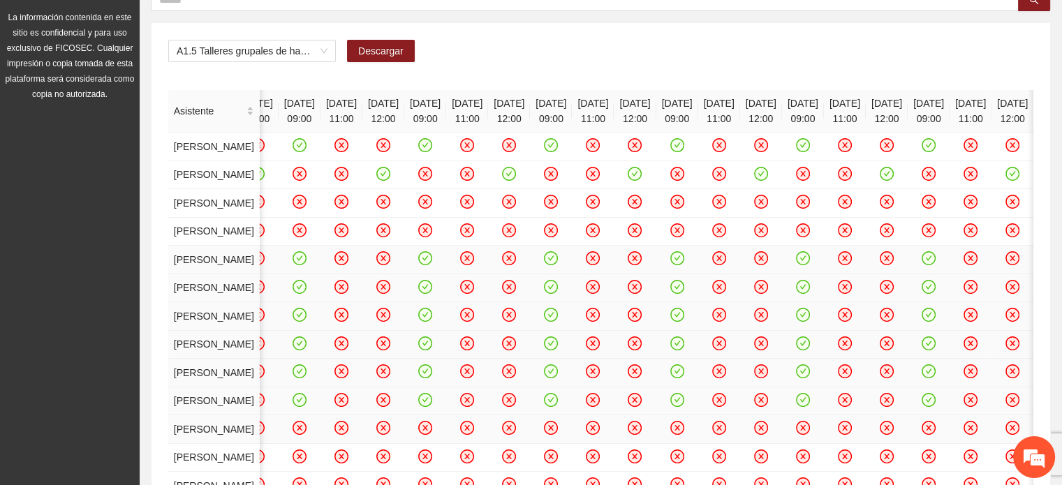
scroll to position [165, 0]
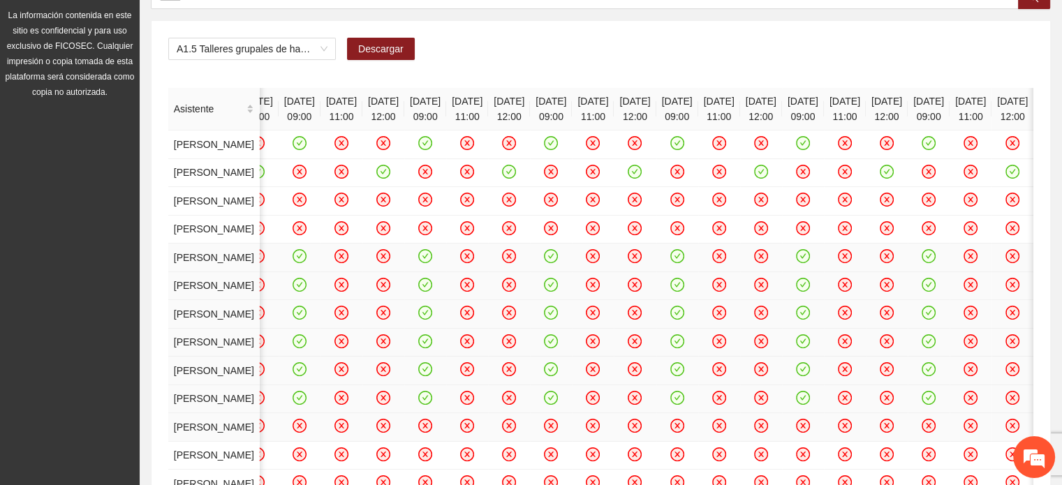
drag, startPoint x: 1048, startPoint y: 117, endPoint x: 1060, endPoint y: 173, distance: 57.8
click at [1060, 173] on div "A1.5 Talleres grupales de habilidades para la vida (Autoestima, Autoconocimient…" at bounding box center [601, 370] width 923 height 766
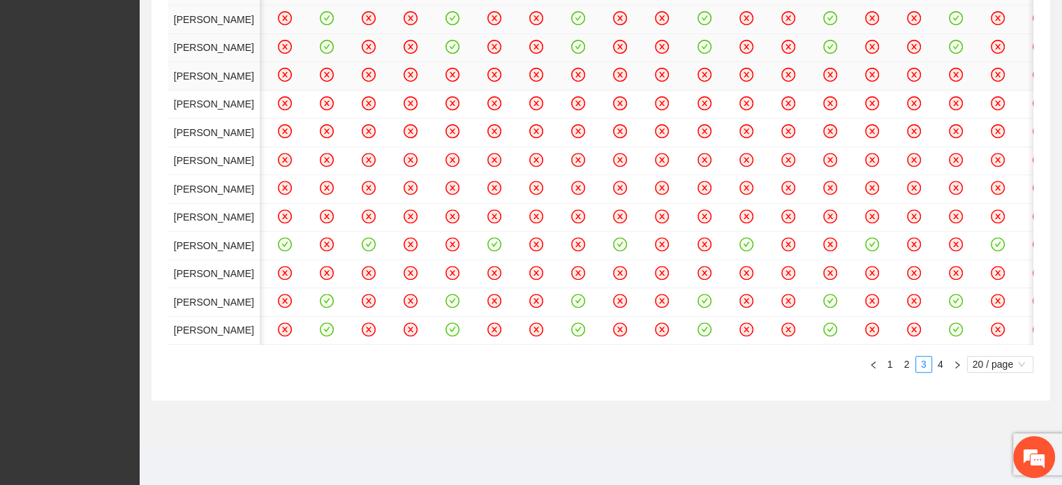
scroll to position [615, 0]
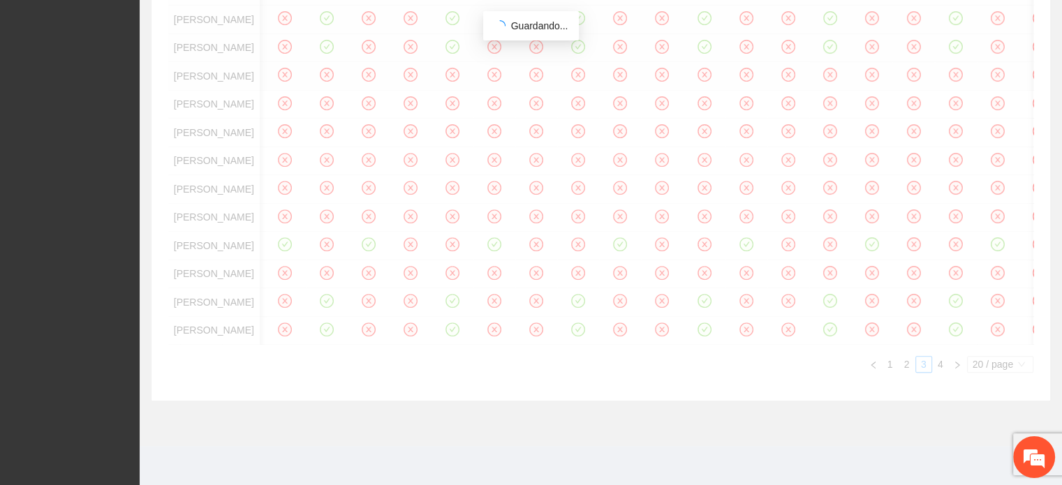
click at [835, 238] on div "Asistente [DATE] 10:00 [DATE] 10:00 [DATE] 10:00 [DATE] 10:00 [DATE] 10:00 [DAT…" at bounding box center [600, 55] width 865 height 636
click at [833, 238] on div "Asistente [DATE] 10:00 [DATE] 10:00 [DATE] 10:00 [DATE] 10:00 [DATE] 10:00 [DAT…" at bounding box center [600, 55] width 865 height 636
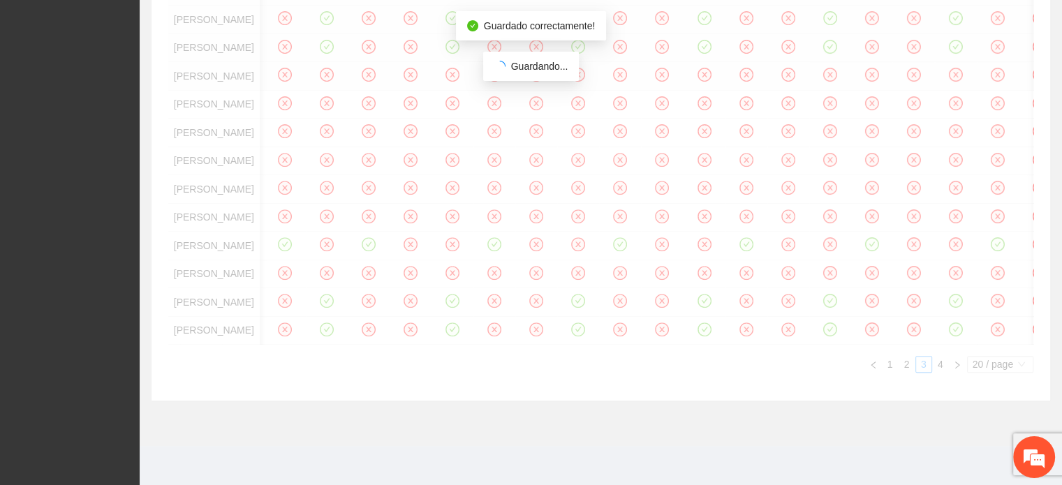
click at [891, 306] on div "Asistente [DATE] 10:00 [DATE] 10:00 [DATE] 10:00 [DATE] 10:00 [DATE] 10:00 [DAT…" at bounding box center [600, 55] width 865 height 636
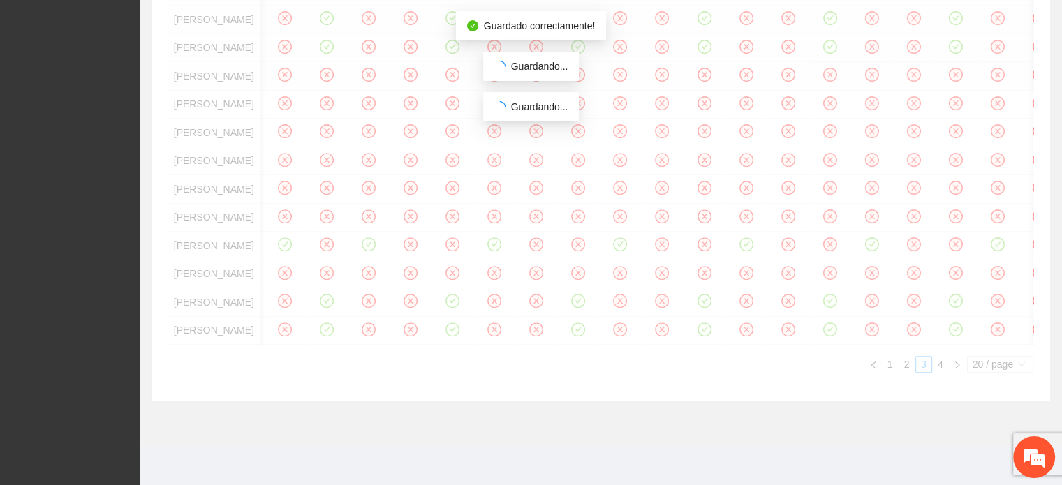
click at [890, 181] on div "Asistente [DATE] 10:00 [DATE] 10:00 [DATE] 10:00 [DATE] 10:00 [DATE] 10:00 [DAT…" at bounding box center [600, 55] width 865 height 636
click at [893, 171] on div "Asistente [DATE] 10:00 [DATE] 10:00 [DATE] 10:00 [DATE] 10:00 [DATE] 10:00 [DAT…" at bounding box center [600, 55] width 865 height 636
